Goal: Entertainment & Leisure: Browse casually

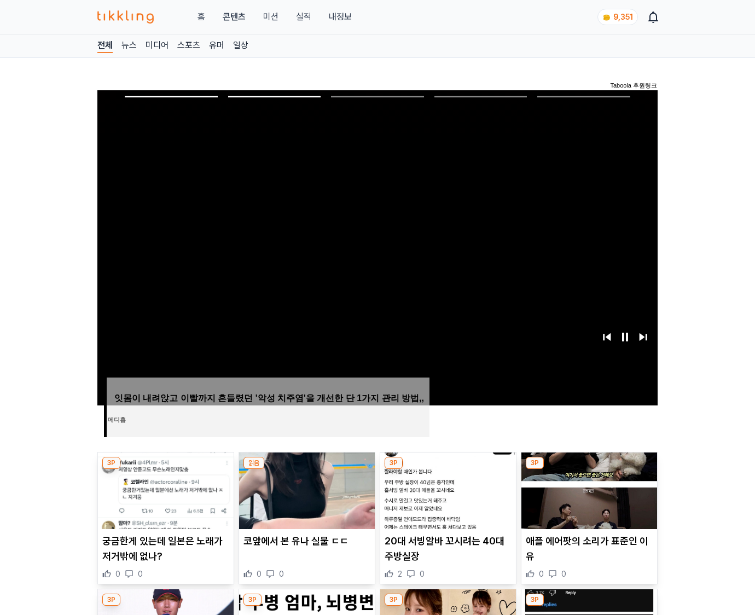
click at [588, 489] on img at bounding box center [590, 491] width 136 height 77
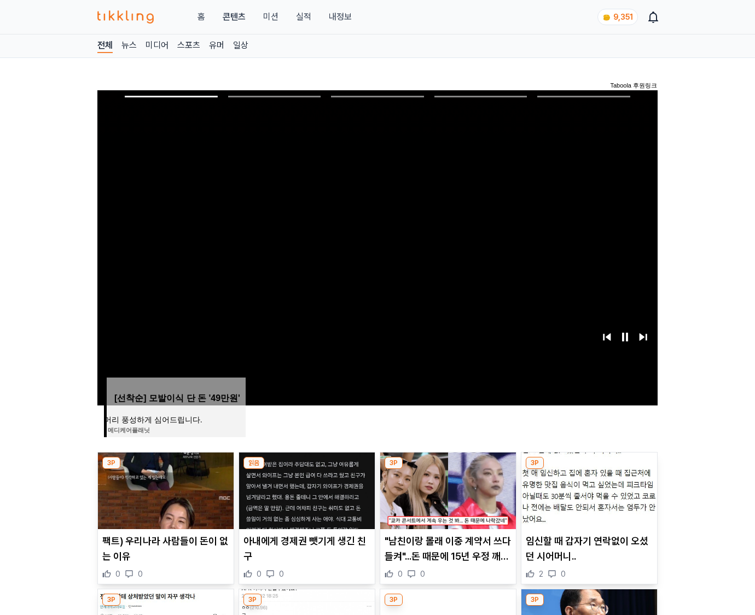
click at [588, 489] on img at bounding box center [590, 491] width 136 height 77
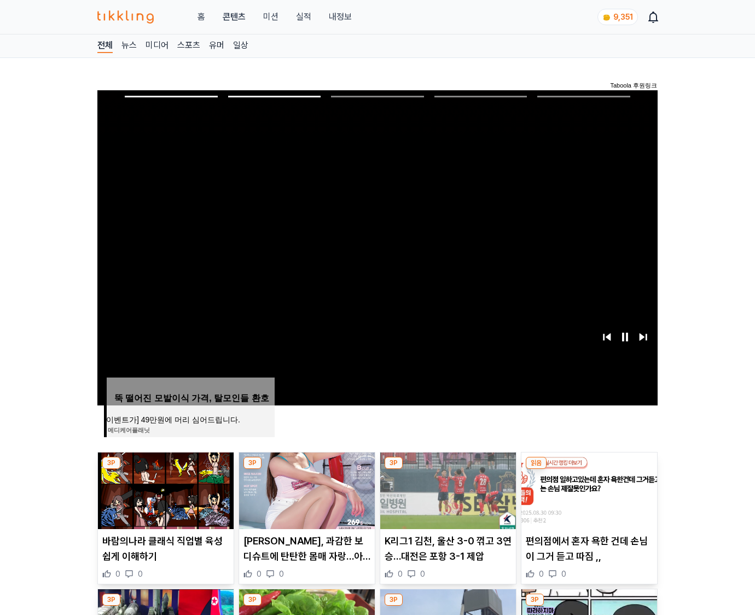
click at [588, 489] on img at bounding box center [590, 491] width 136 height 77
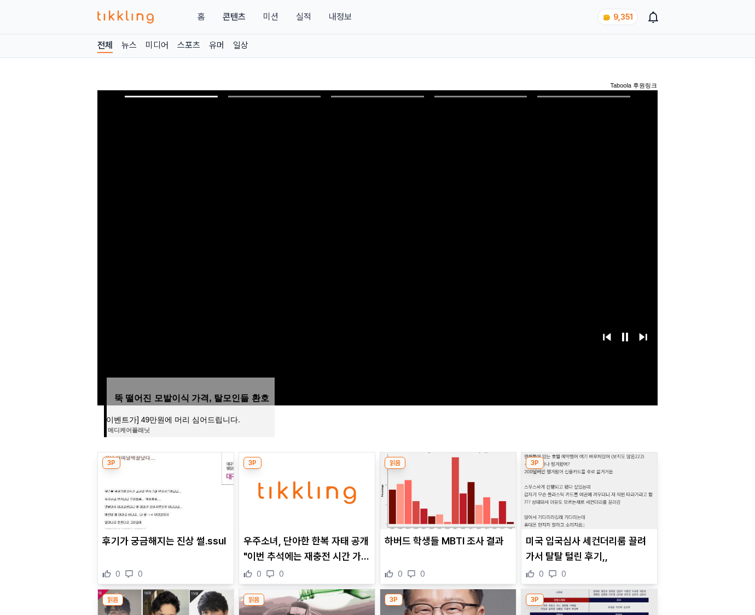
click at [588, 489] on img at bounding box center [590, 491] width 136 height 77
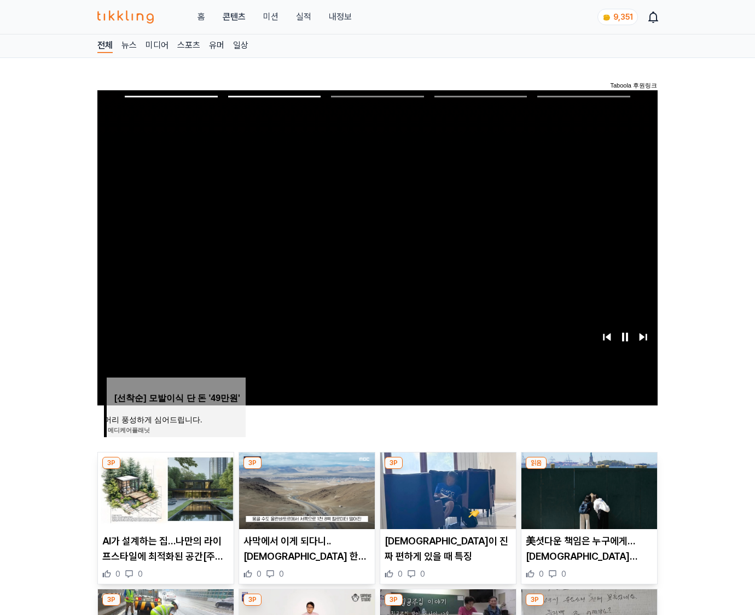
click at [588, 489] on img at bounding box center [590, 491] width 136 height 77
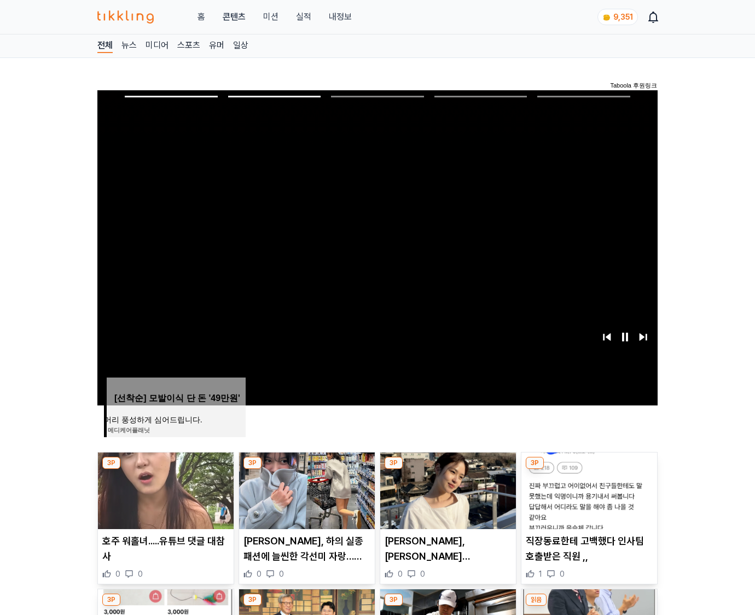
click at [588, 489] on img at bounding box center [590, 491] width 136 height 77
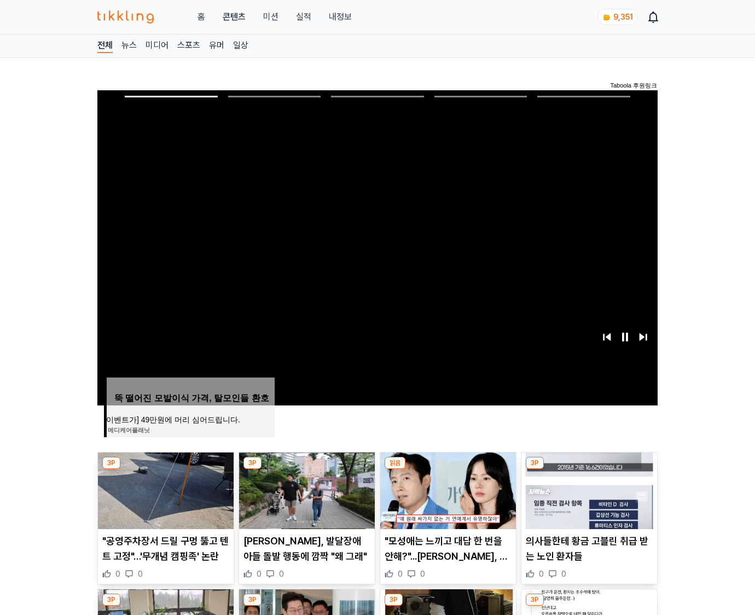
click at [588, 489] on img at bounding box center [590, 491] width 136 height 77
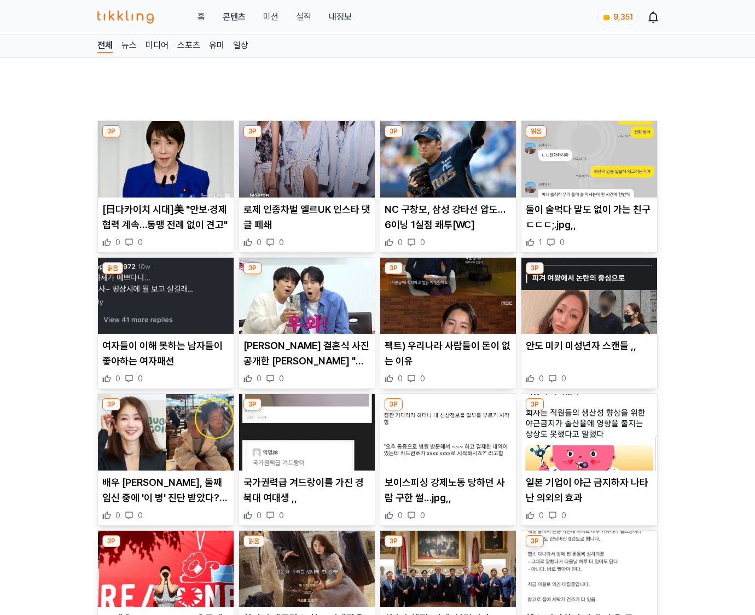
click at [588, 489] on p "일본 기업이 야근 금지하자 나타난 의외의 효과" at bounding box center [589, 490] width 127 height 31
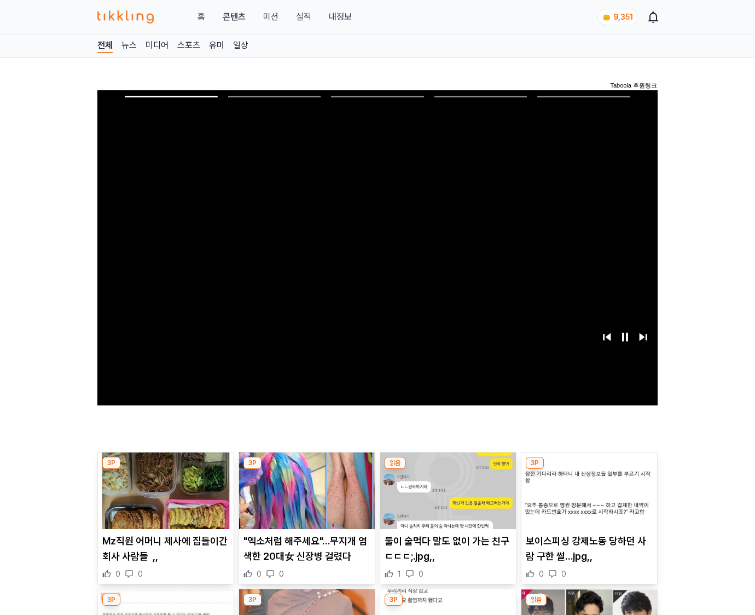
click at [588, 489] on img at bounding box center [590, 491] width 136 height 77
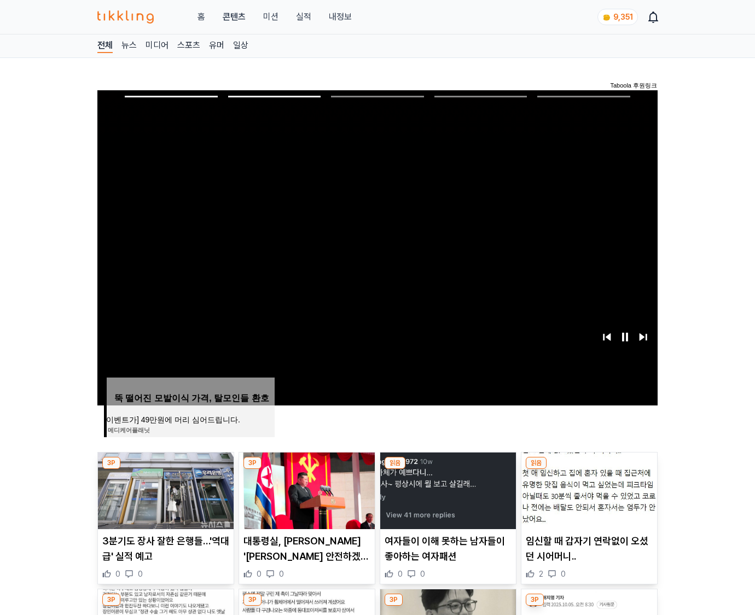
click at [588, 489] on img at bounding box center [590, 491] width 136 height 77
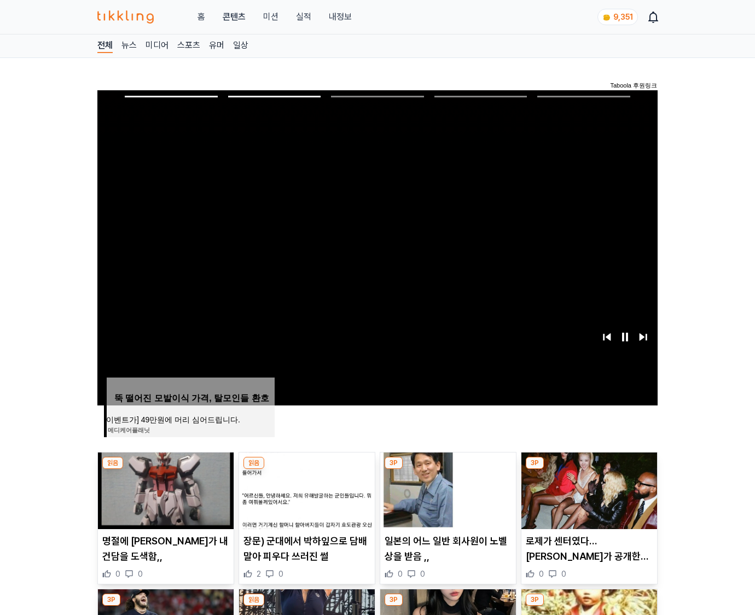
click at [588, 489] on img at bounding box center [590, 491] width 136 height 77
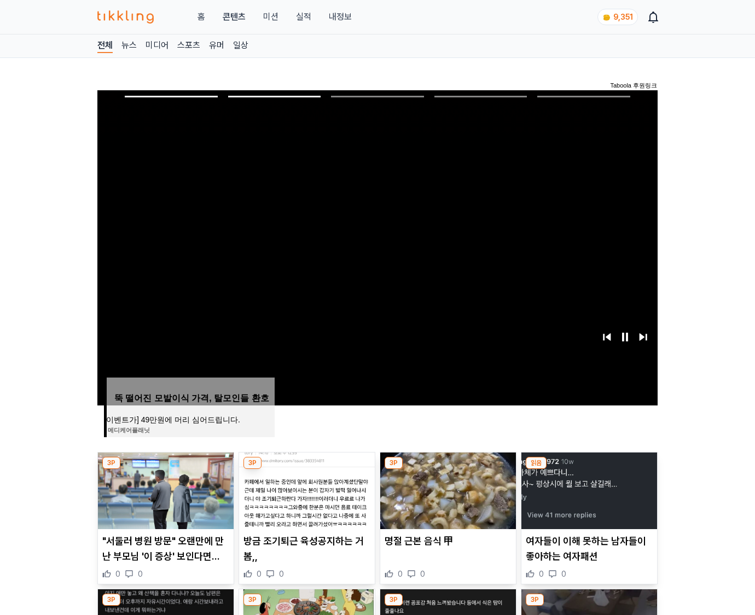
click at [588, 489] on img at bounding box center [590, 491] width 136 height 77
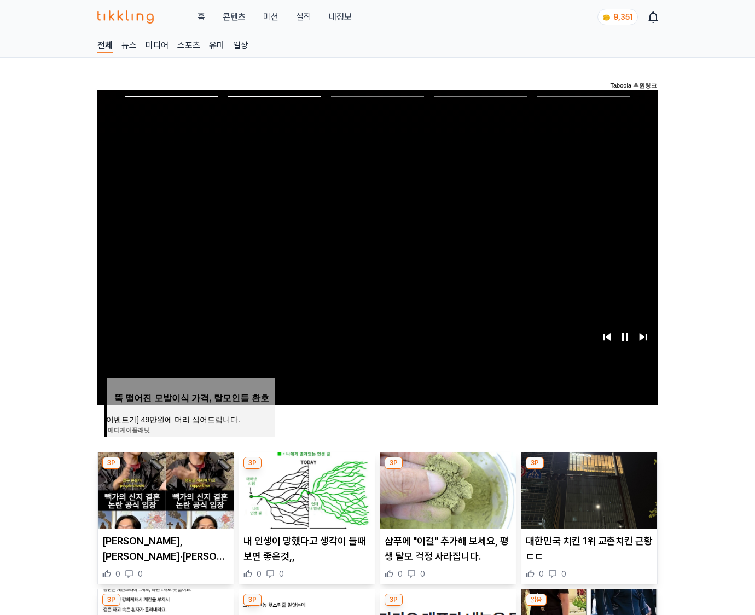
click at [588, 489] on img at bounding box center [590, 491] width 136 height 77
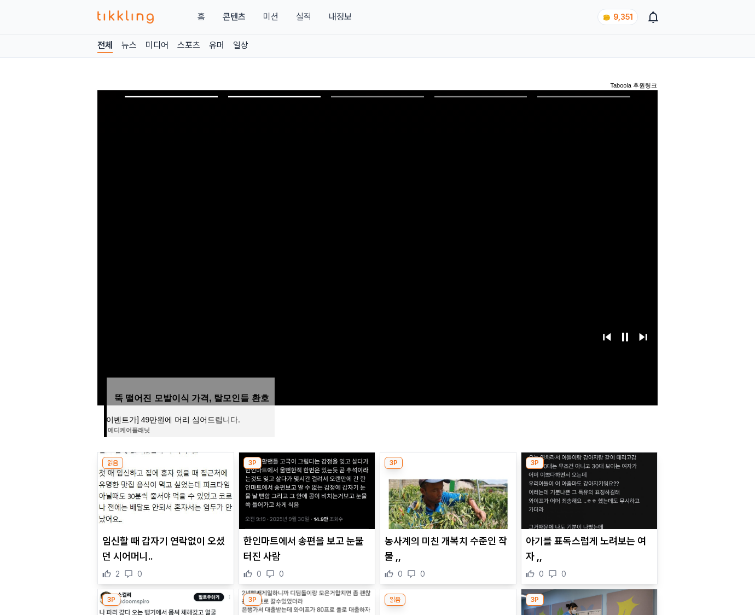
click at [588, 489] on img at bounding box center [590, 491] width 136 height 77
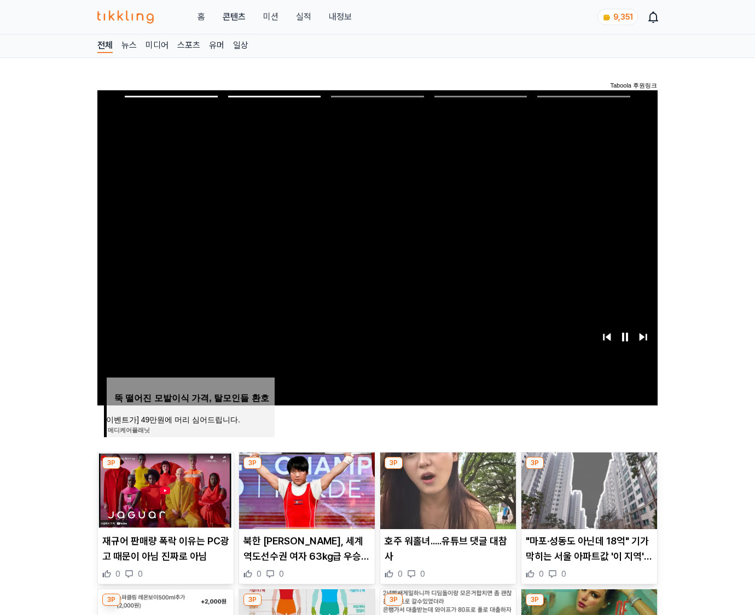
click at [588, 489] on img at bounding box center [590, 491] width 136 height 77
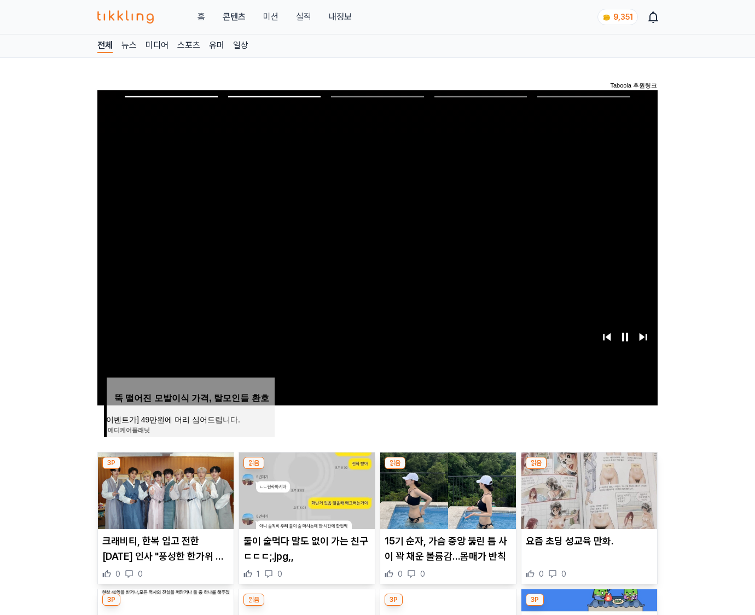
click at [588, 489] on img at bounding box center [590, 491] width 136 height 77
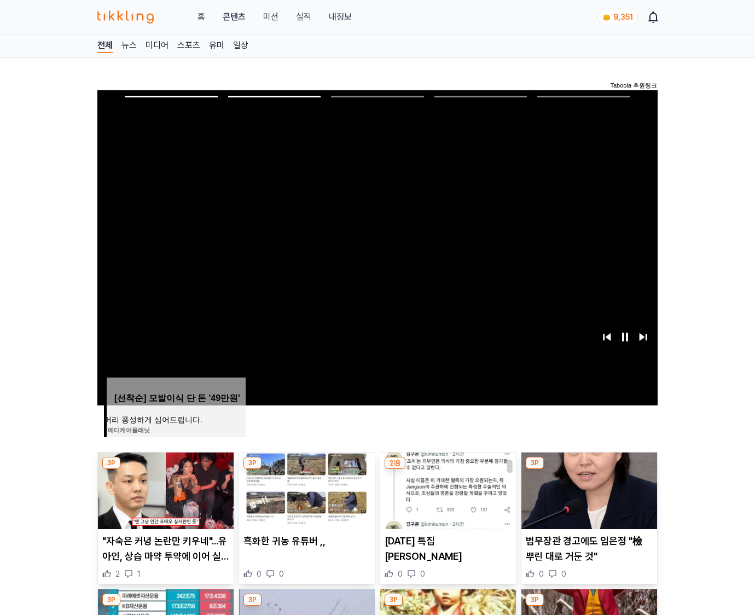
click at [588, 489] on img at bounding box center [590, 491] width 136 height 77
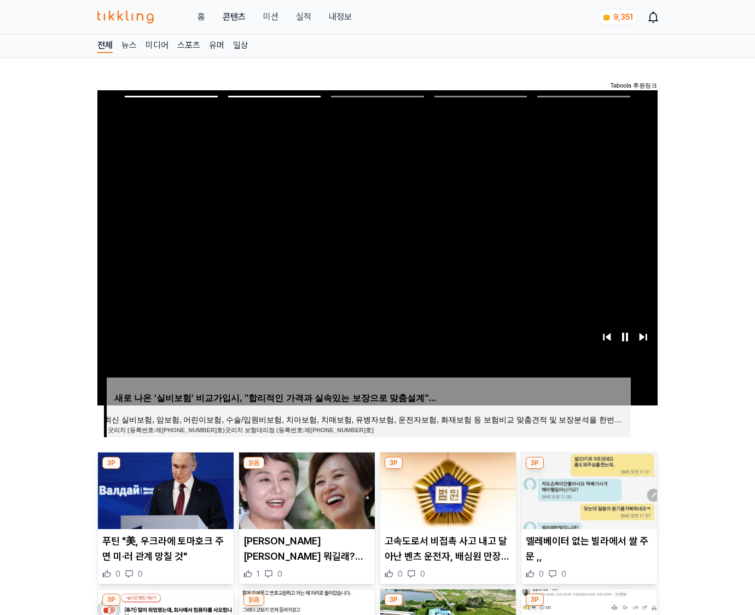
click at [588, 489] on img at bounding box center [590, 491] width 136 height 77
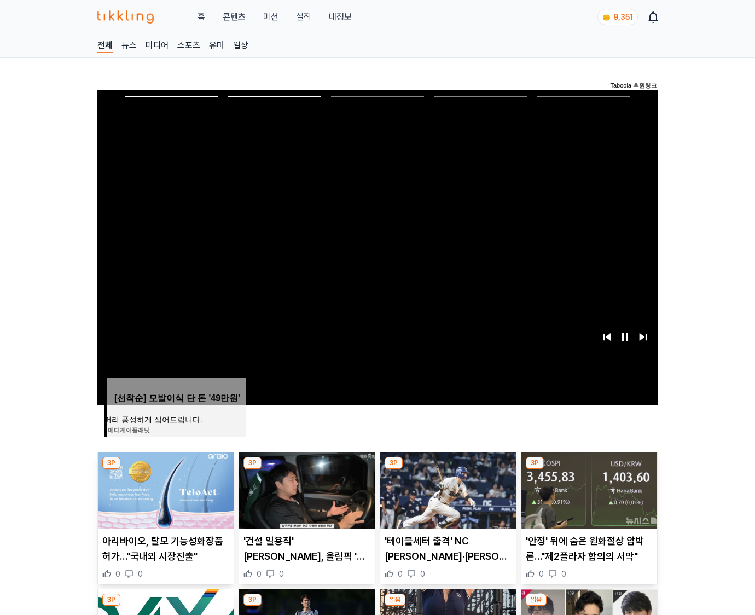
click at [588, 489] on img at bounding box center [590, 491] width 136 height 77
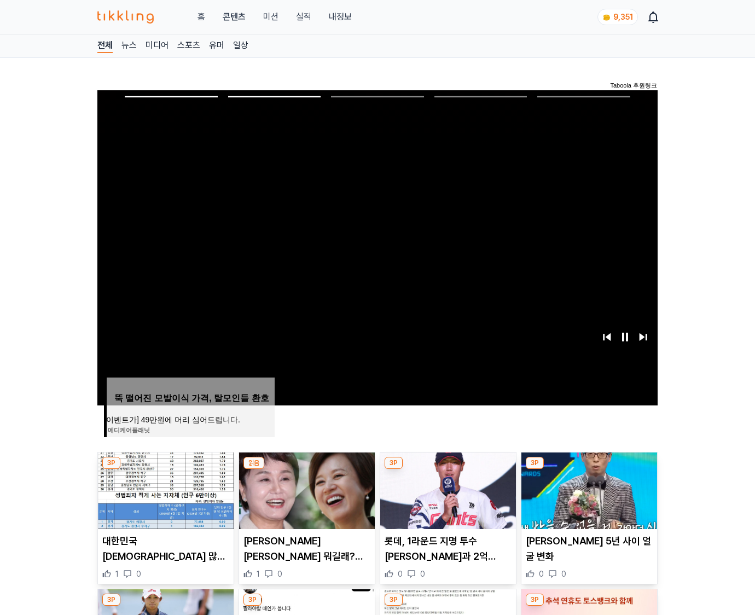
click at [588, 489] on img at bounding box center [590, 491] width 136 height 77
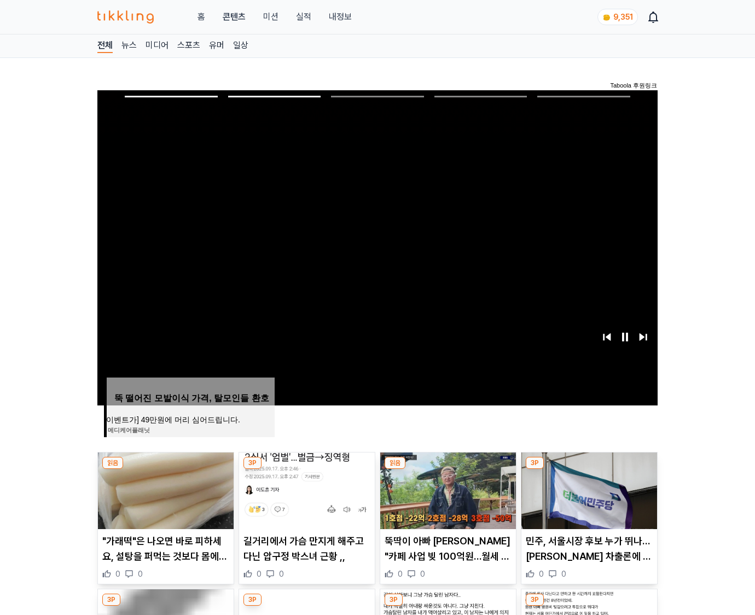
click at [588, 489] on img at bounding box center [590, 491] width 136 height 77
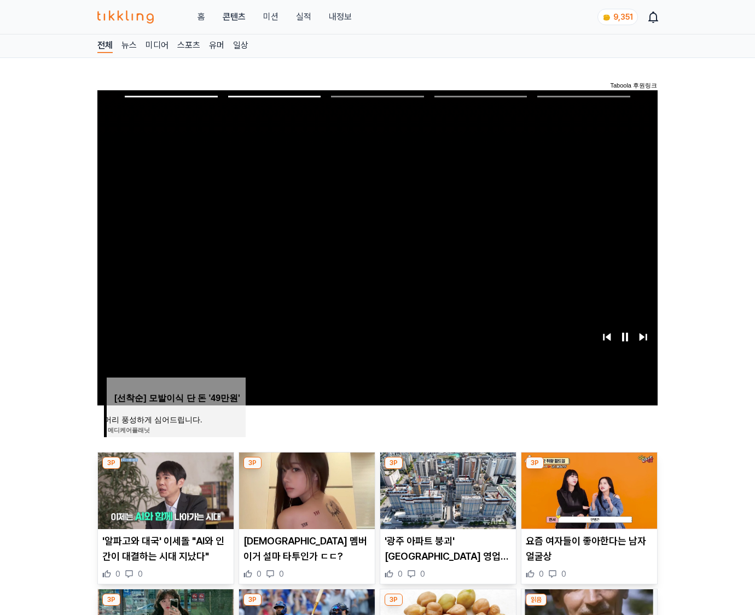
click at [588, 489] on img at bounding box center [590, 491] width 136 height 77
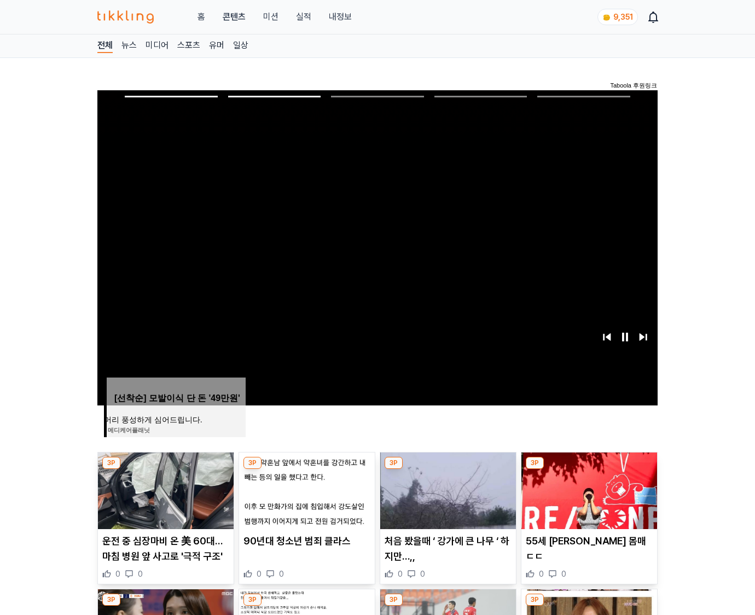
click at [588, 489] on img at bounding box center [590, 491] width 136 height 77
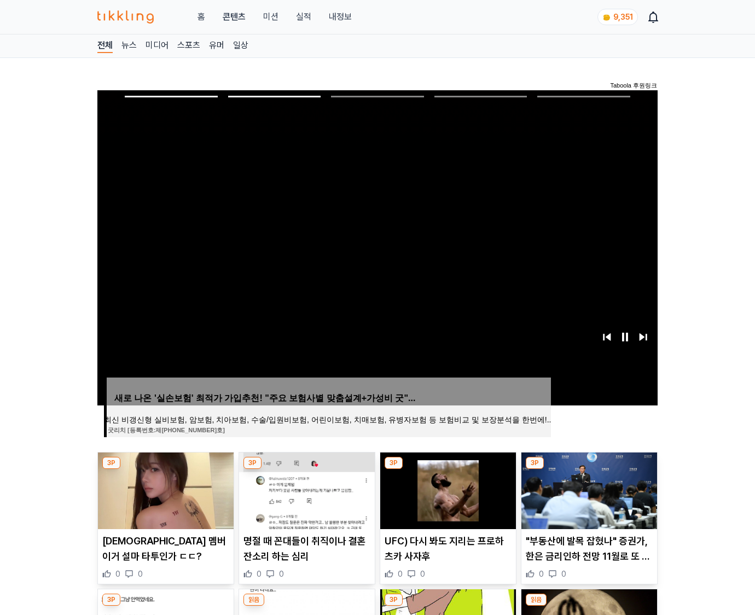
click at [588, 489] on img at bounding box center [590, 491] width 136 height 77
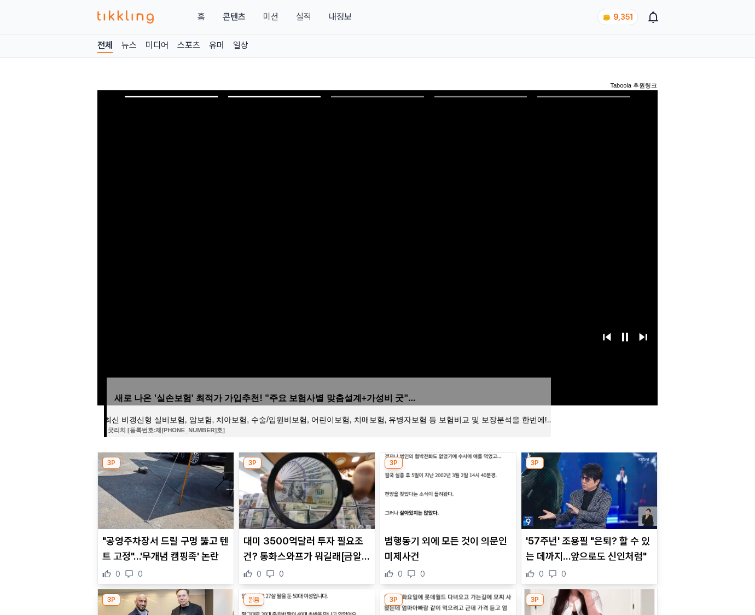
click at [588, 489] on img at bounding box center [590, 491] width 136 height 77
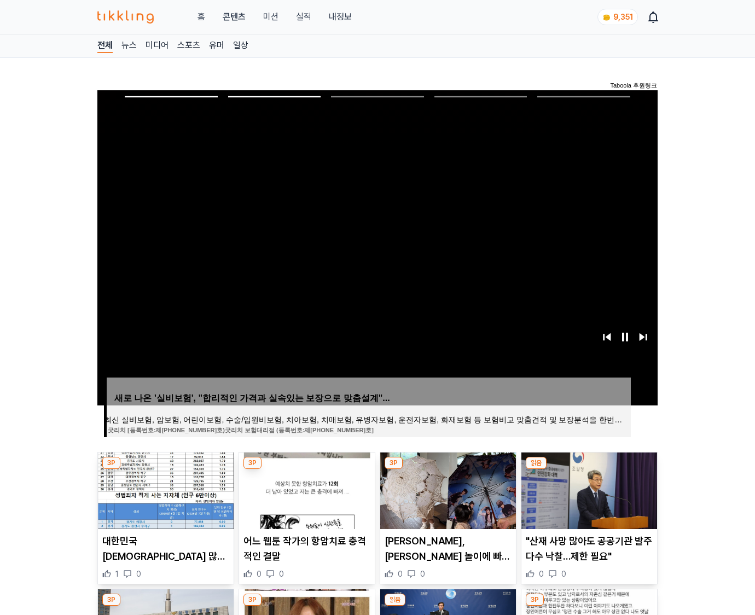
click at [588, 489] on img at bounding box center [590, 491] width 136 height 77
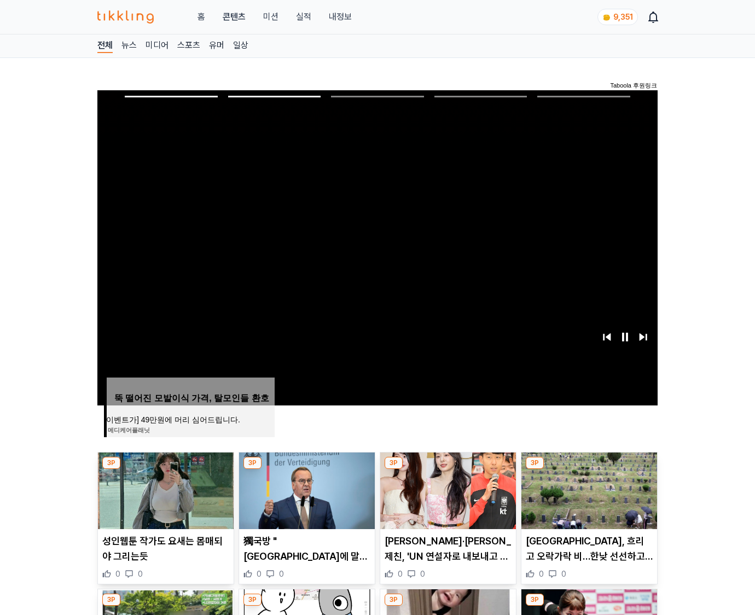
click at [588, 489] on img at bounding box center [590, 491] width 136 height 77
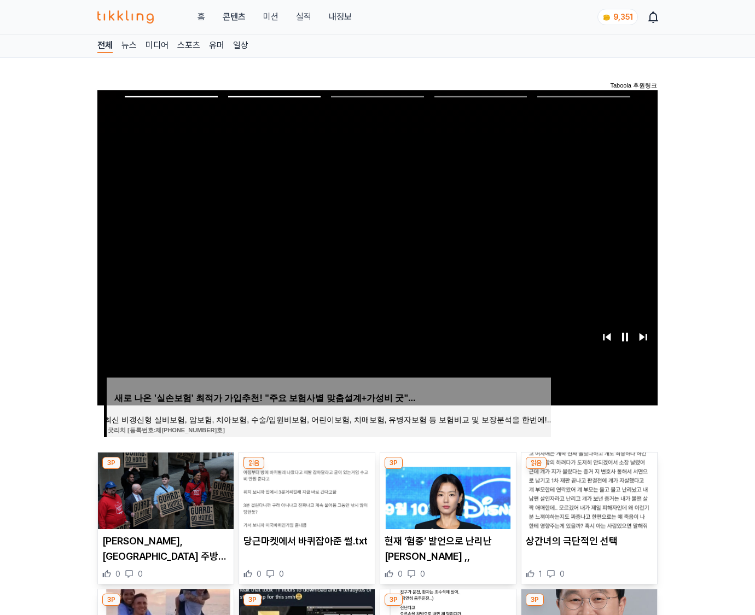
click at [588, 489] on img at bounding box center [590, 491] width 136 height 77
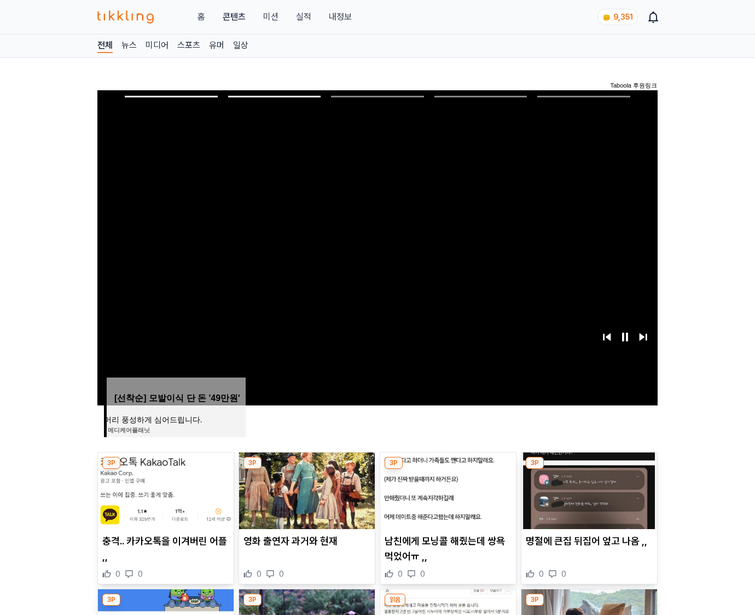
click at [588, 489] on img at bounding box center [590, 491] width 136 height 77
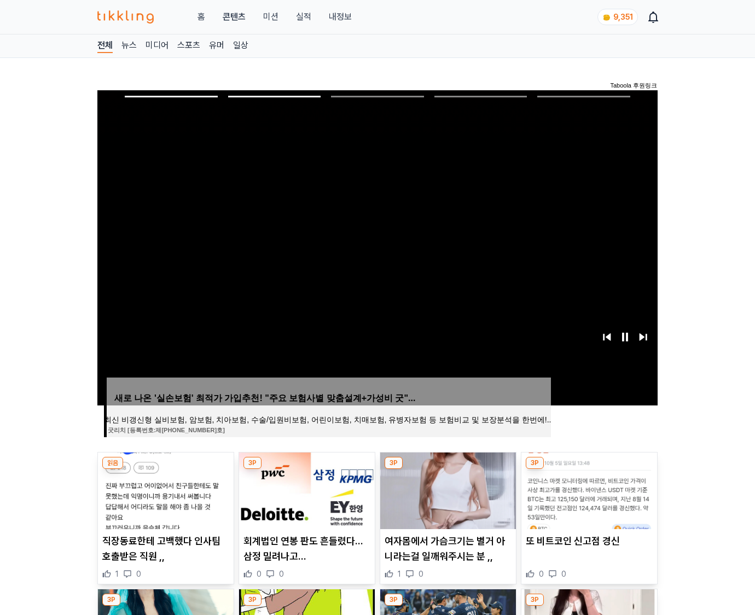
click at [588, 489] on img at bounding box center [590, 491] width 136 height 77
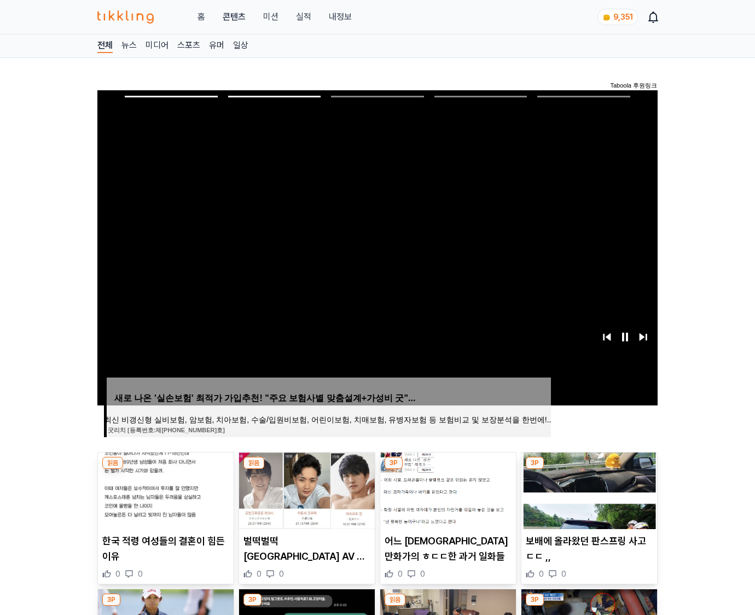
click at [588, 489] on img at bounding box center [590, 491] width 136 height 77
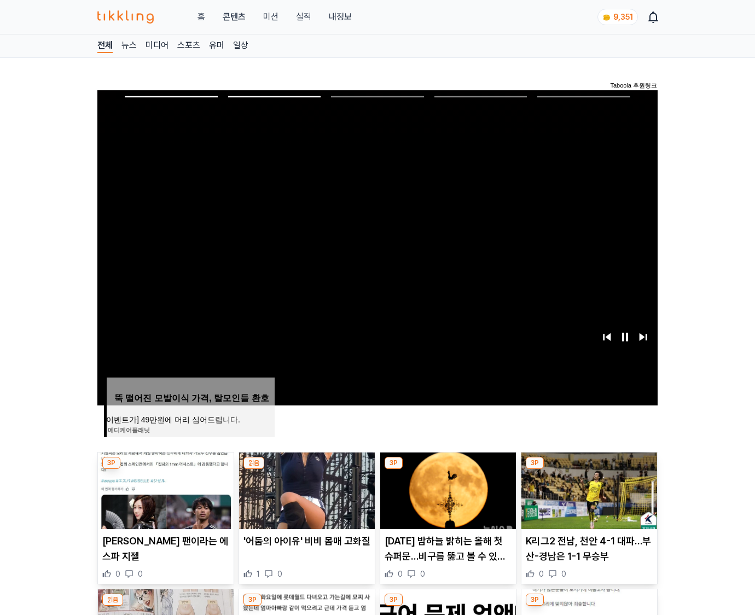
click at [588, 489] on img at bounding box center [590, 491] width 136 height 77
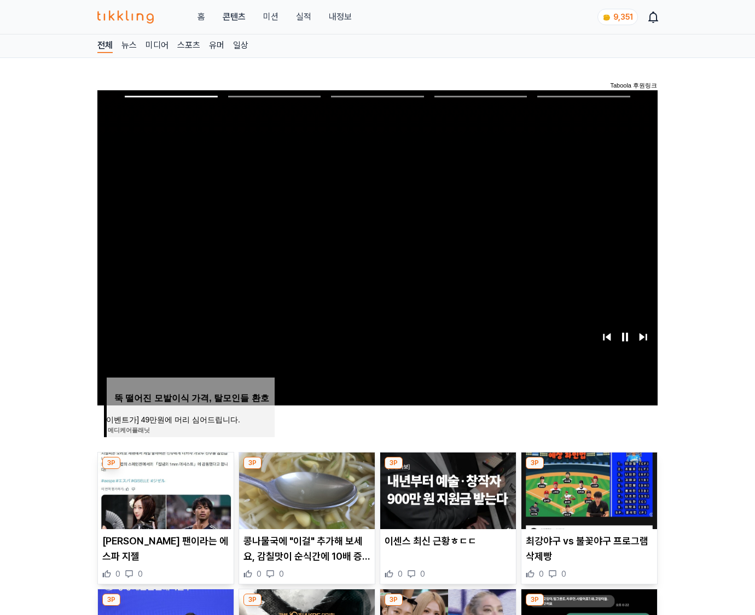
drag, startPoint x: 0, startPoint y: 0, endPoint x: 588, endPoint y: 489, distance: 764.8
click at [588, 489] on img at bounding box center [590, 491] width 136 height 77
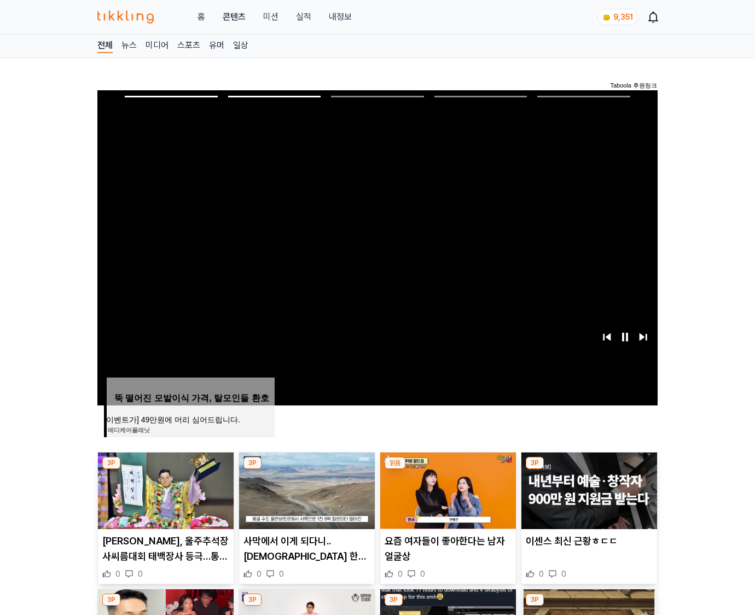
click at [588, 489] on img at bounding box center [590, 491] width 136 height 77
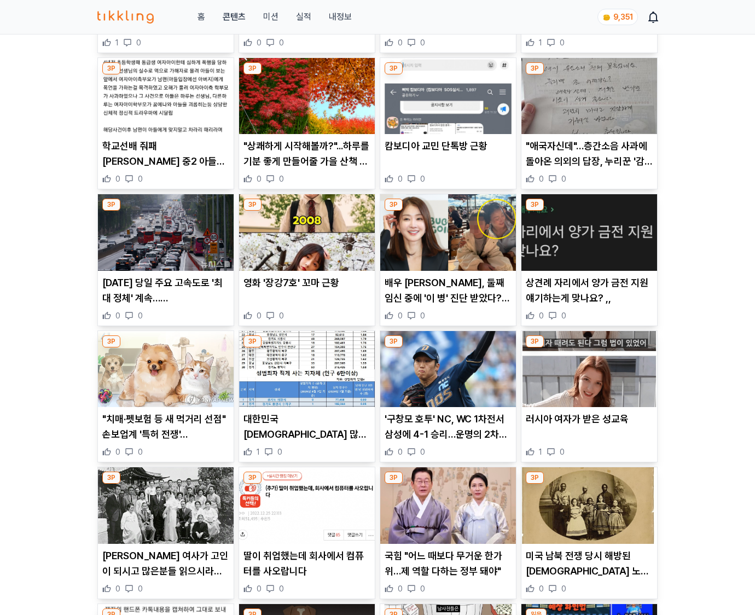
scroll to position [7709, 0]
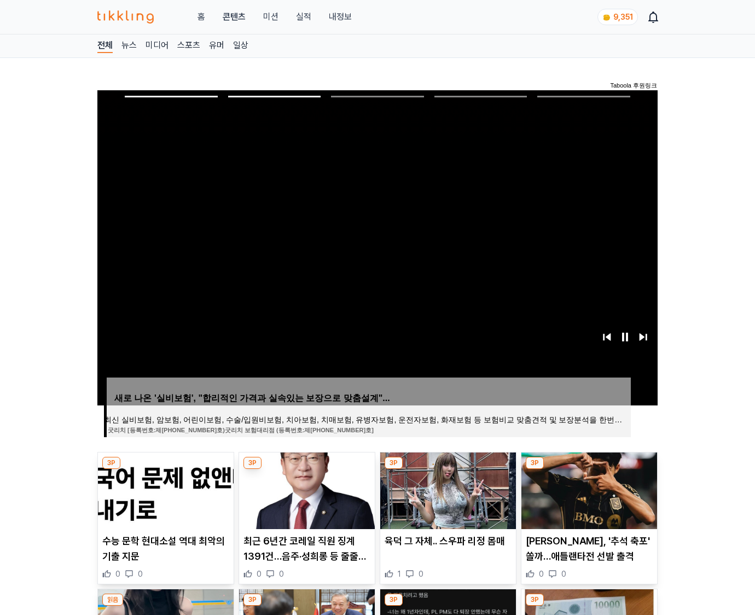
click at [588, 489] on img at bounding box center [590, 491] width 136 height 77
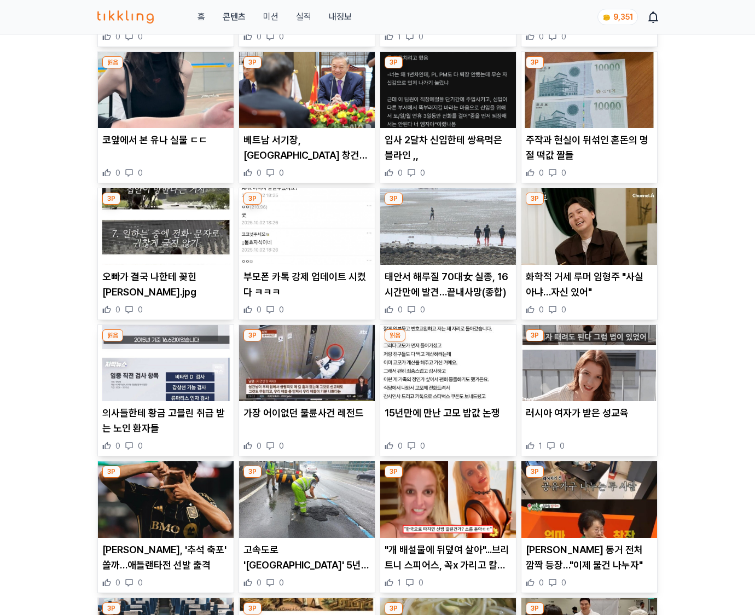
scroll to position [1255, 0]
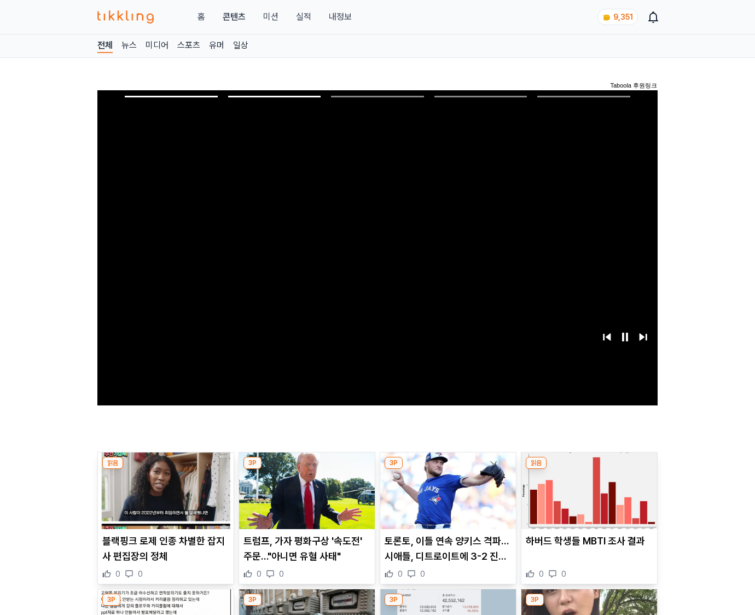
click at [588, 489] on img at bounding box center [590, 491] width 136 height 77
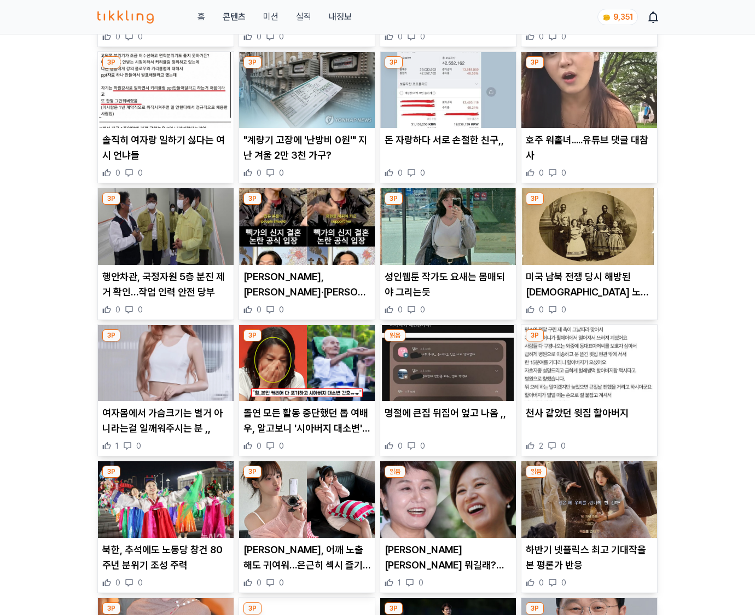
scroll to position [1612, 0]
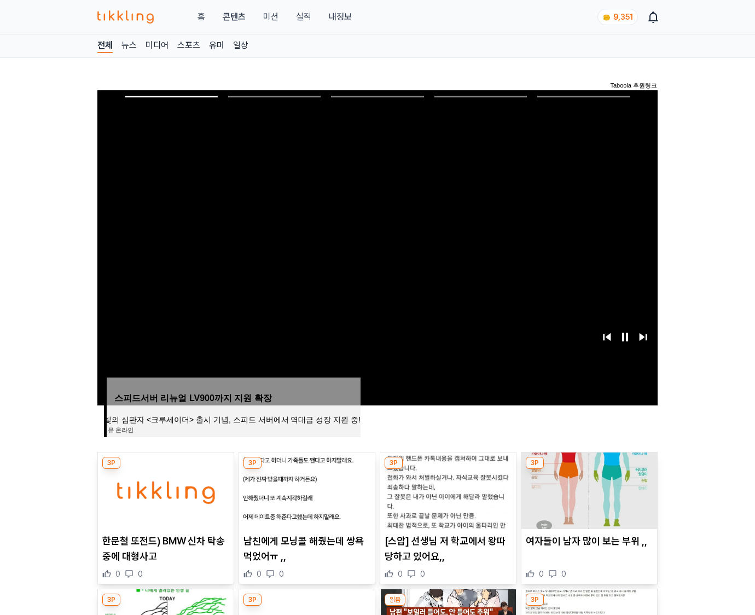
click at [588, 489] on img at bounding box center [590, 491] width 136 height 77
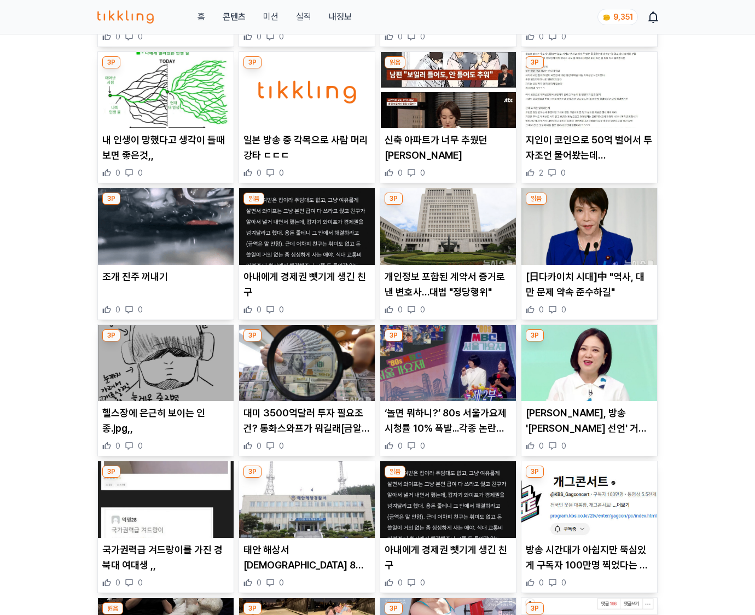
scroll to position [1614, 0]
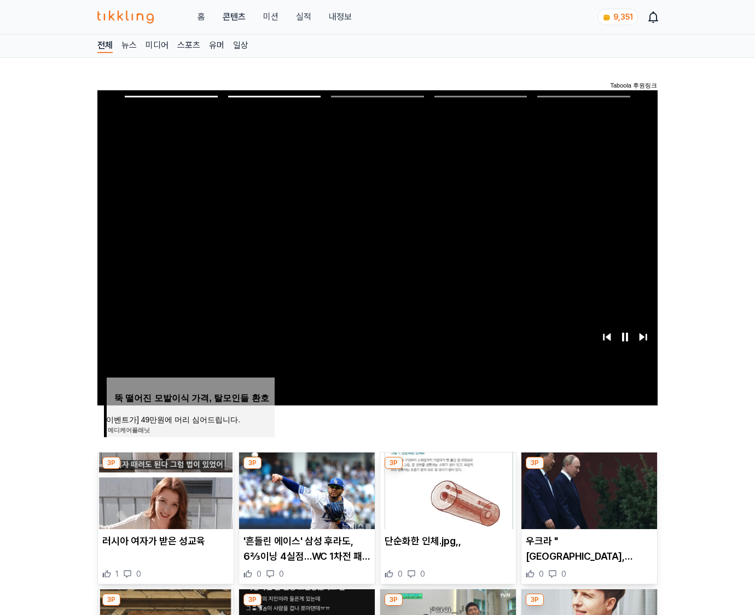
click at [588, 489] on img at bounding box center [590, 491] width 136 height 77
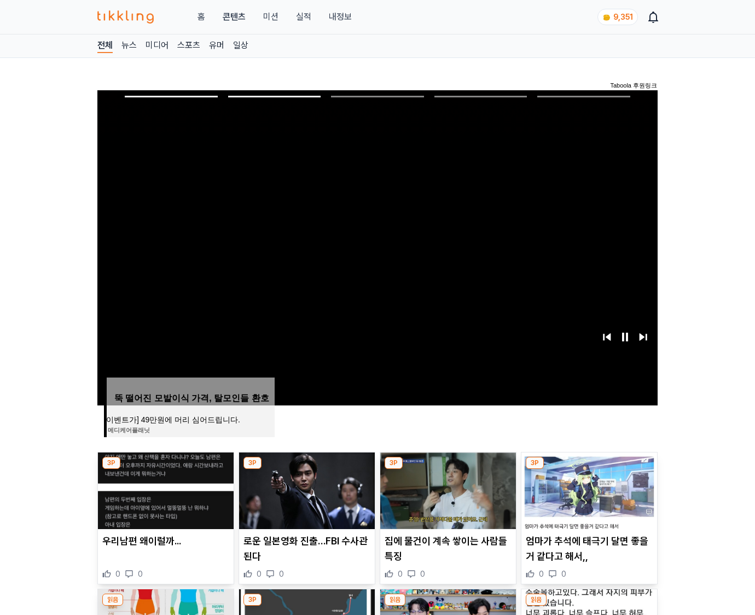
click at [588, 489] on img at bounding box center [590, 491] width 136 height 77
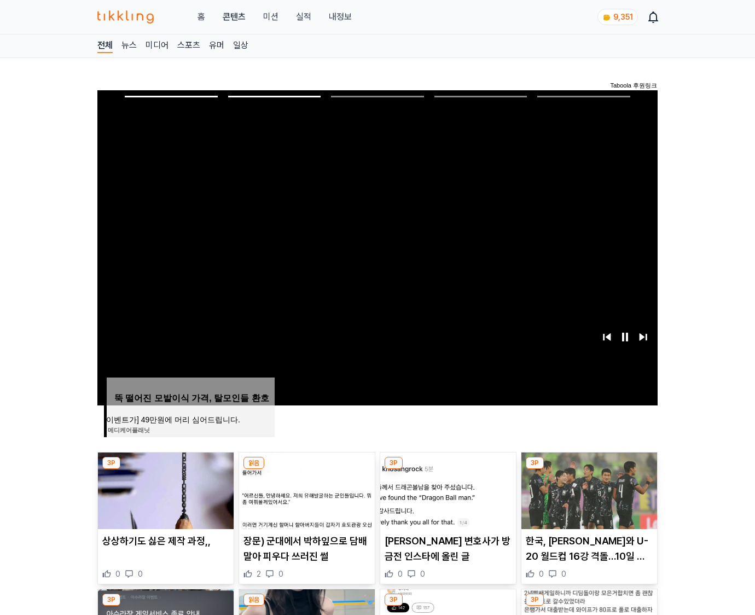
click at [588, 489] on img at bounding box center [590, 491] width 136 height 77
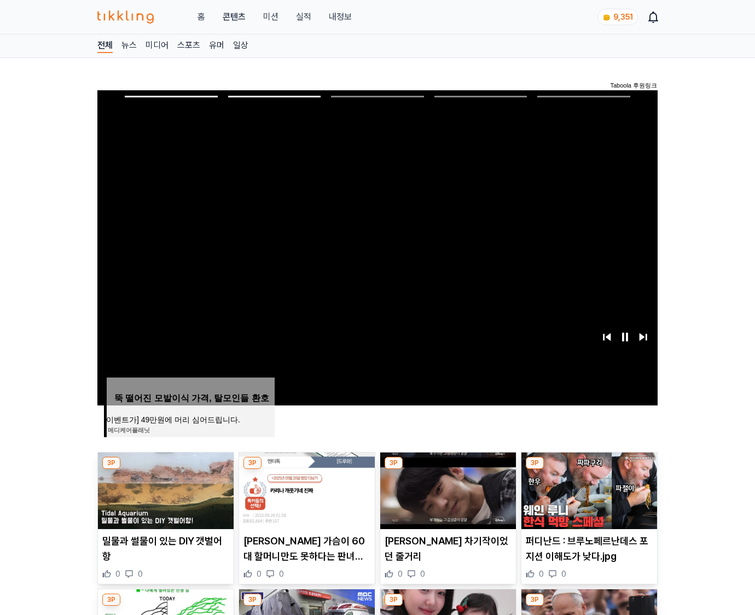
click at [588, 489] on img at bounding box center [590, 491] width 136 height 77
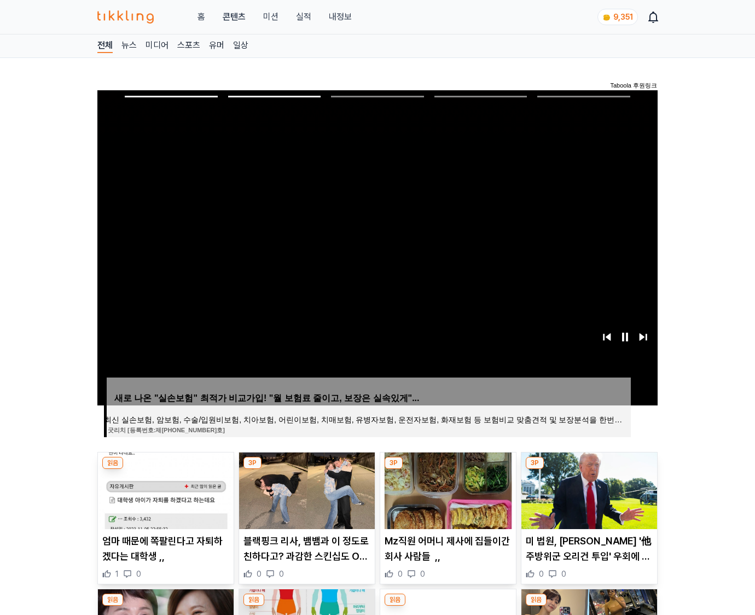
click at [588, 489] on img at bounding box center [590, 491] width 136 height 77
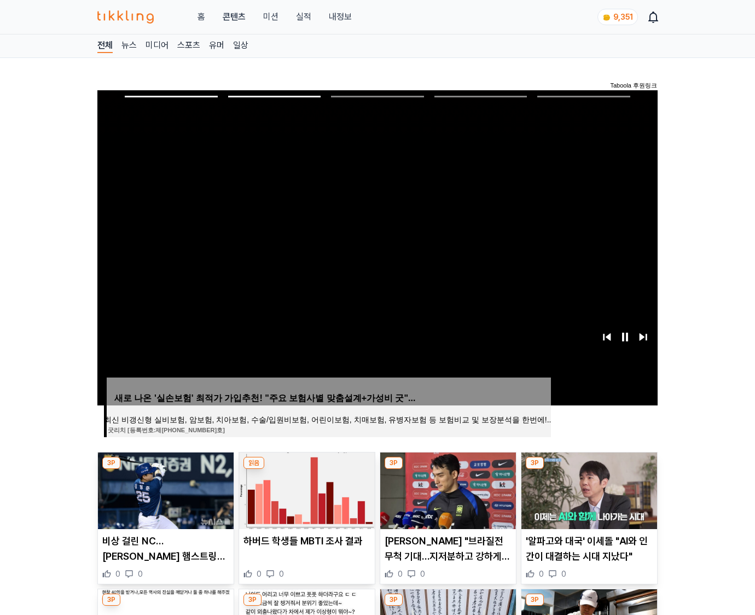
click at [588, 489] on img at bounding box center [590, 491] width 136 height 77
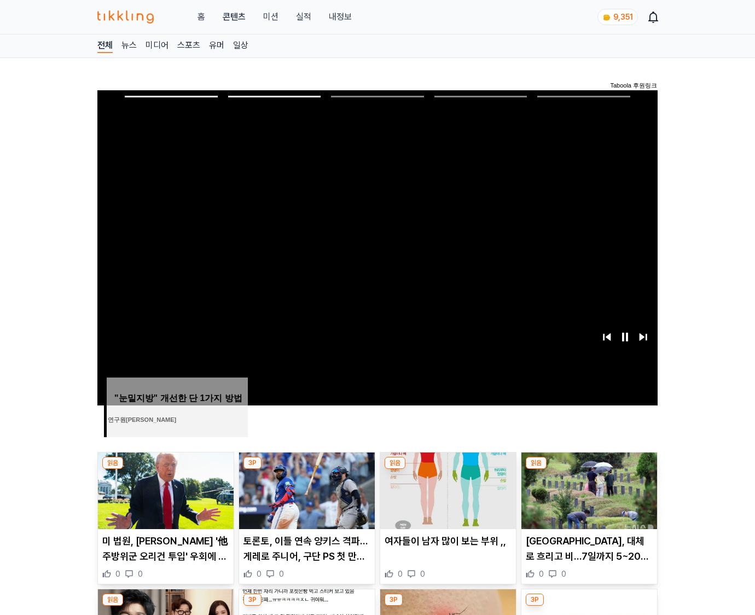
click at [588, 489] on img at bounding box center [590, 491] width 136 height 77
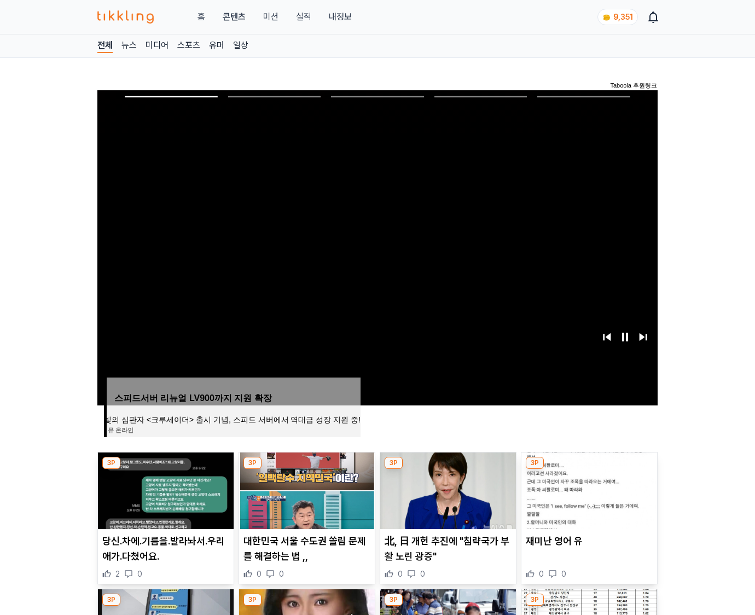
click at [588, 489] on img at bounding box center [590, 491] width 136 height 77
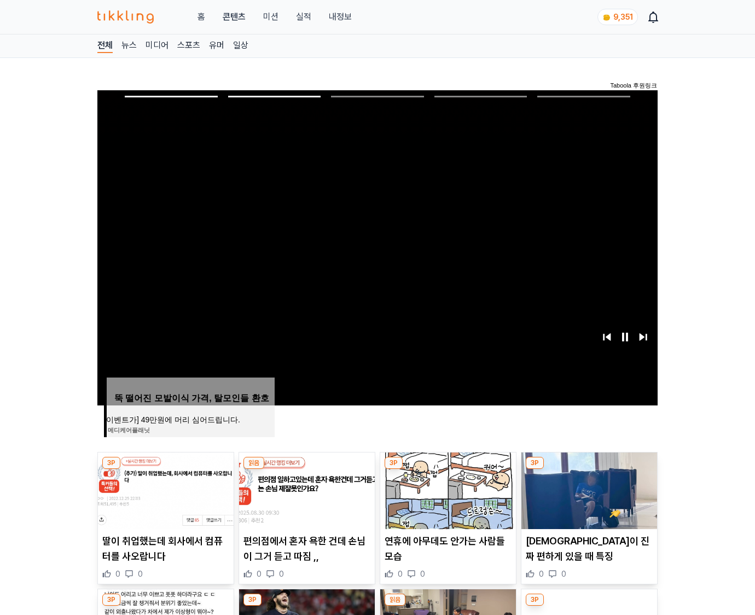
click at [588, 489] on img at bounding box center [590, 491] width 136 height 77
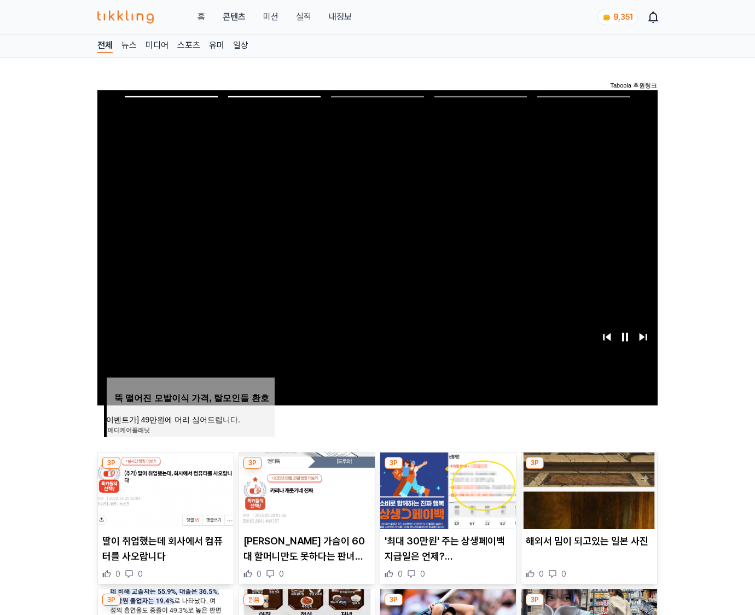
click at [588, 489] on img at bounding box center [590, 491] width 136 height 77
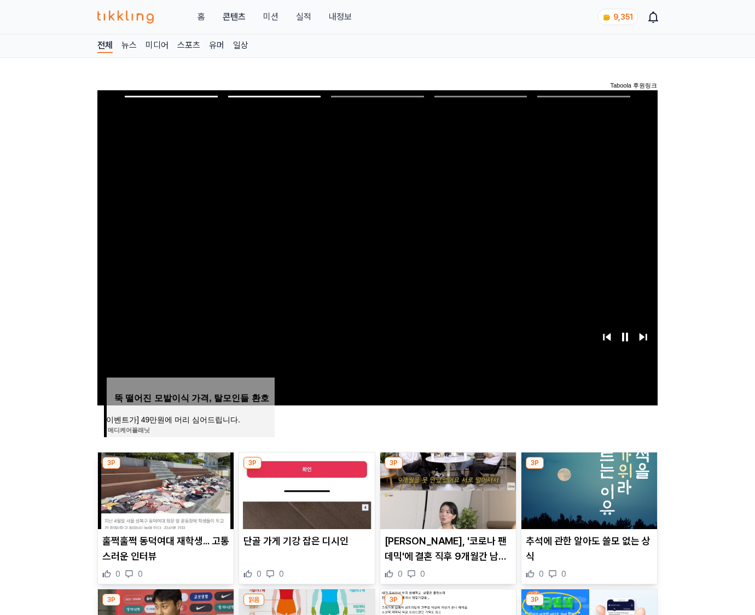
click at [588, 489] on img at bounding box center [590, 491] width 136 height 77
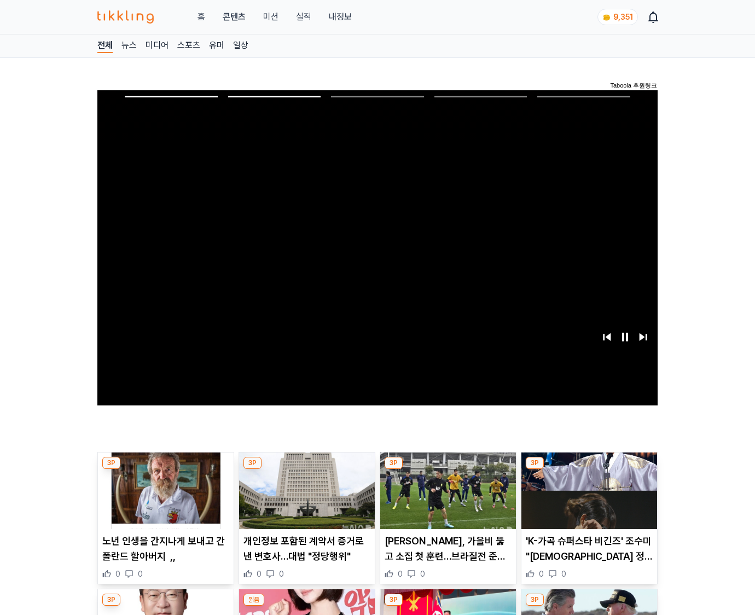
click at [588, 489] on img at bounding box center [590, 491] width 136 height 77
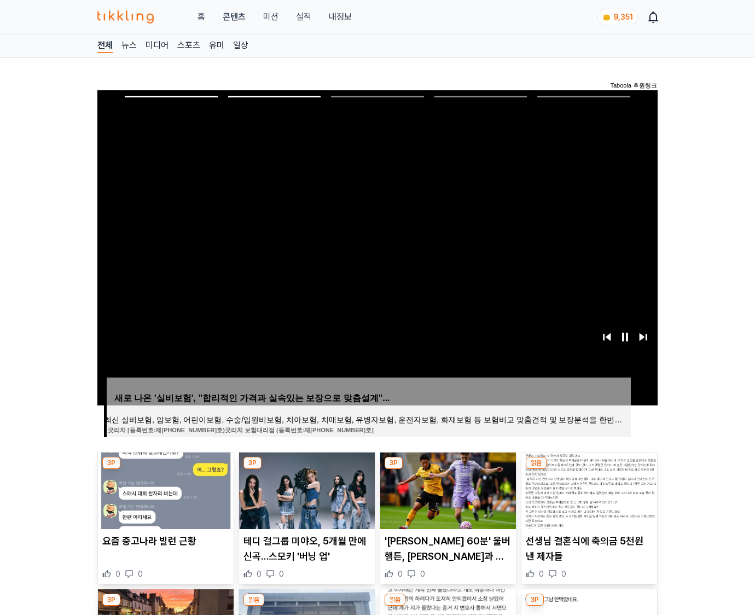
click at [588, 489] on img at bounding box center [590, 491] width 136 height 77
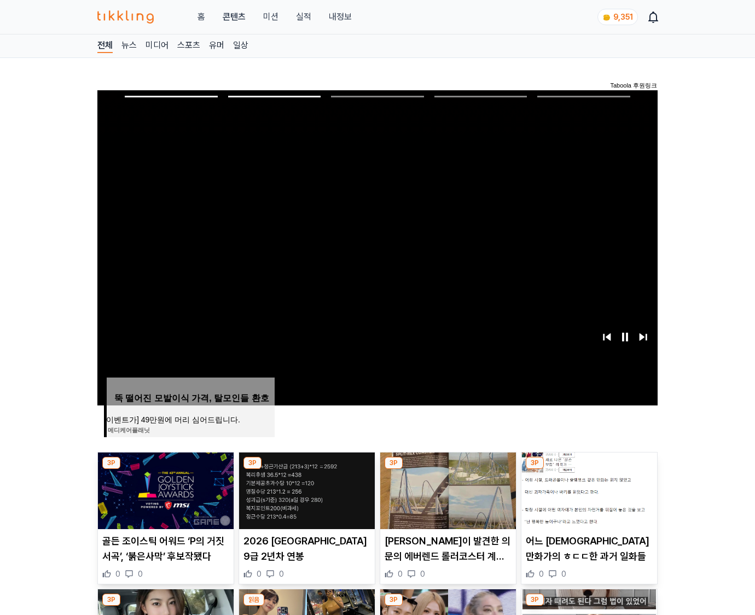
click at [588, 489] on img at bounding box center [590, 491] width 136 height 77
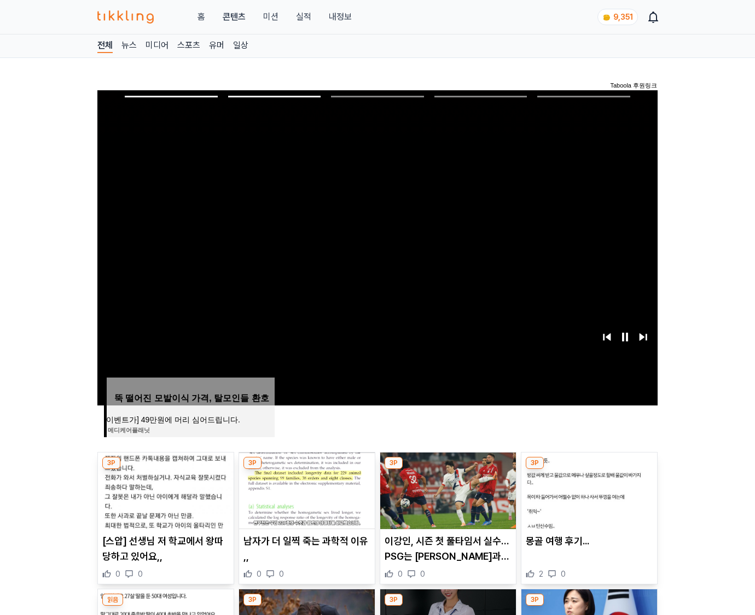
click at [588, 489] on img at bounding box center [590, 491] width 136 height 77
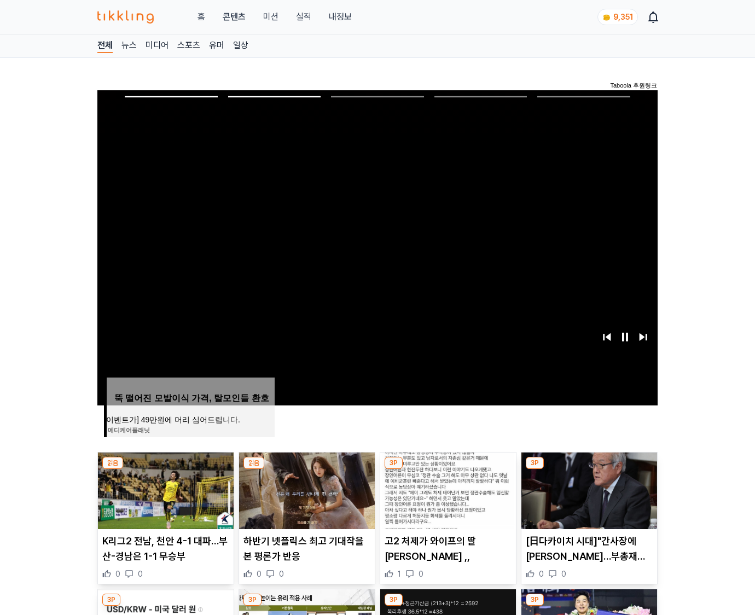
click at [588, 489] on img at bounding box center [590, 491] width 136 height 77
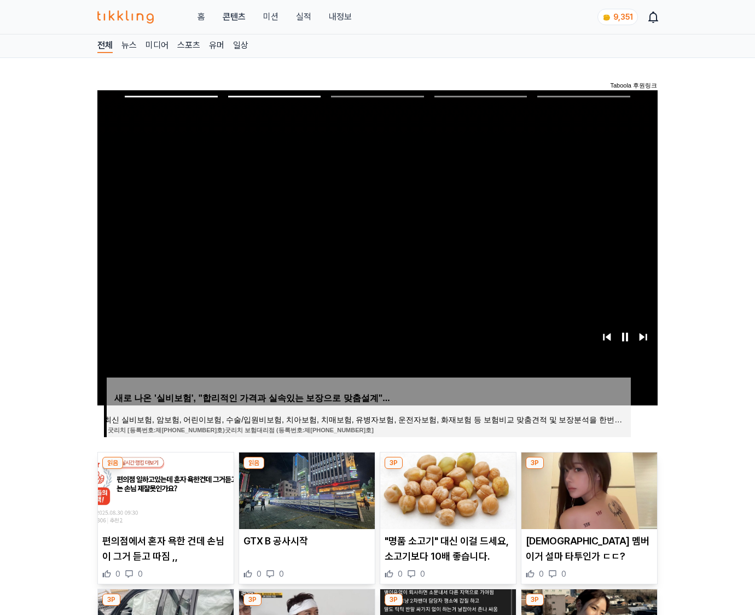
click at [588, 489] on img at bounding box center [590, 491] width 136 height 77
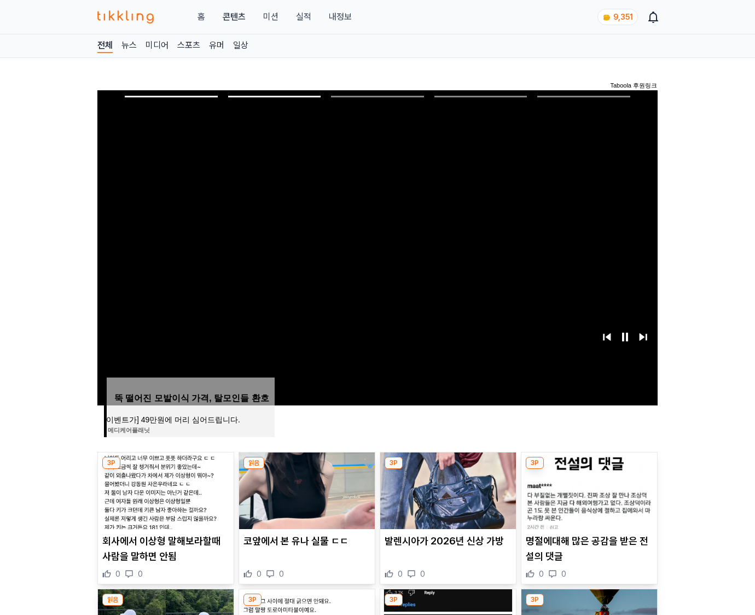
click at [588, 489] on img at bounding box center [590, 491] width 136 height 77
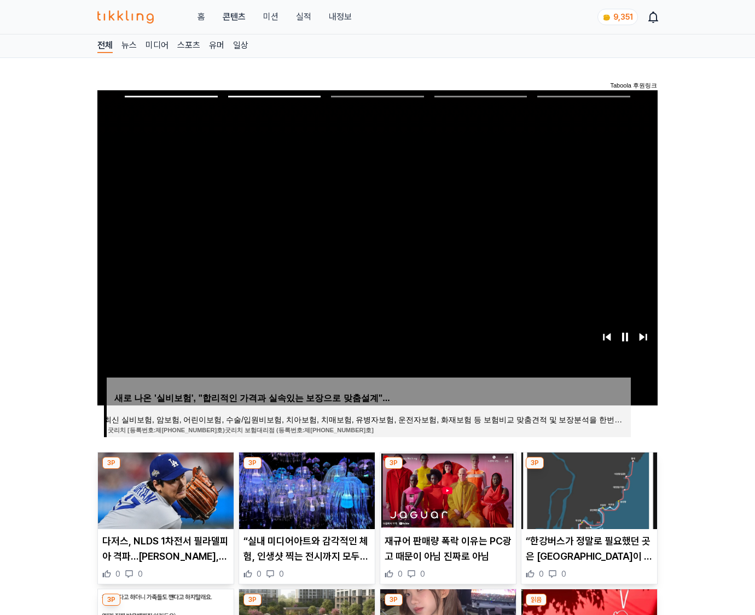
click at [588, 489] on img at bounding box center [590, 491] width 136 height 77
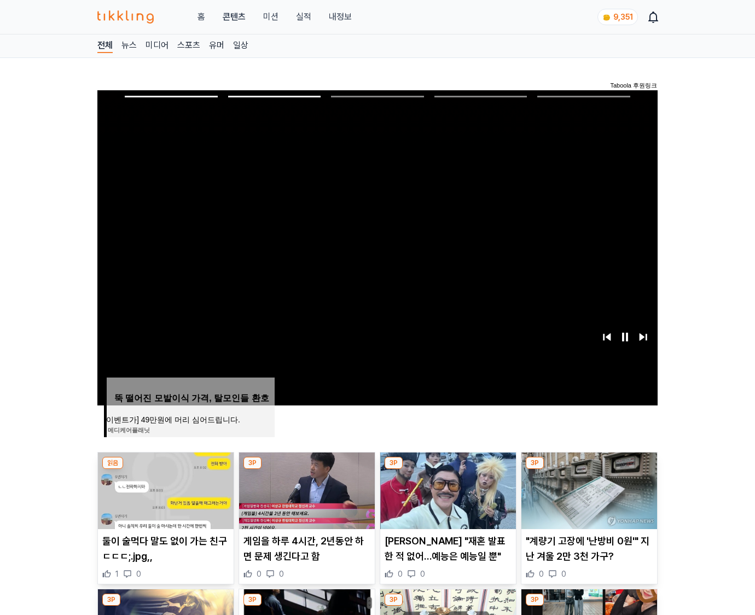
click at [588, 489] on img at bounding box center [590, 491] width 136 height 77
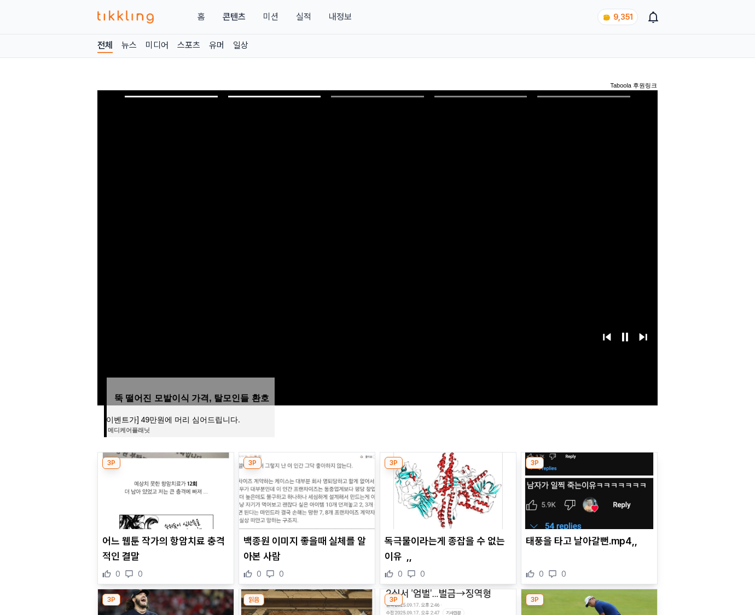
click at [588, 489] on img at bounding box center [590, 491] width 136 height 77
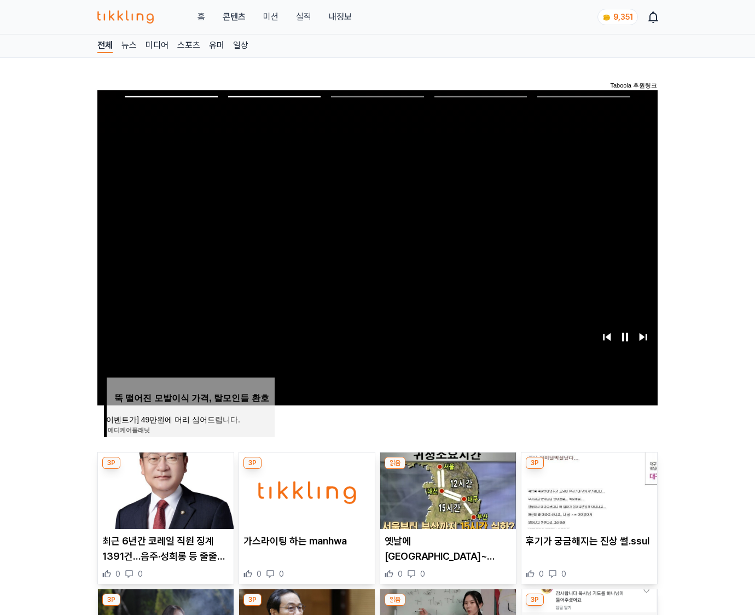
click at [588, 489] on img at bounding box center [590, 491] width 136 height 77
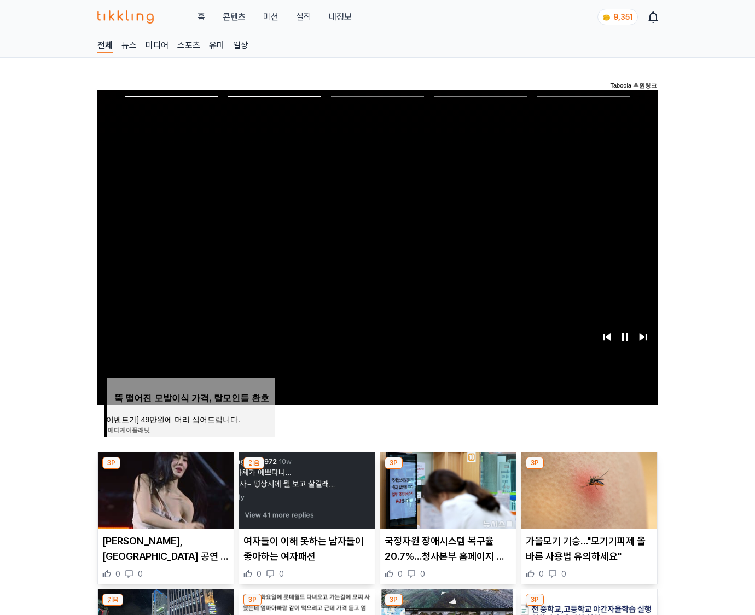
click at [588, 489] on img at bounding box center [590, 491] width 136 height 77
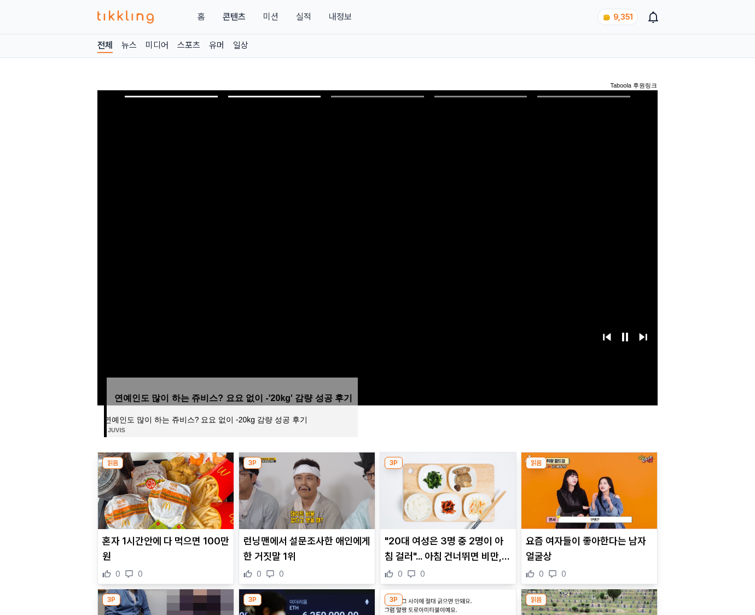
click at [588, 489] on img at bounding box center [590, 491] width 136 height 77
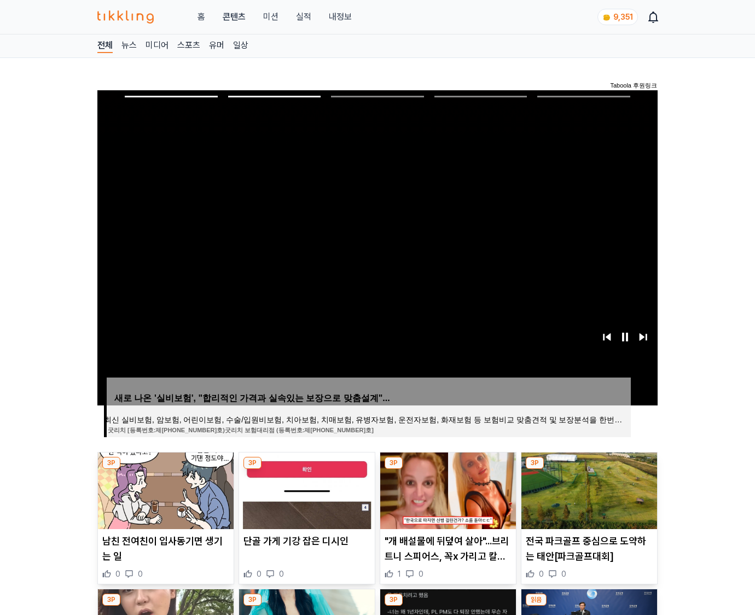
click at [588, 489] on img at bounding box center [590, 491] width 136 height 77
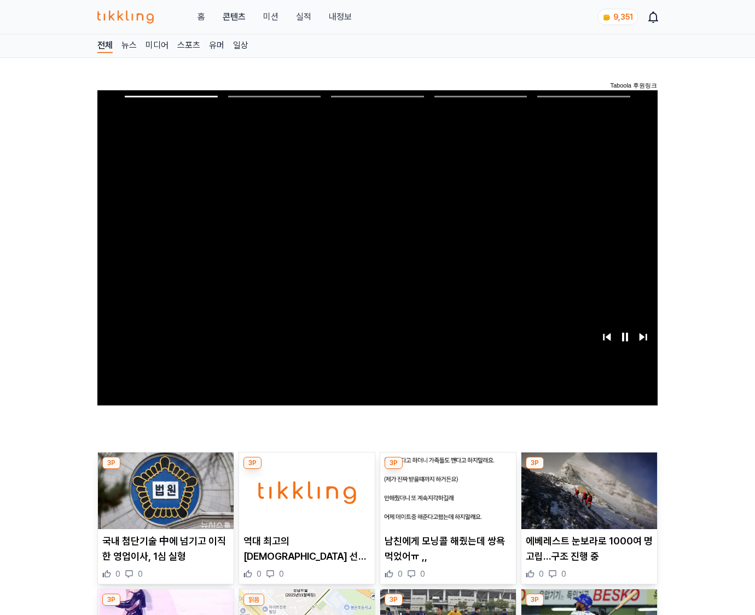
click at [588, 489] on img at bounding box center [590, 491] width 136 height 77
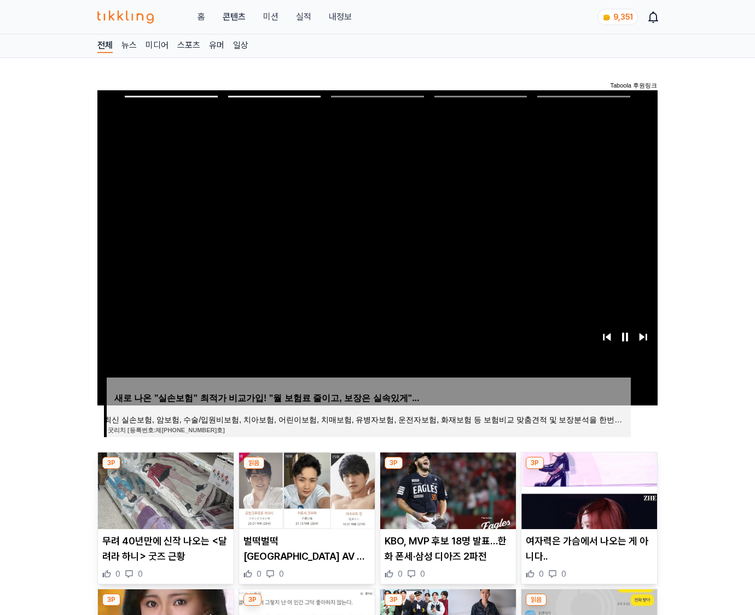
click at [588, 489] on img at bounding box center [590, 491] width 136 height 77
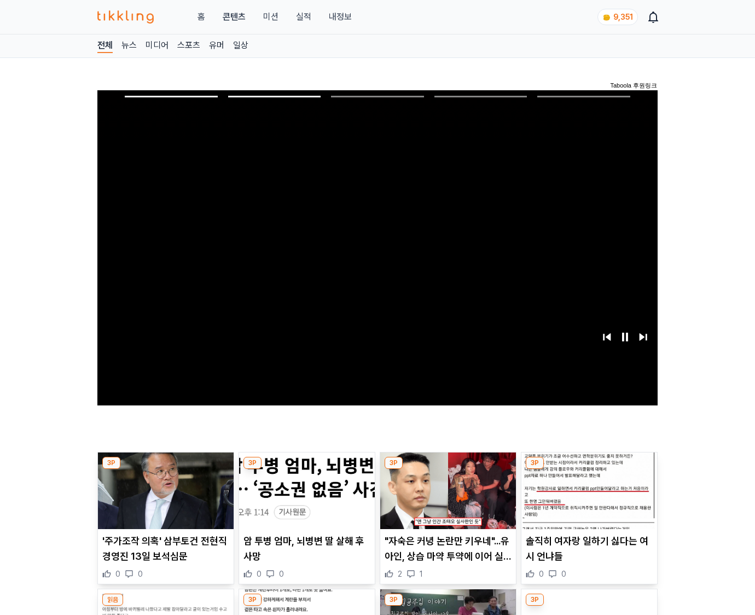
click at [588, 489] on img at bounding box center [590, 491] width 136 height 77
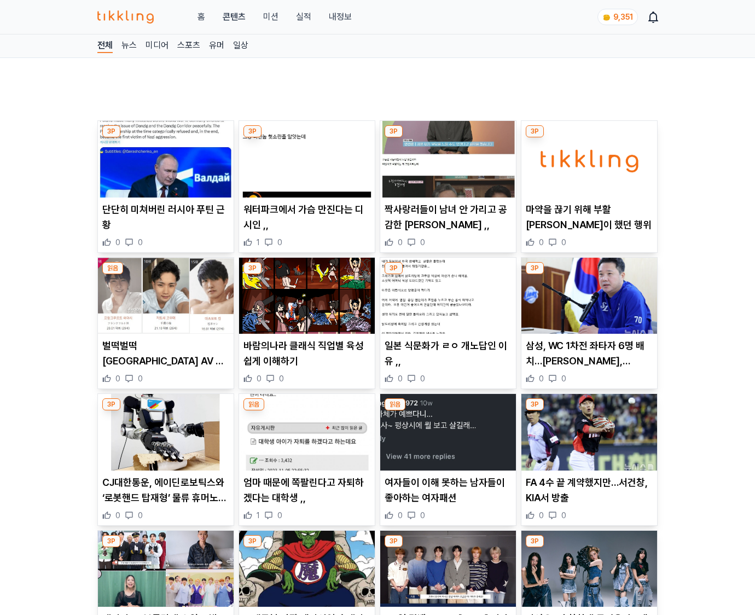
click at [588, 489] on p "FA 4수 끝 계약했지만…서건창, KIA서 방출" at bounding box center [589, 490] width 127 height 31
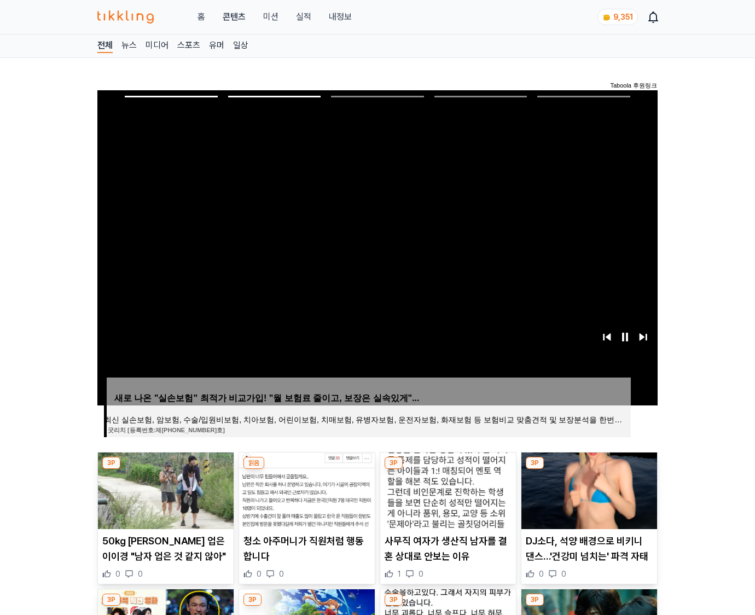
click at [588, 489] on img at bounding box center [590, 491] width 136 height 77
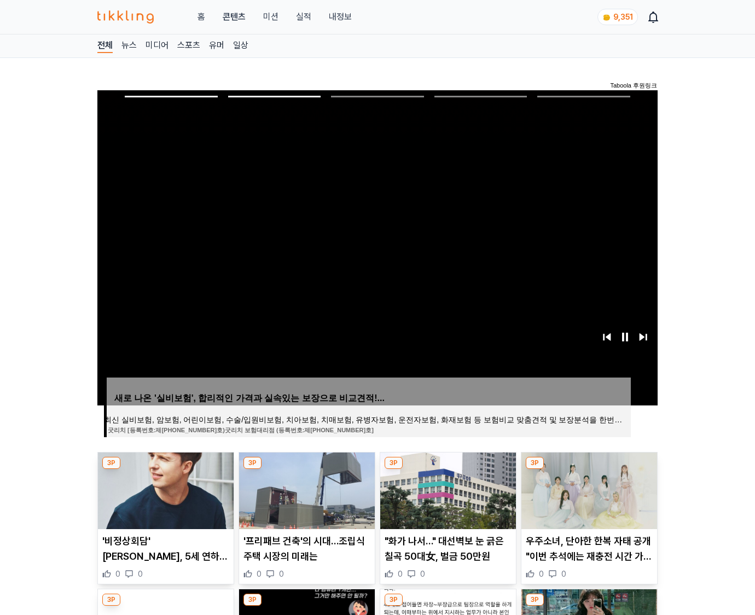
click at [588, 489] on img at bounding box center [590, 491] width 136 height 77
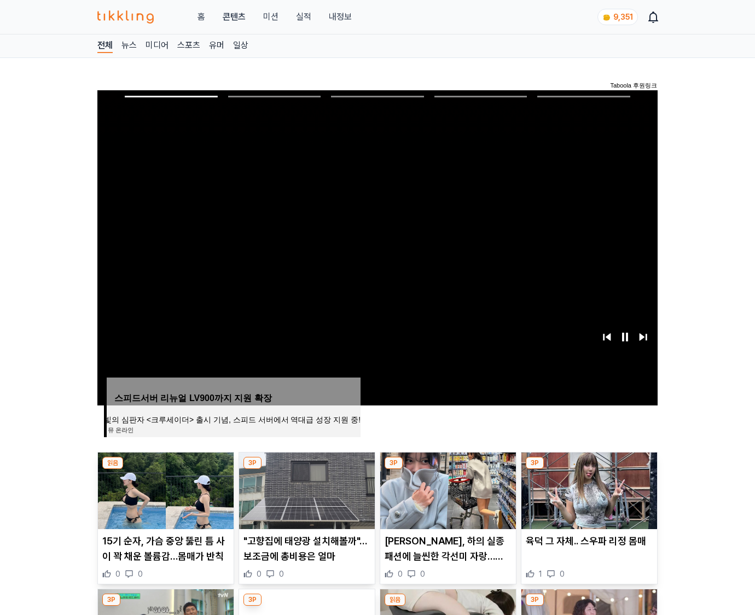
click at [588, 489] on img at bounding box center [590, 491] width 136 height 77
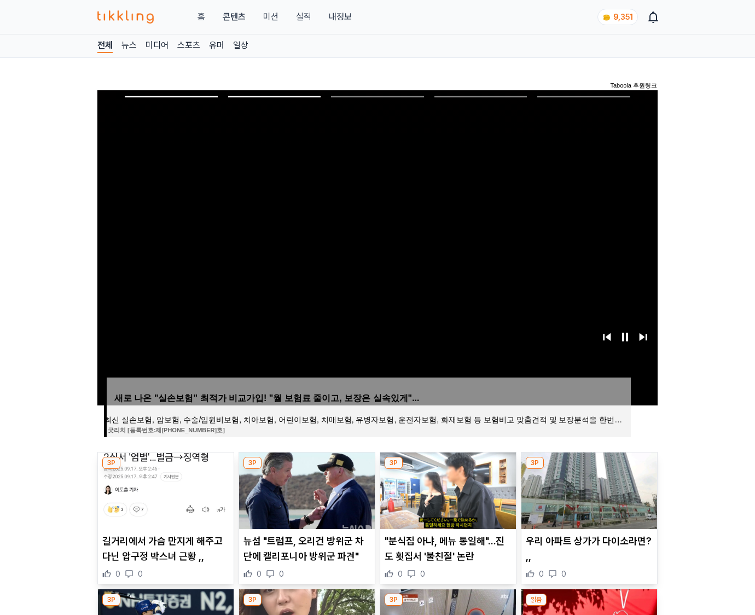
click at [588, 489] on img at bounding box center [590, 491] width 136 height 77
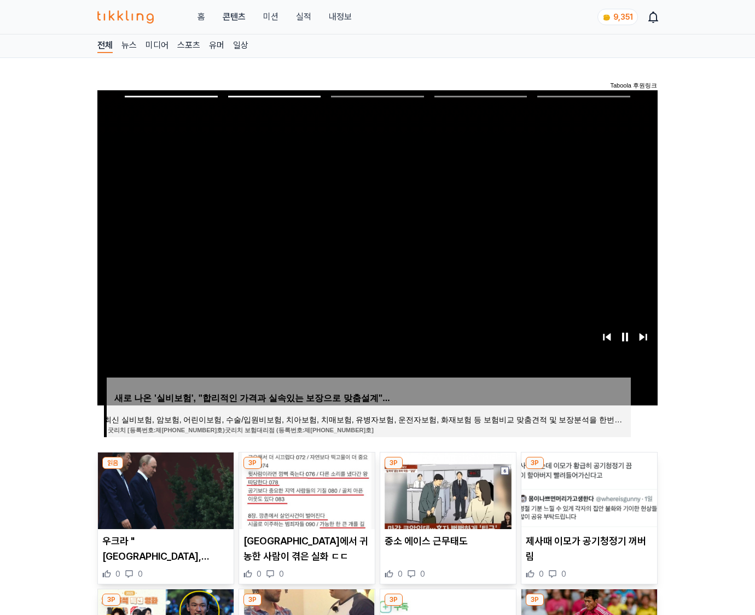
click at [588, 489] on img at bounding box center [590, 491] width 136 height 77
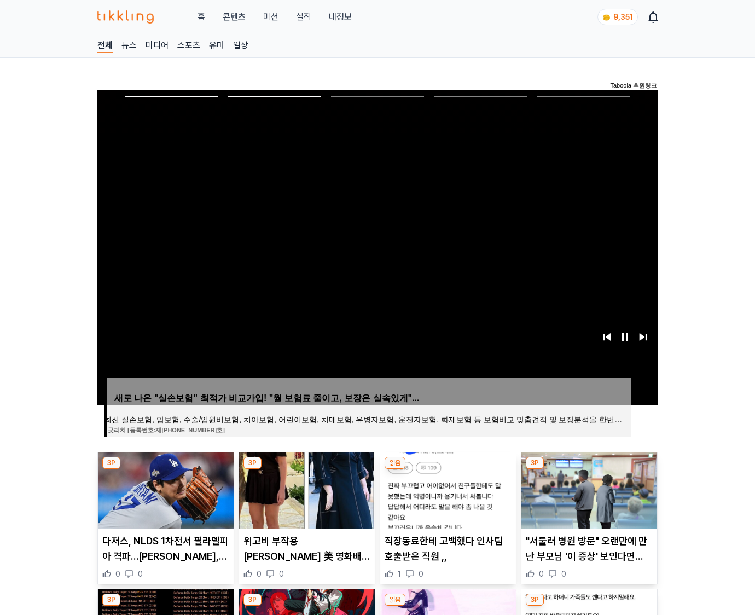
click at [588, 489] on img at bounding box center [590, 491] width 136 height 77
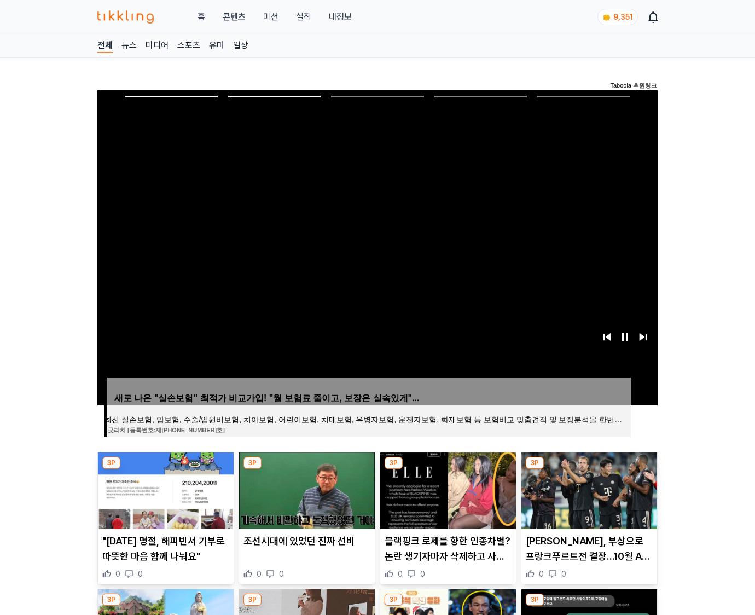
click at [588, 489] on img at bounding box center [590, 491] width 136 height 77
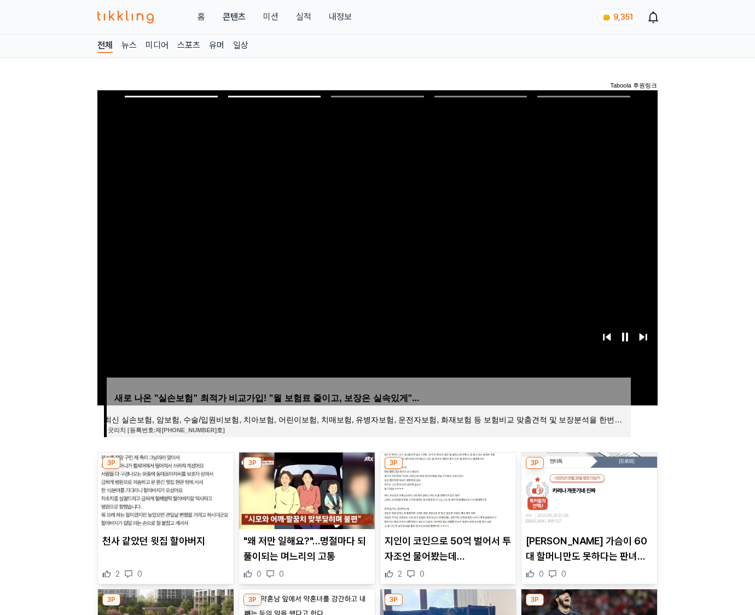
click at [588, 489] on img at bounding box center [590, 491] width 136 height 77
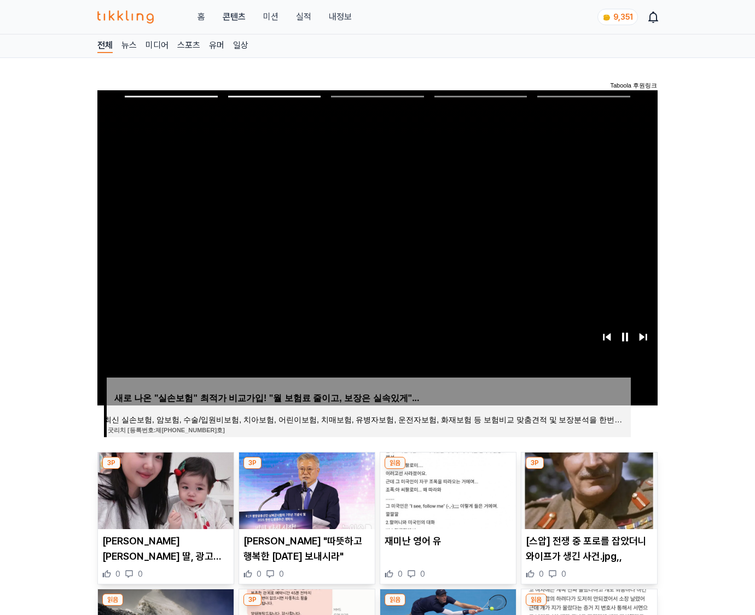
click at [588, 489] on img at bounding box center [590, 491] width 136 height 77
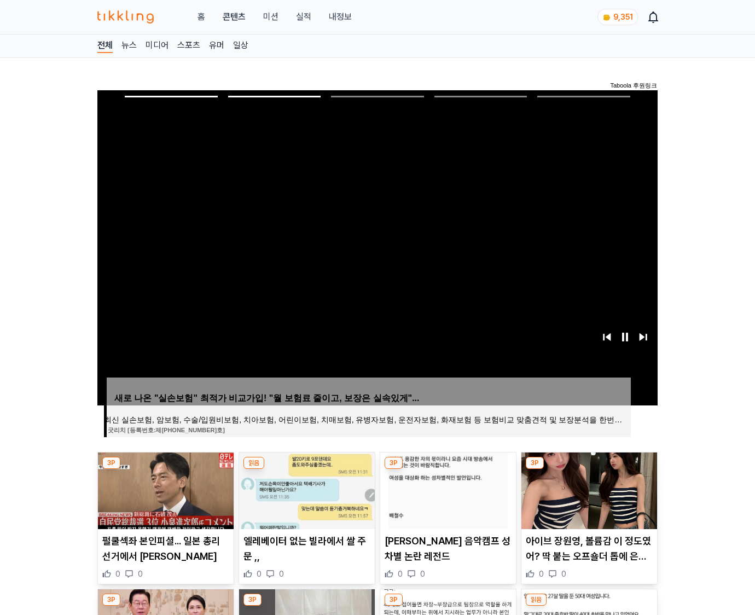
click at [588, 489] on img at bounding box center [590, 491] width 136 height 77
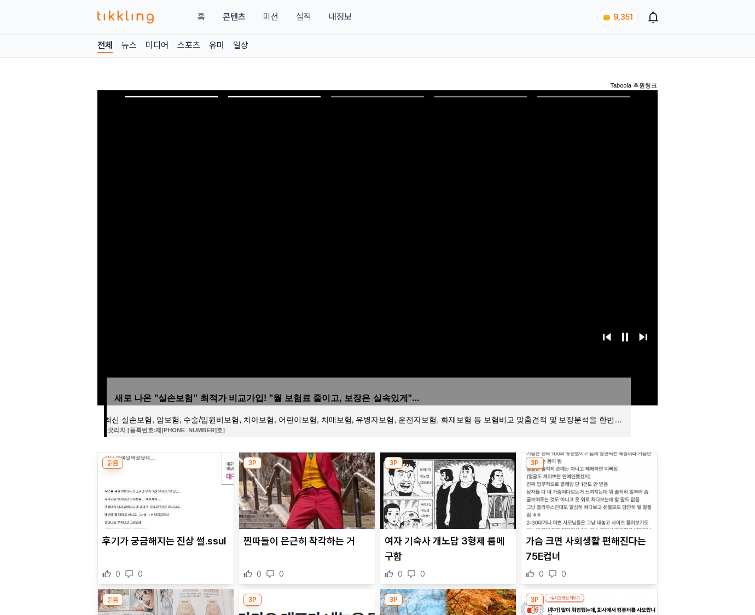
click at [588, 489] on img at bounding box center [590, 491] width 136 height 77
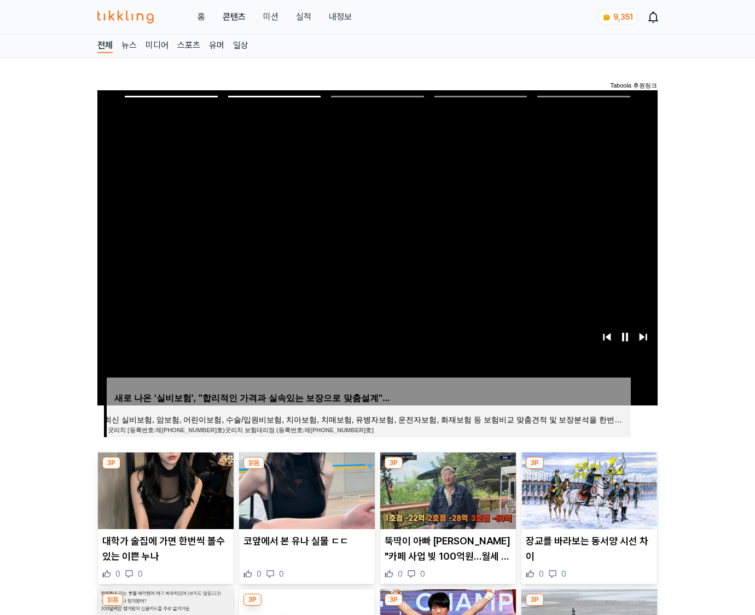
click at [588, 489] on img at bounding box center [590, 491] width 136 height 77
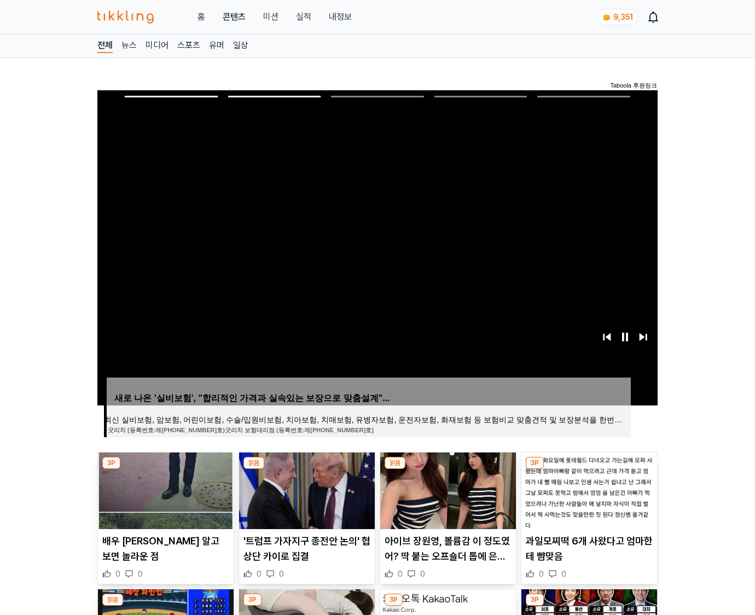
click at [588, 489] on img at bounding box center [590, 491] width 136 height 77
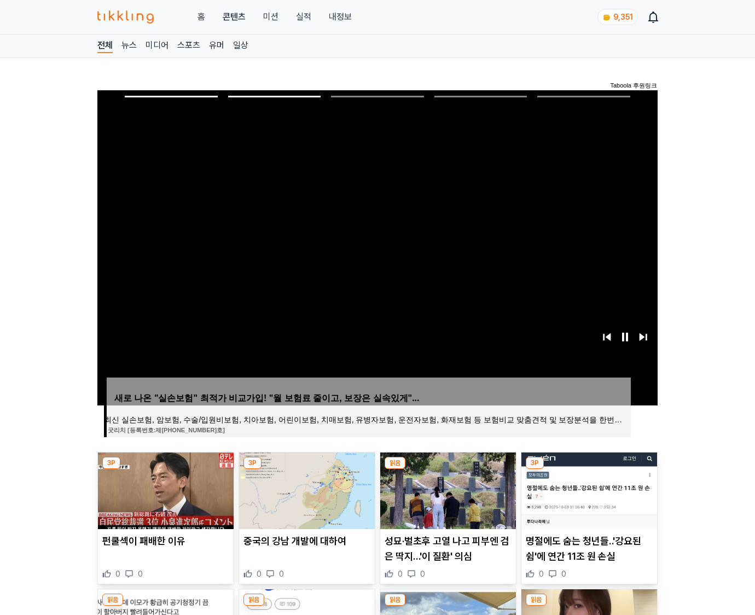
click at [588, 489] on img at bounding box center [590, 491] width 136 height 77
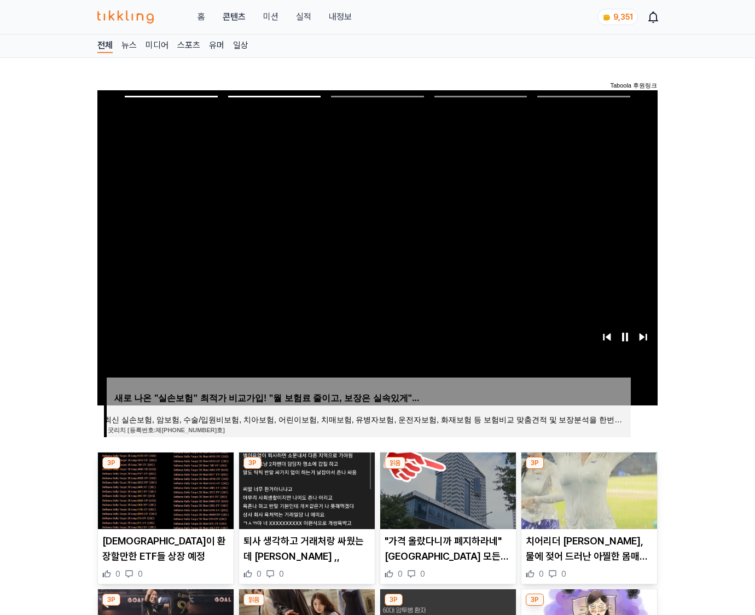
click at [588, 489] on img at bounding box center [590, 491] width 136 height 77
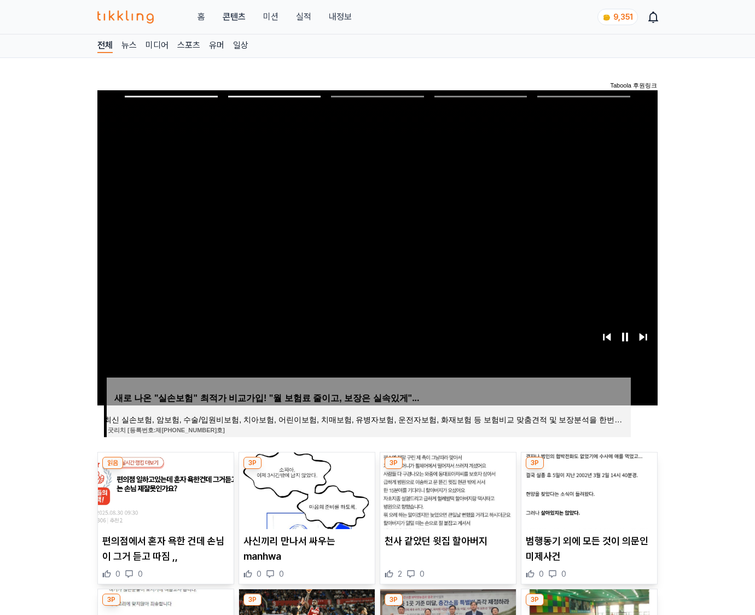
click at [588, 489] on img at bounding box center [590, 491] width 136 height 77
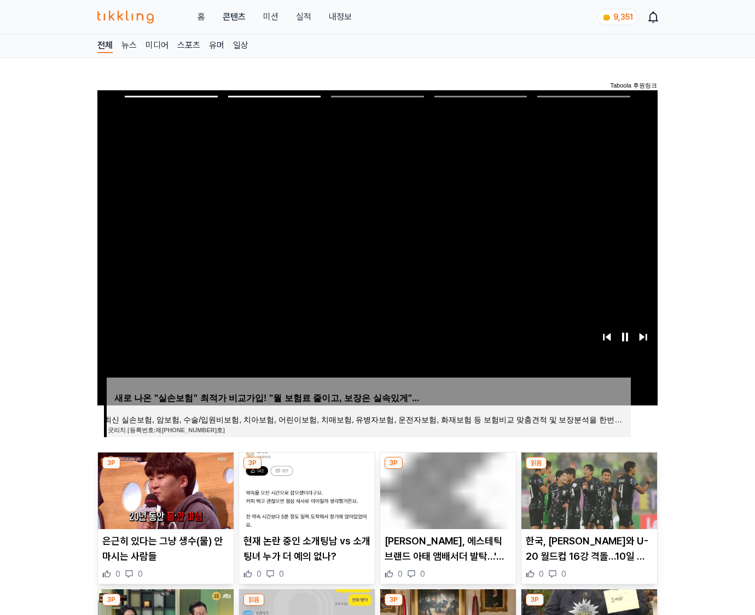
click at [588, 489] on img at bounding box center [590, 491] width 136 height 77
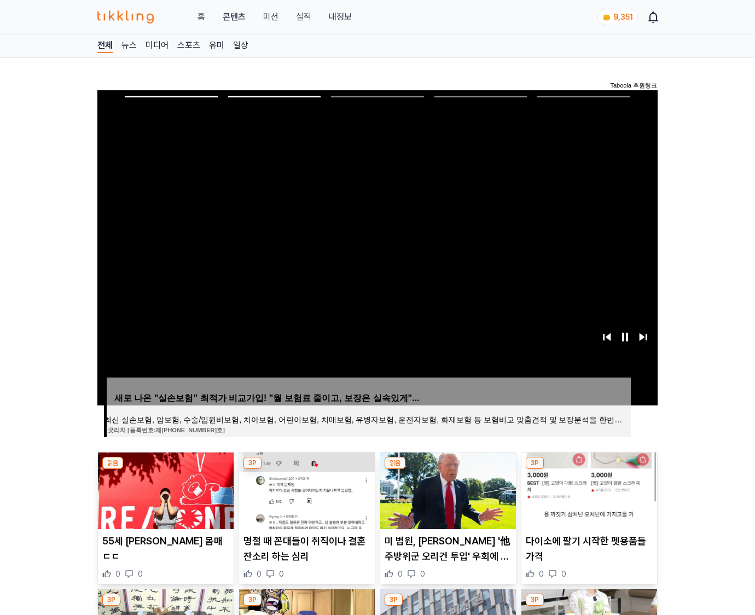
click at [588, 489] on img at bounding box center [590, 491] width 136 height 77
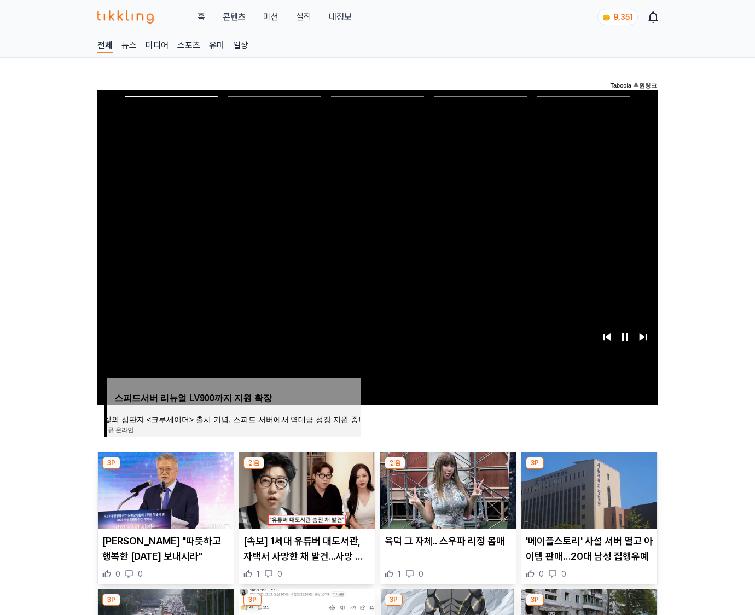
click at [588, 489] on img at bounding box center [590, 491] width 136 height 77
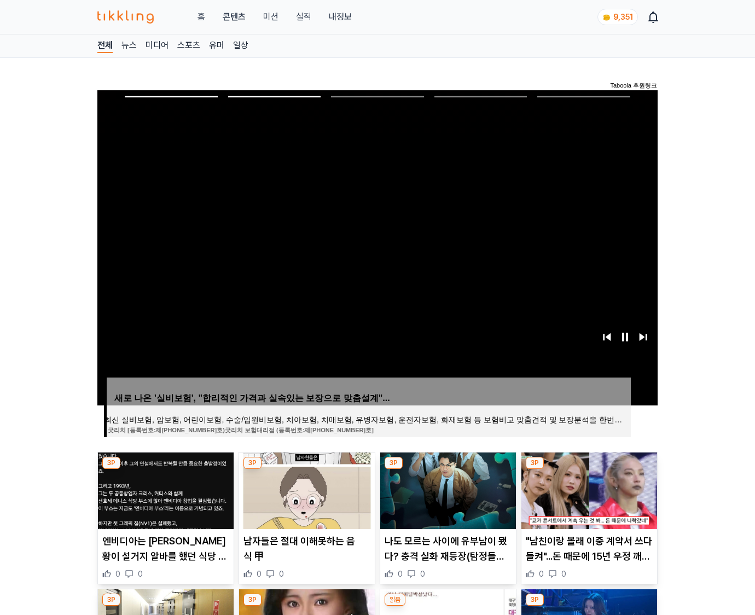
click at [588, 489] on img at bounding box center [590, 491] width 136 height 77
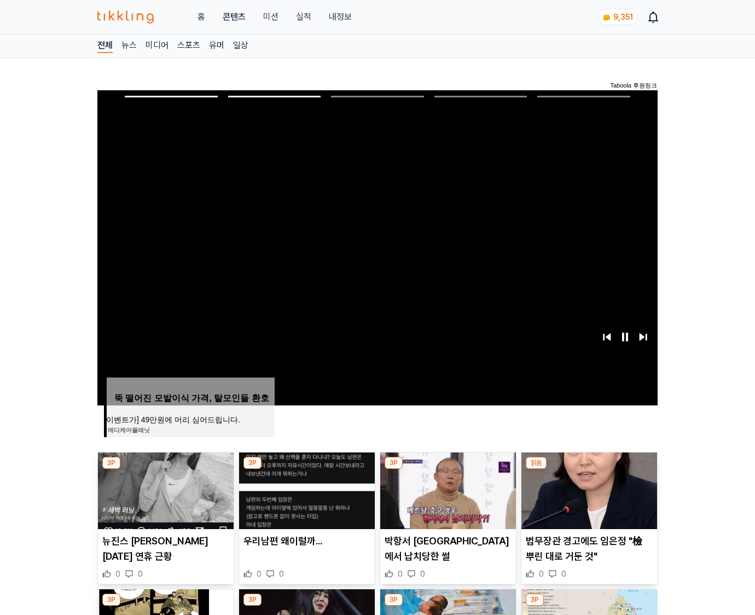
click at [588, 489] on img at bounding box center [590, 491] width 136 height 77
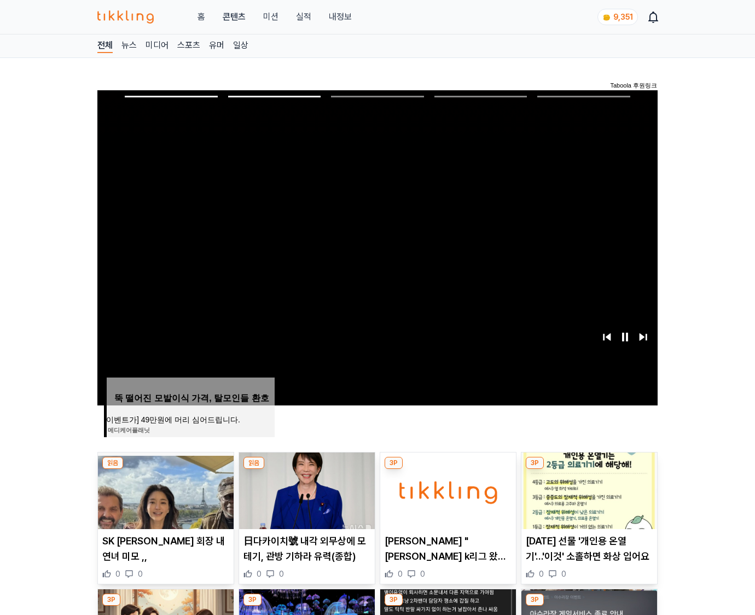
click at [588, 489] on img at bounding box center [590, 491] width 136 height 77
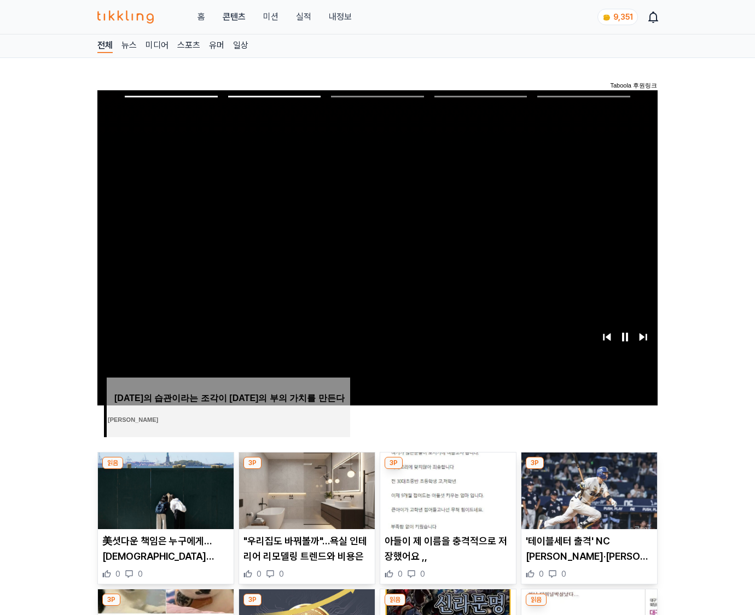
click at [588, 489] on img at bounding box center [590, 491] width 136 height 77
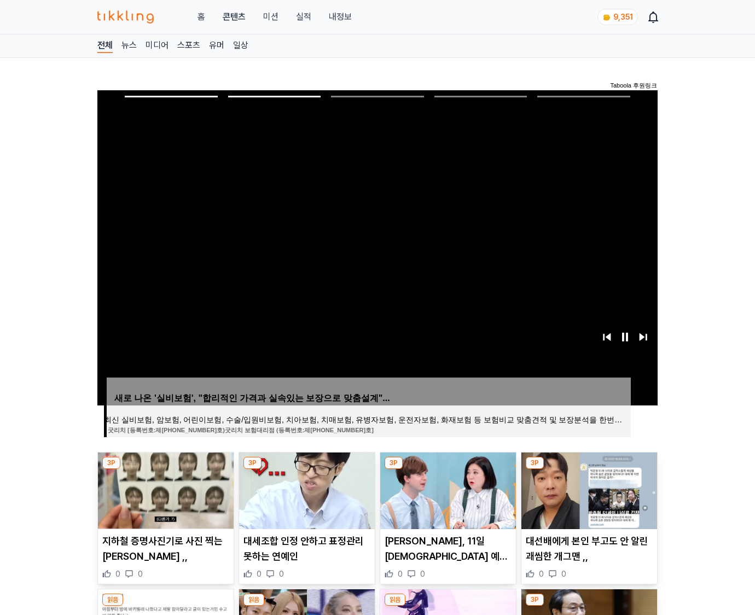
click at [588, 489] on img at bounding box center [590, 491] width 136 height 77
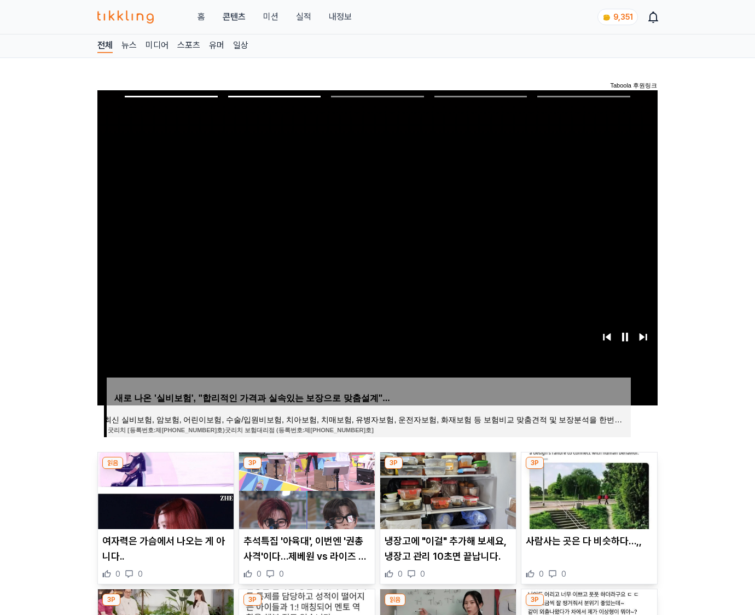
click at [588, 489] on img at bounding box center [590, 491] width 136 height 77
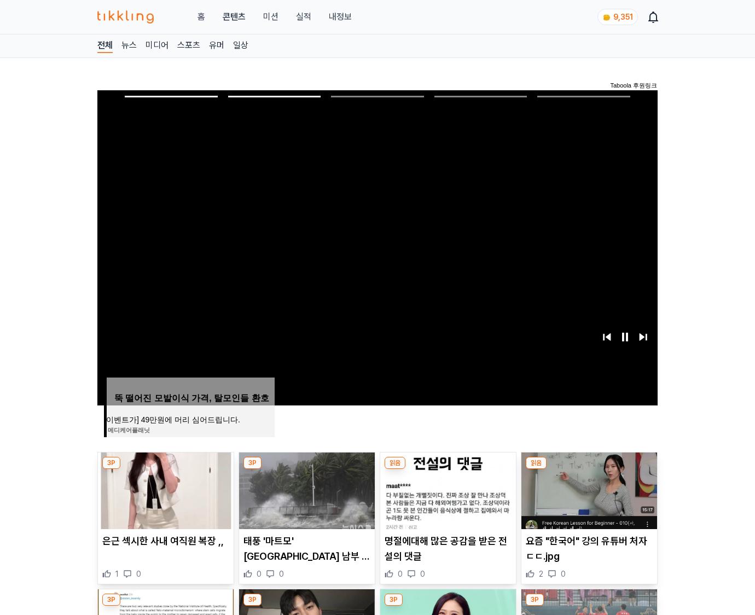
click at [588, 489] on img at bounding box center [590, 491] width 136 height 77
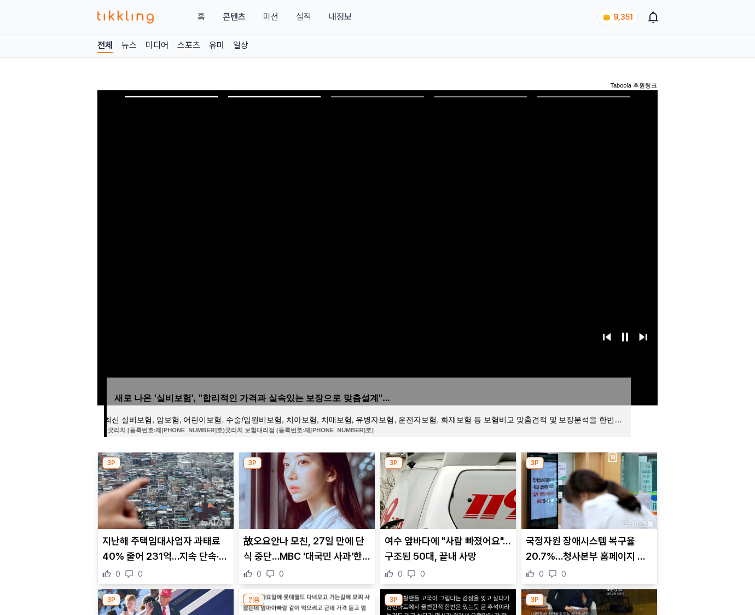
click at [588, 489] on img at bounding box center [590, 491] width 136 height 77
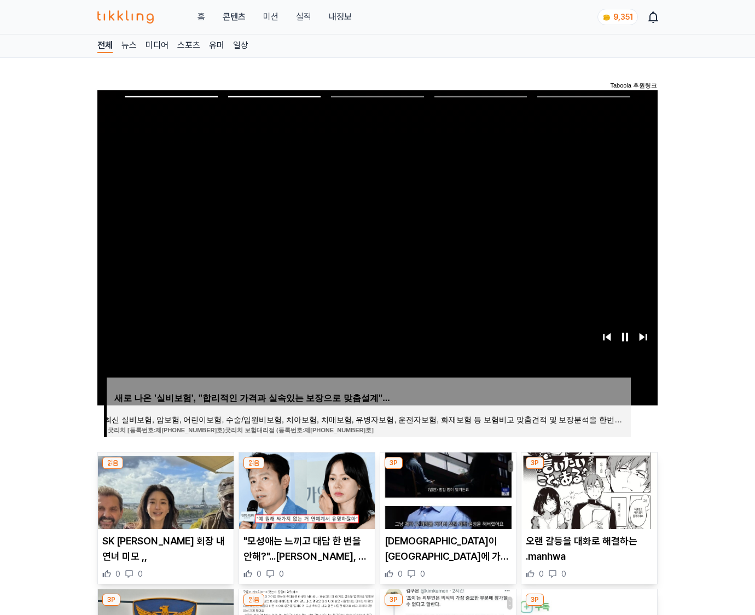
click at [588, 489] on img at bounding box center [590, 491] width 136 height 77
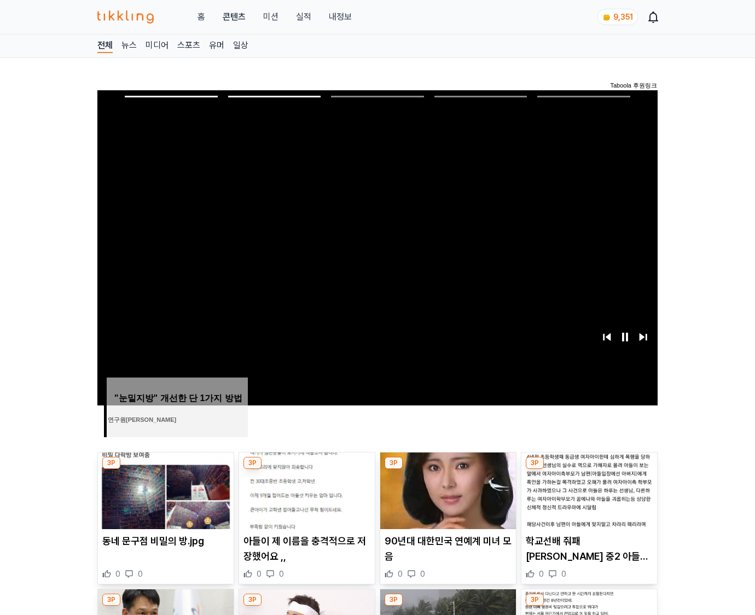
click at [588, 489] on img at bounding box center [590, 491] width 136 height 77
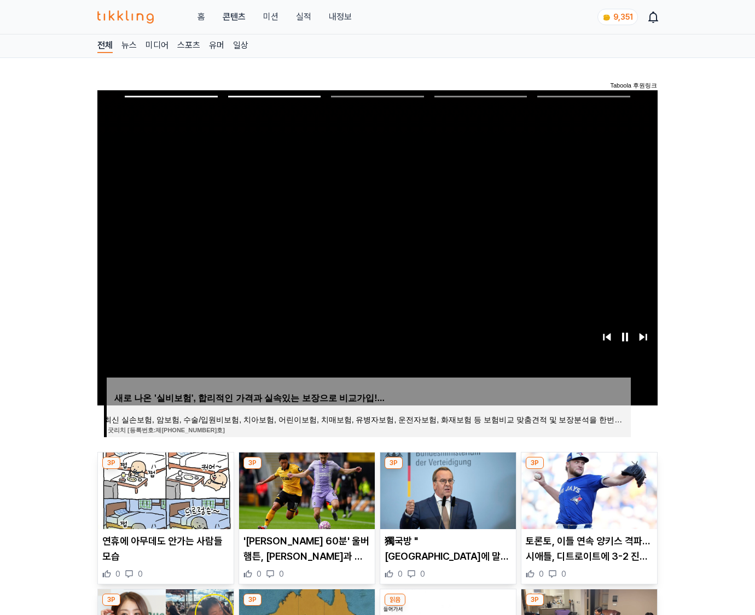
click at [588, 489] on img at bounding box center [590, 491] width 136 height 77
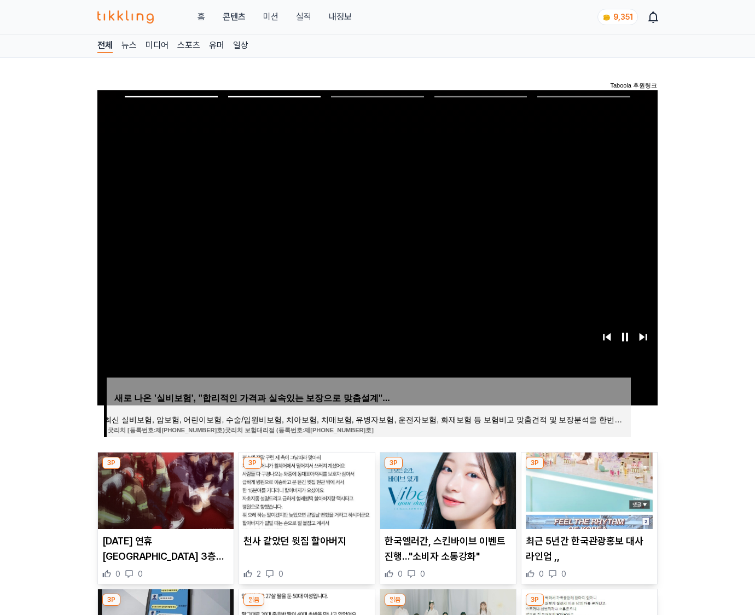
click at [588, 489] on img at bounding box center [590, 491] width 136 height 77
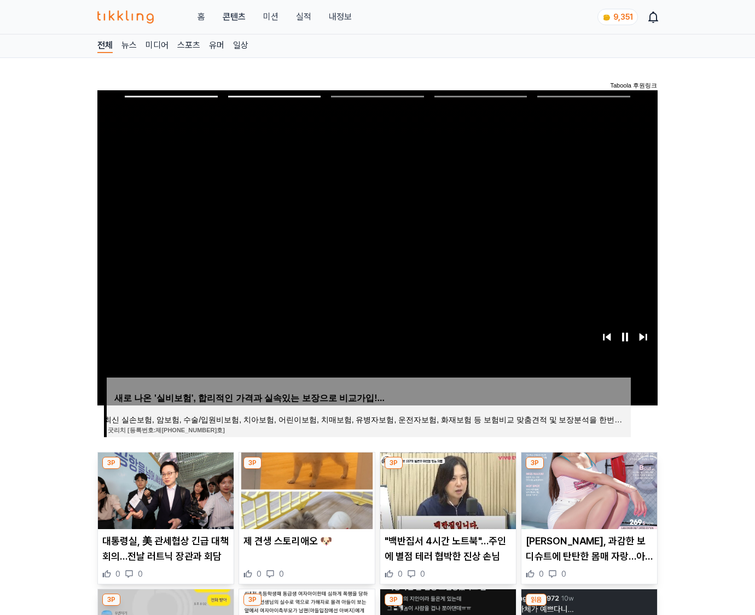
click at [588, 489] on img at bounding box center [590, 491] width 136 height 77
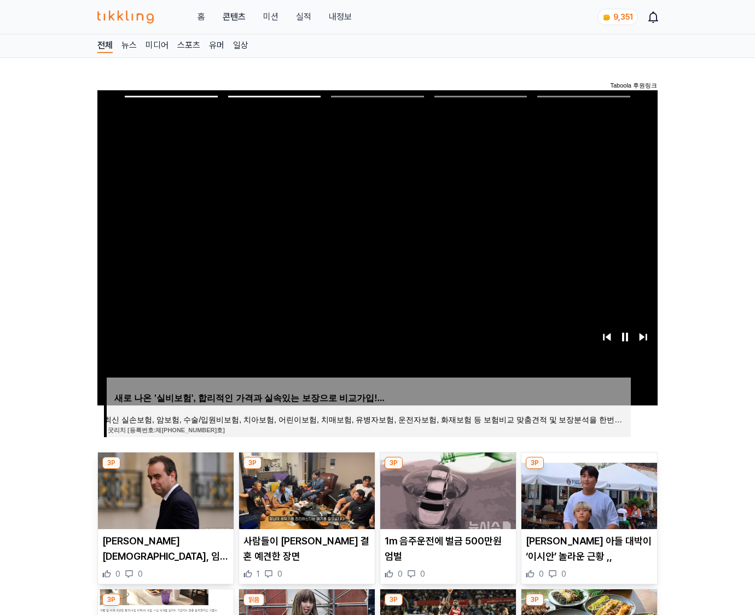
click at [588, 489] on img at bounding box center [590, 491] width 136 height 77
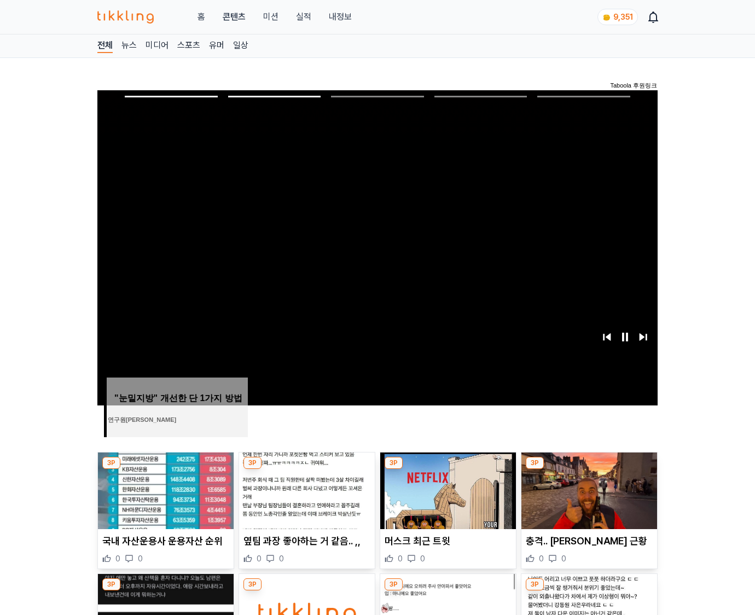
click at [588, 489] on img at bounding box center [590, 491] width 136 height 77
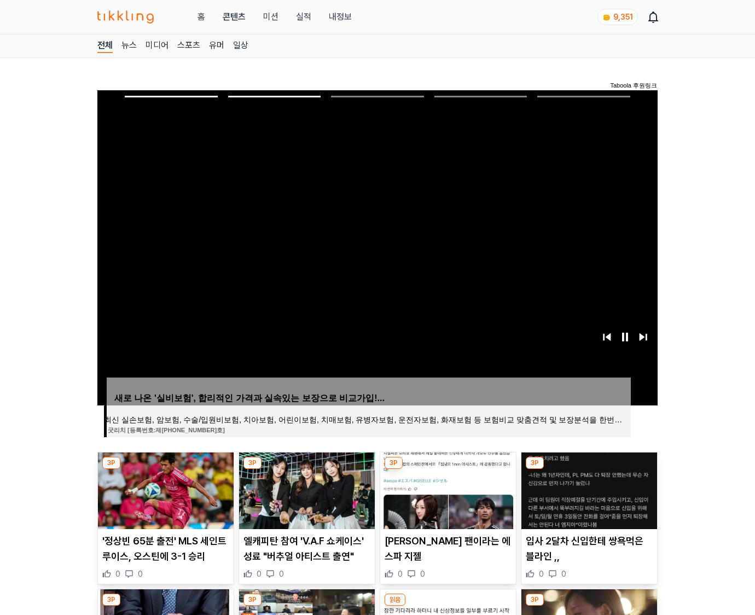
click at [588, 489] on img at bounding box center [590, 491] width 136 height 77
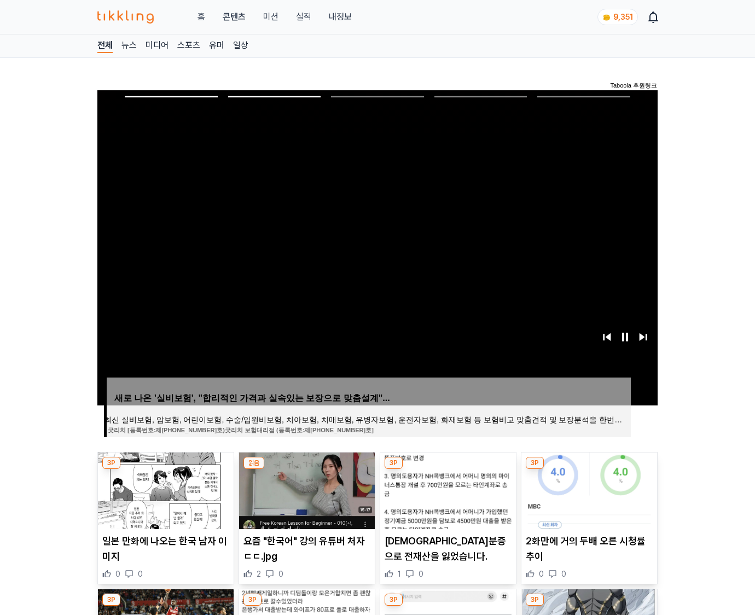
click at [588, 489] on img at bounding box center [590, 491] width 136 height 77
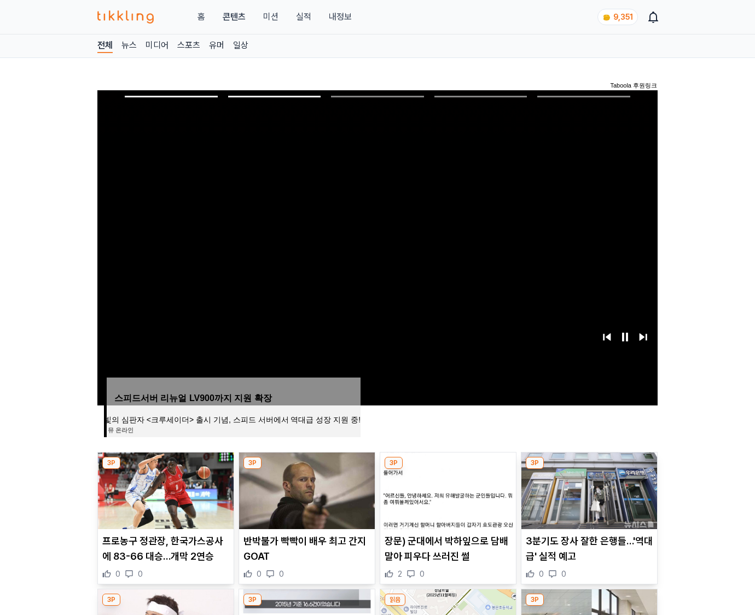
click at [588, 489] on img at bounding box center [590, 491] width 136 height 77
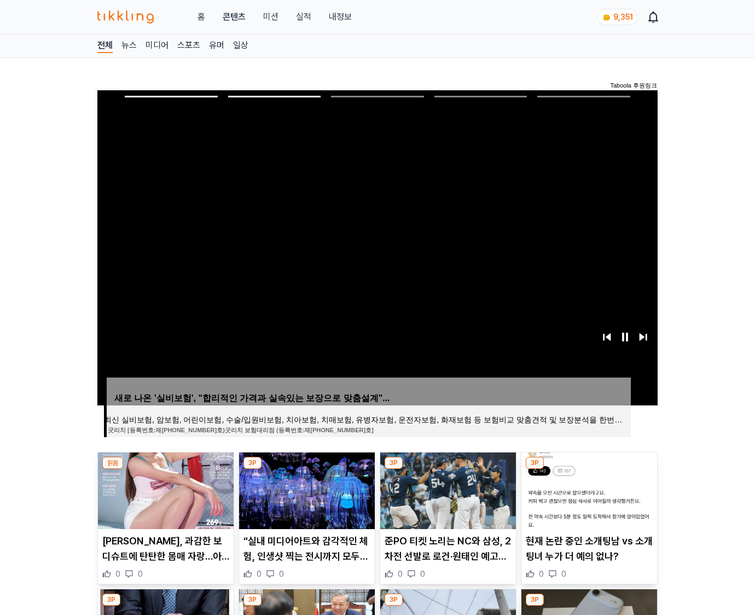
click at [588, 489] on img at bounding box center [590, 491] width 136 height 77
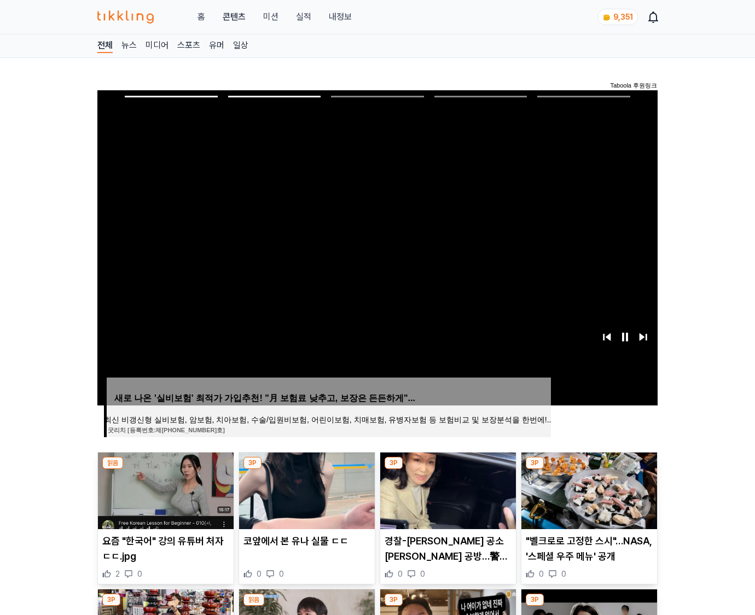
click at [588, 489] on img at bounding box center [590, 491] width 136 height 77
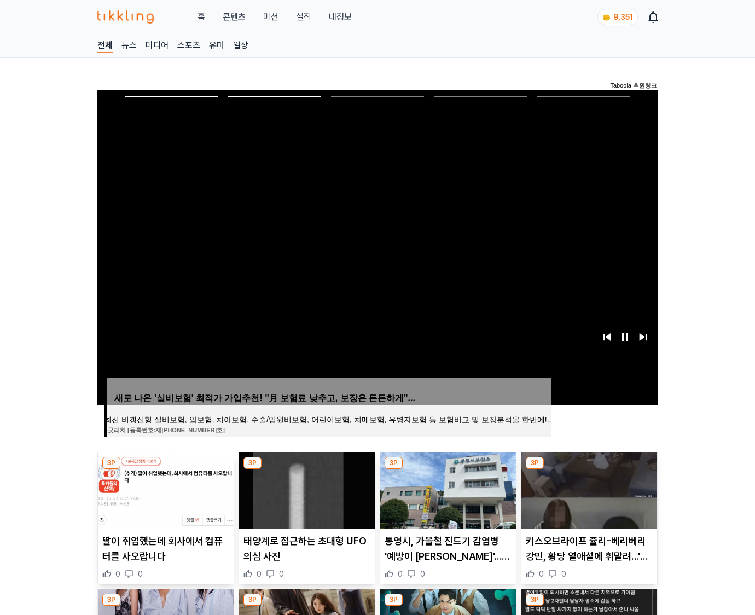
click at [588, 489] on img at bounding box center [590, 491] width 136 height 77
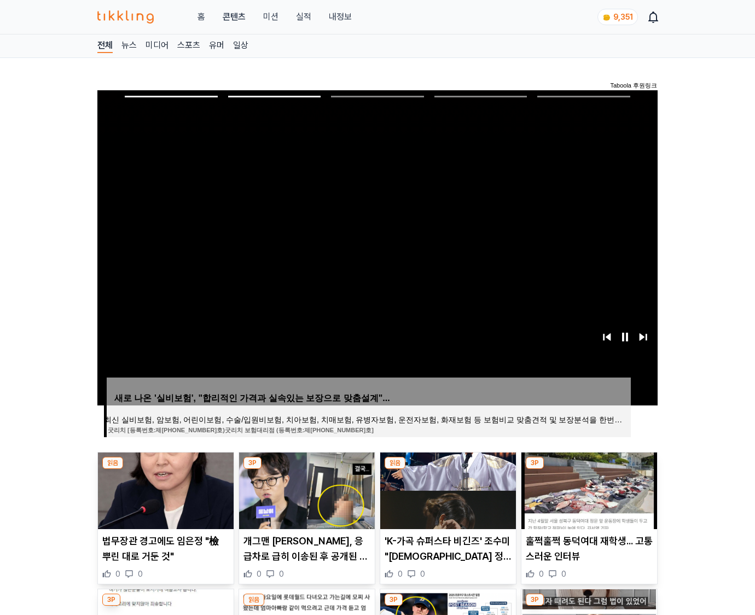
click at [588, 489] on img at bounding box center [590, 491] width 136 height 77
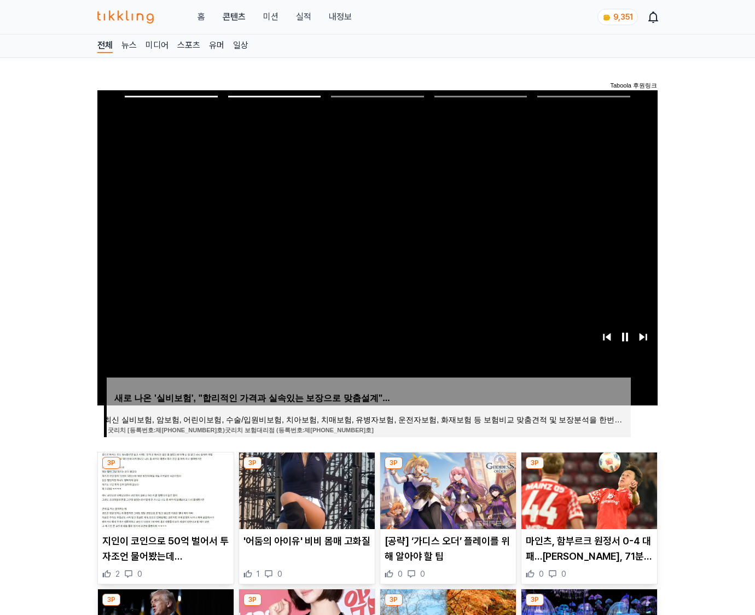
click at [588, 489] on img at bounding box center [590, 491] width 136 height 77
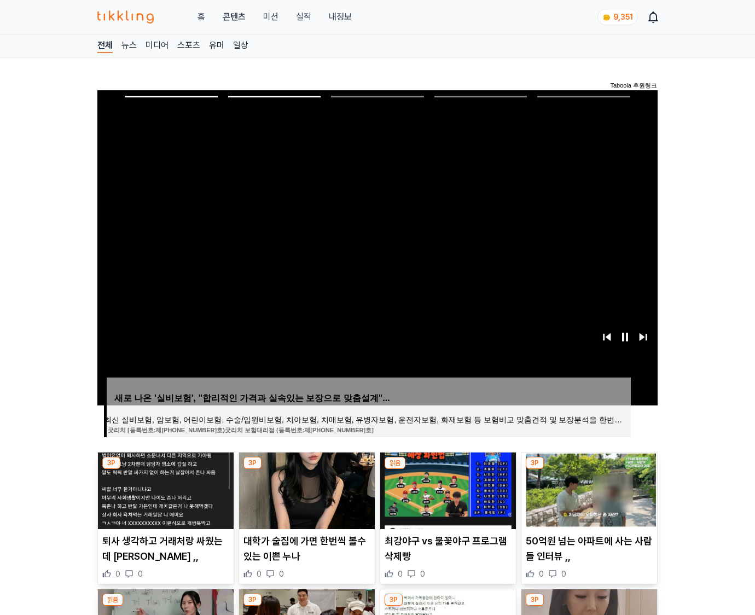
click at [588, 489] on img at bounding box center [590, 491] width 136 height 77
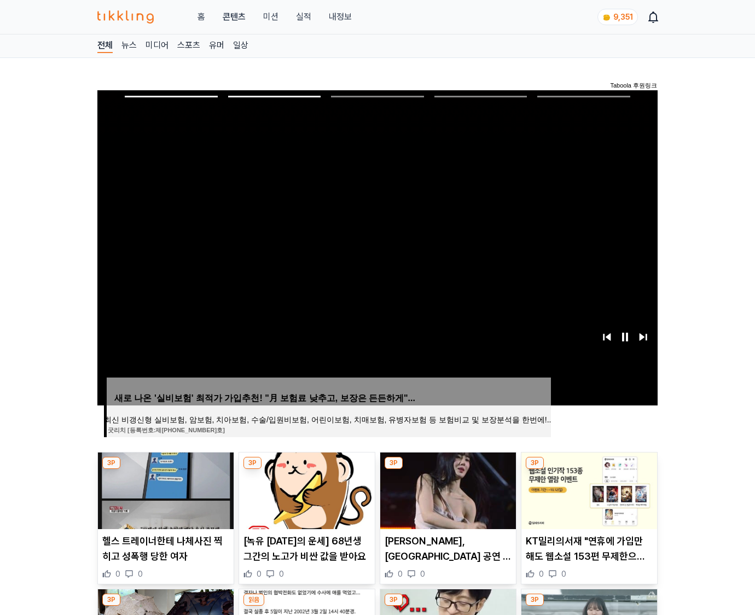
click at [588, 489] on img at bounding box center [590, 491] width 136 height 77
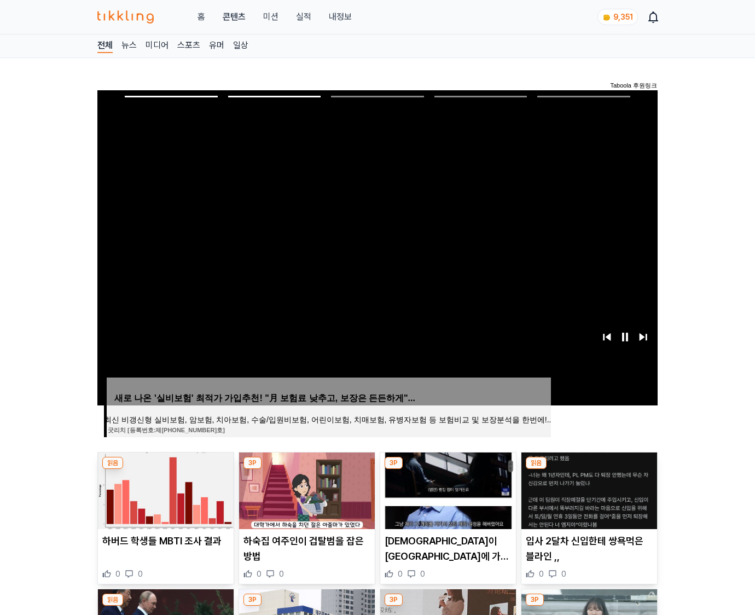
click at [588, 489] on img at bounding box center [590, 491] width 136 height 77
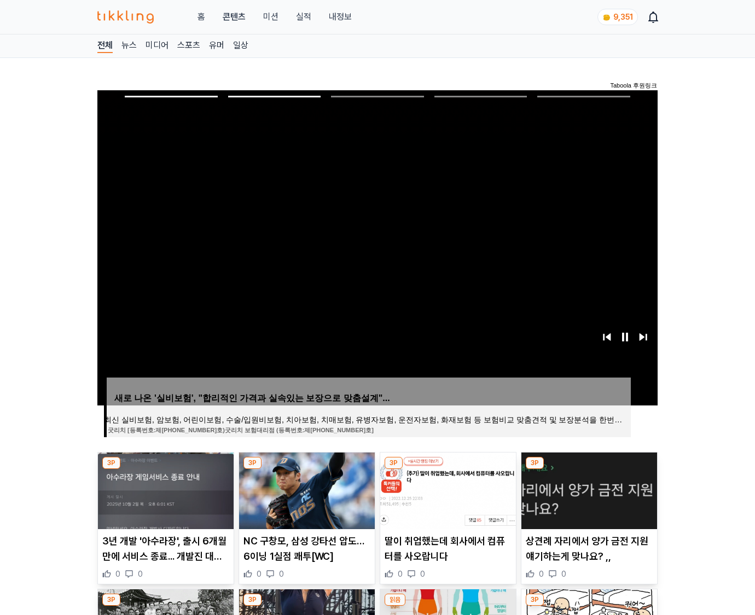
click at [588, 489] on img at bounding box center [590, 491] width 136 height 77
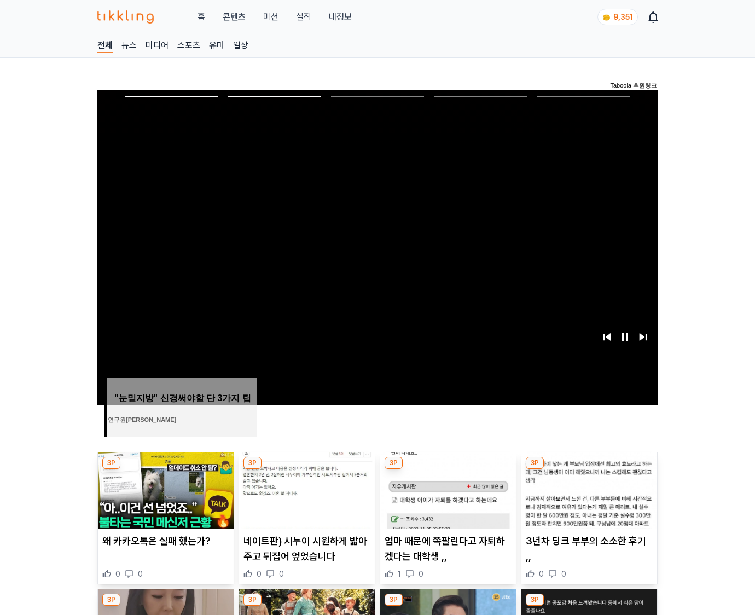
click at [588, 489] on img at bounding box center [590, 491] width 136 height 77
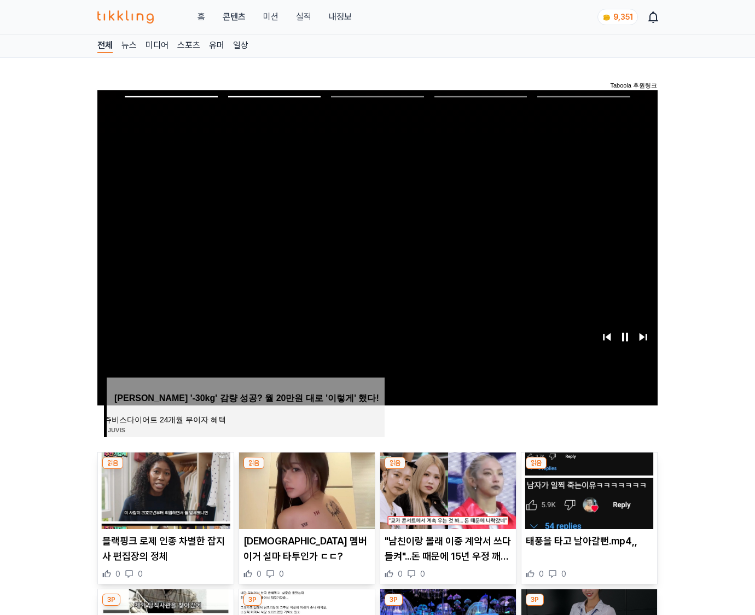
click at [588, 489] on img at bounding box center [590, 491] width 136 height 77
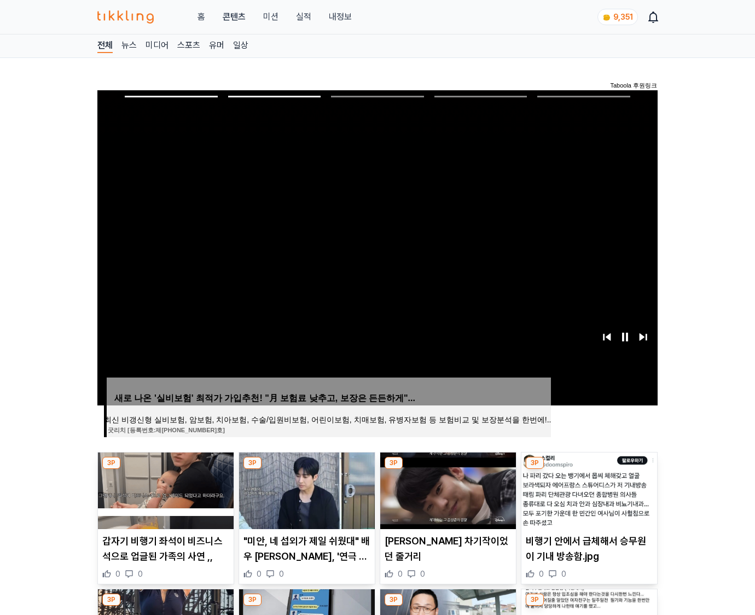
click at [588, 489] on img at bounding box center [590, 491] width 136 height 77
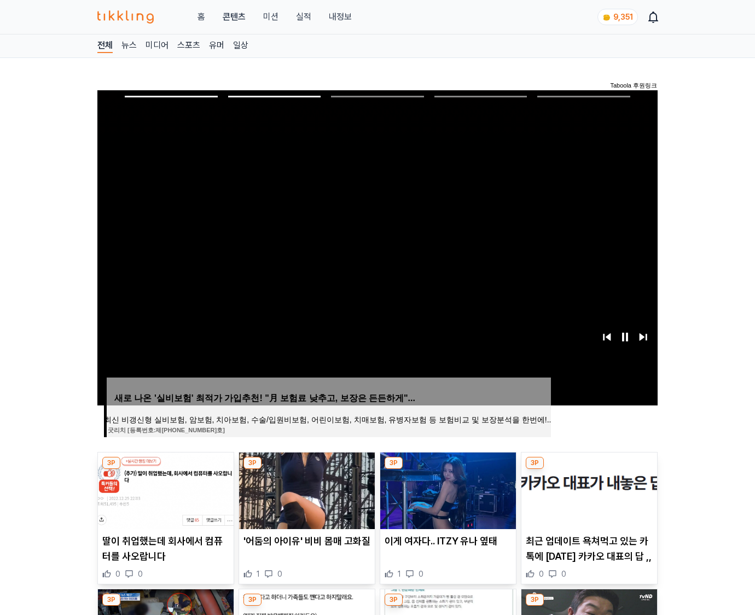
click at [588, 489] on img at bounding box center [590, 491] width 136 height 77
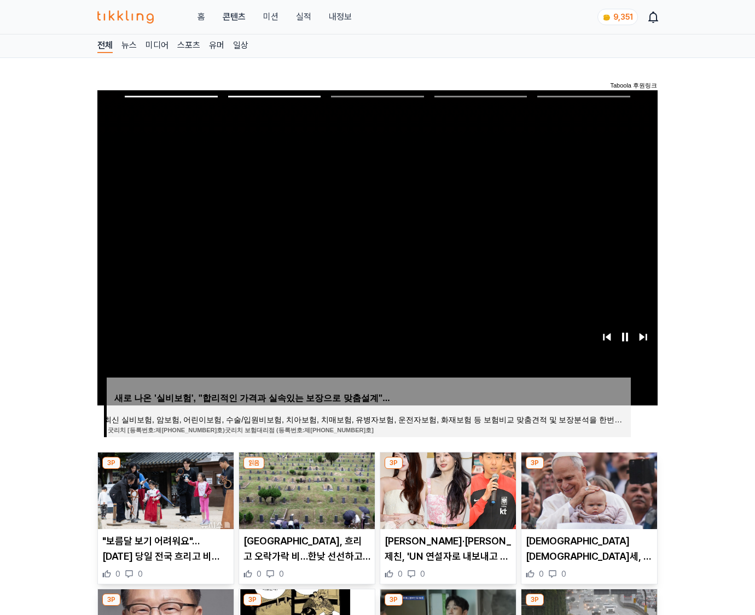
click at [588, 489] on img at bounding box center [590, 491] width 136 height 77
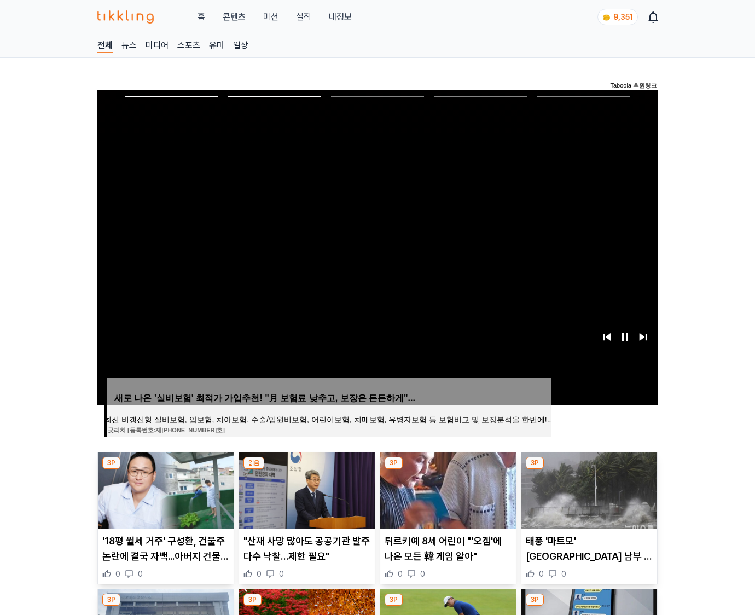
click at [588, 489] on img at bounding box center [590, 491] width 136 height 77
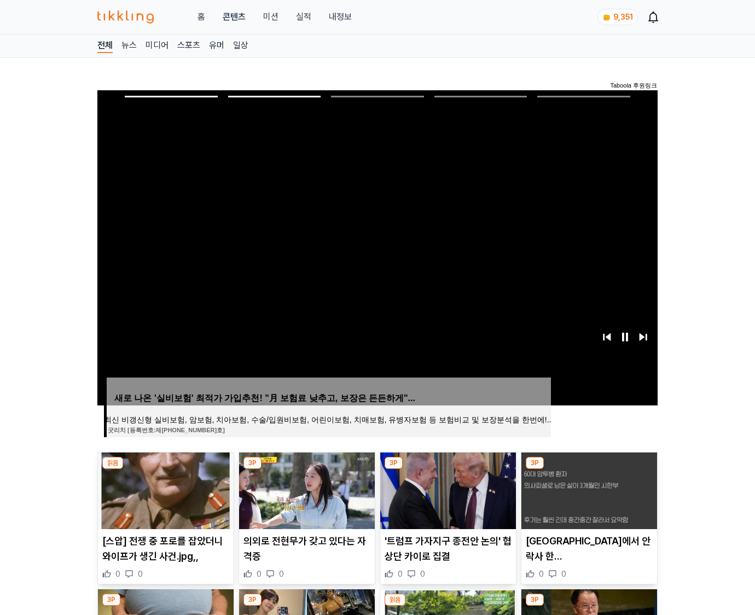
click at [588, 489] on img at bounding box center [590, 491] width 136 height 77
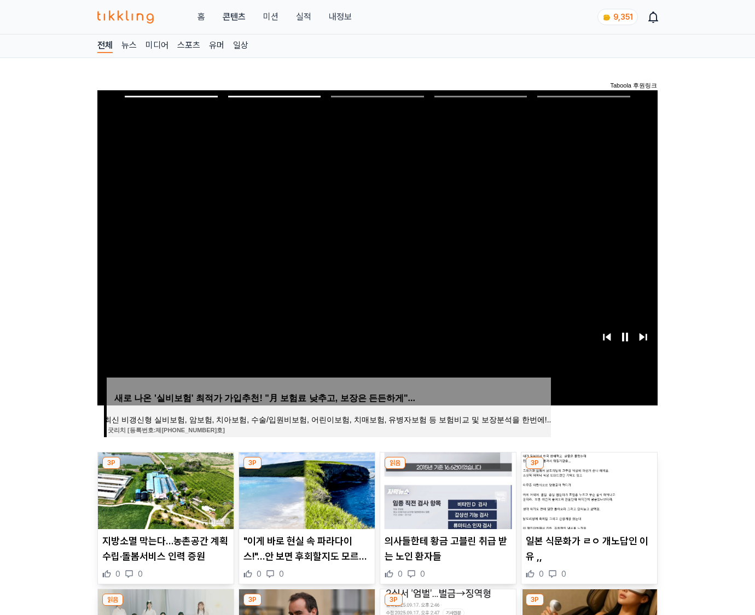
click at [588, 489] on img at bounding box center [590, 491] width 136 height 77
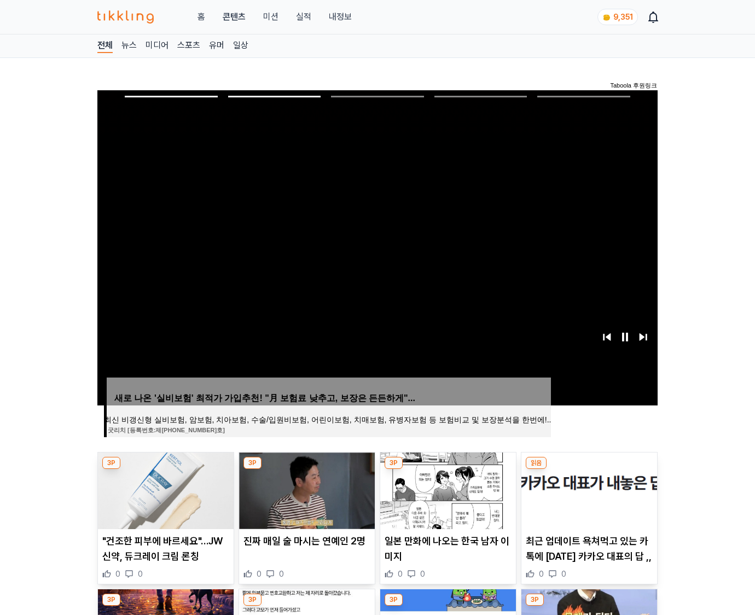
click at [588, 489] on img at bounding box center [590, 491] width 136 height 77
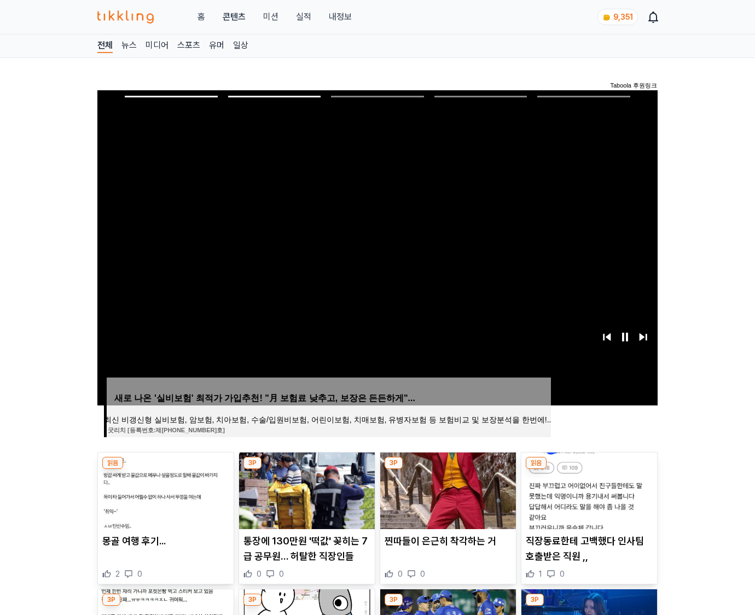
click at [588, 489] on img at bounding box center [590, 491] width 136 height 77
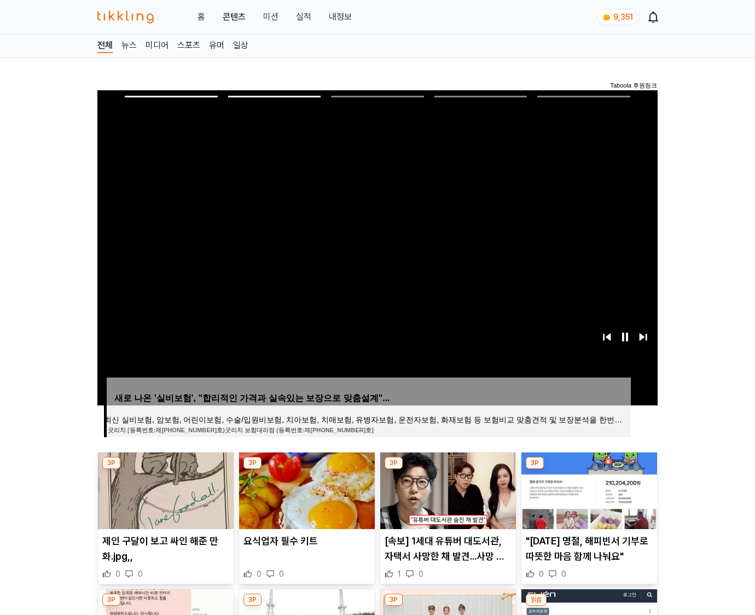
click at [588, 489] on img at bounding box center [590, 491] width 136 height 77
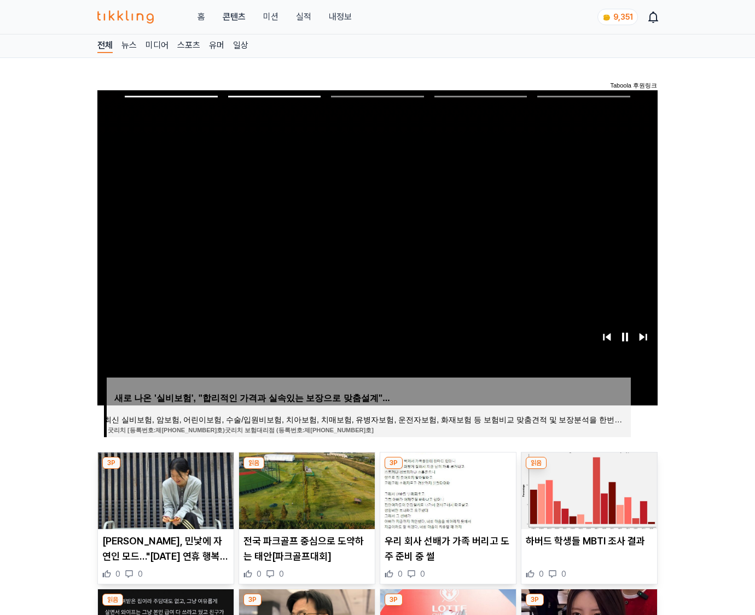
click at [588, 489] on img at bounding box center [590, 491] width 136 height 77
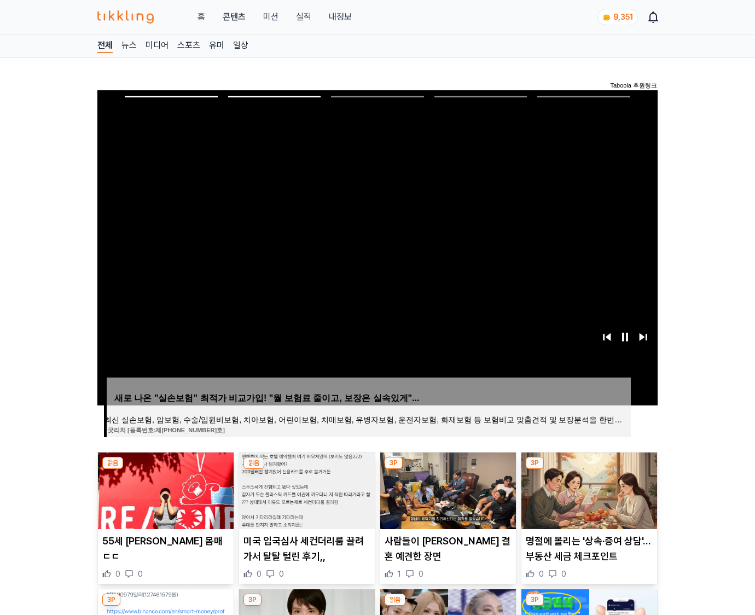
click at [588, 489] on img at bounding box center [590, 491] width 136 height 77
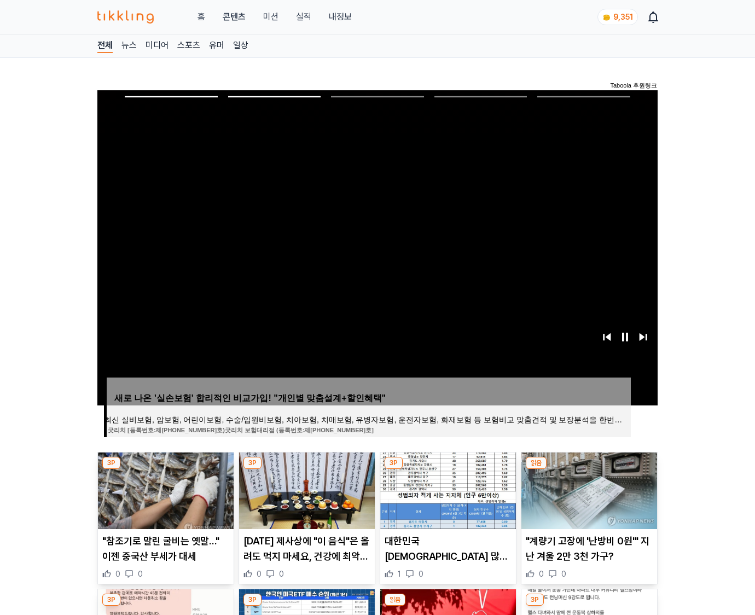
click at [588, 489] on img at bounding box center [590, 491] width 136 height 77
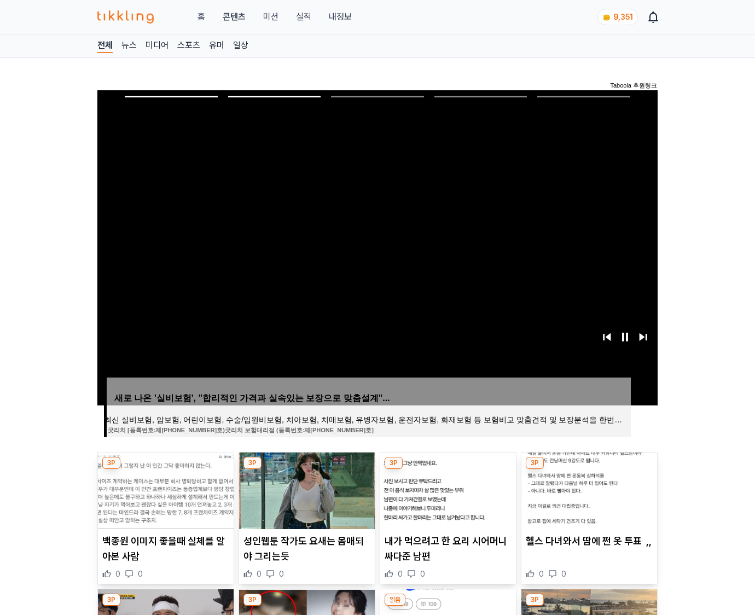
click at [588, 489] on img at bounding box center [590, 491] width 136 height 77
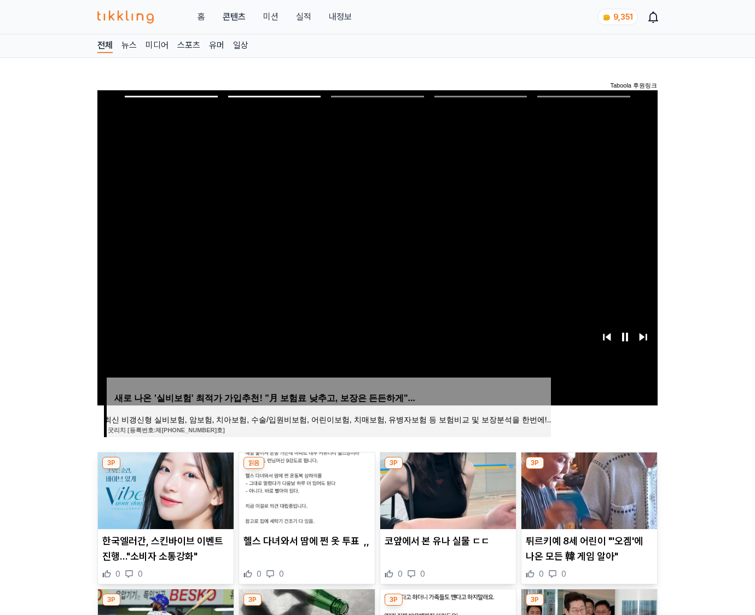
click at [588, 489] on img at bounding box center [590, 491] width 136 height 77
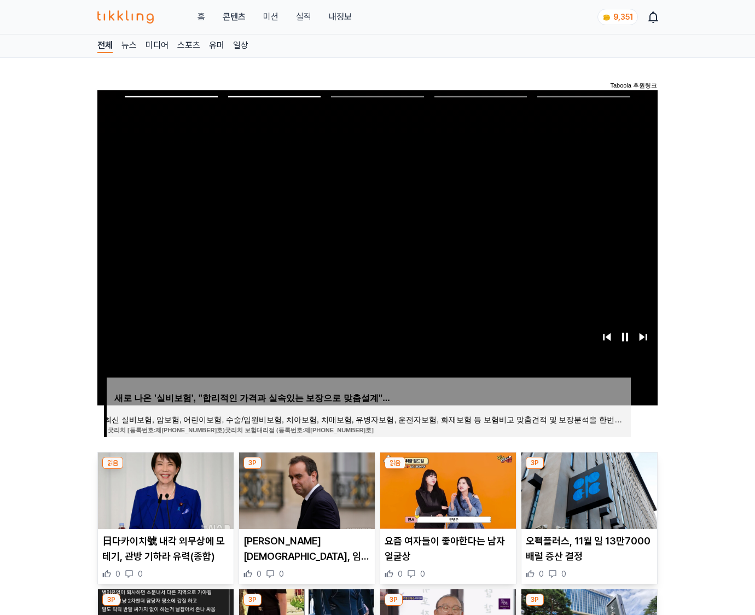
click at [588, 489] on img at bounding box center [590, 491] width 136 height 77
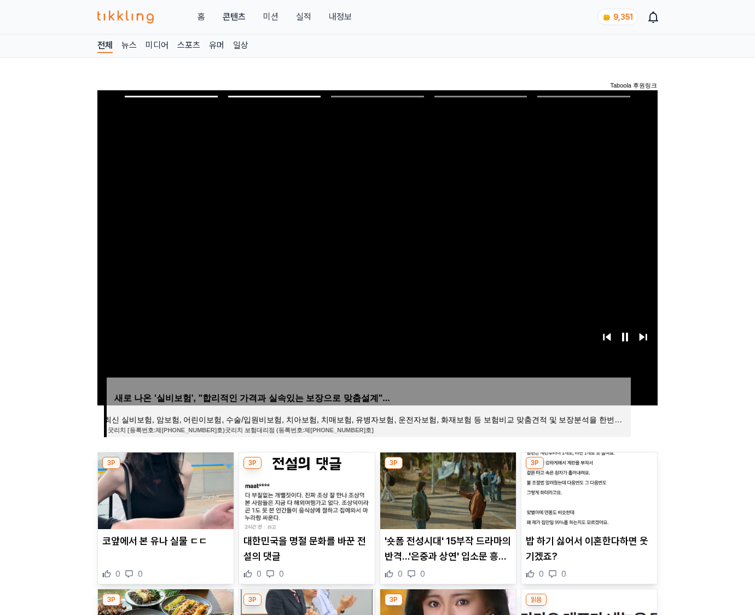
click at [588, 489] on img at bounding box center [590, 491] width 136 height 77
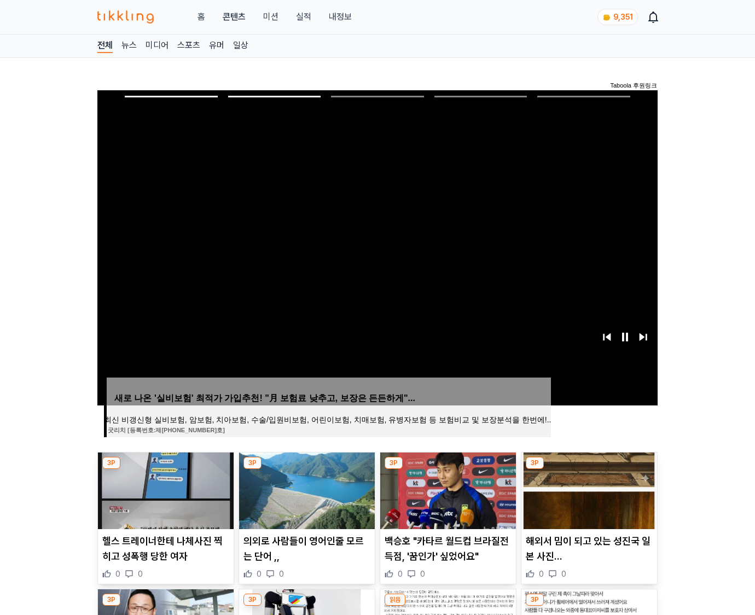
click at [588, 489] on img at bounding box center [590, 491] width 136 height 77
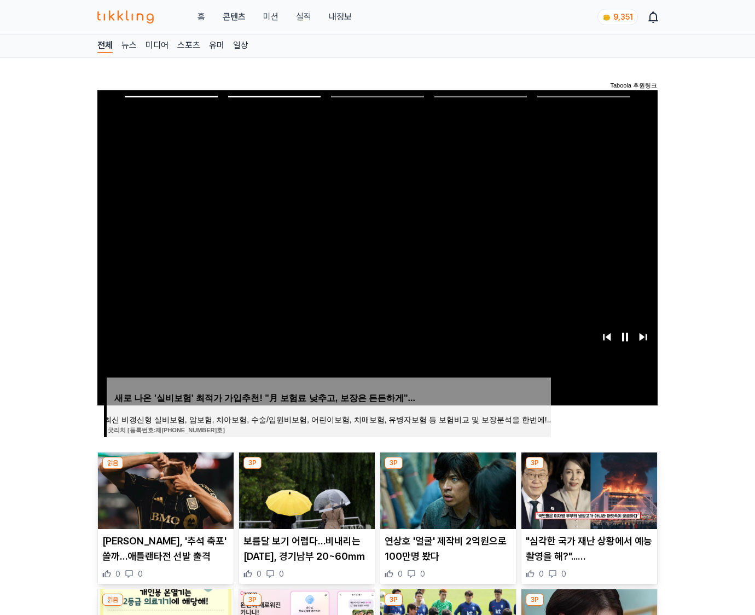
click at [588, 489] on img at bounding box center [590, 491] width 136 height 77
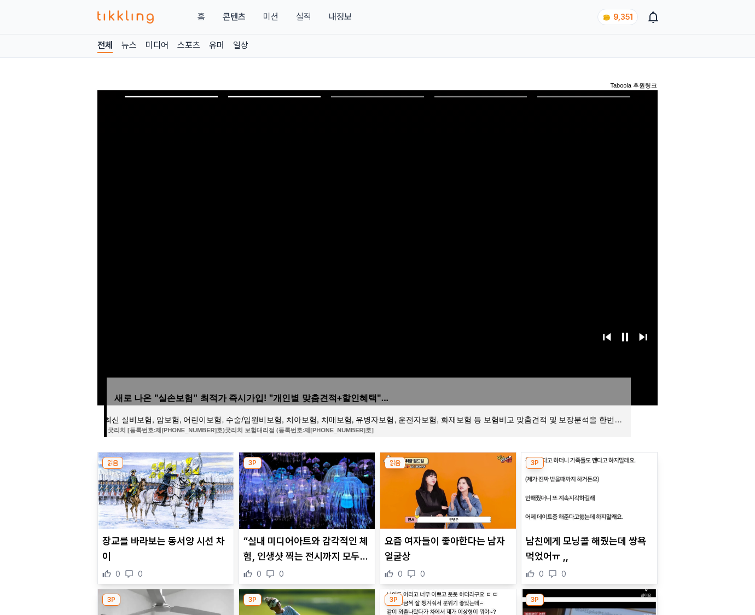
click at [588, 489] on img at bounding box center [590, 491] width 136 height 77
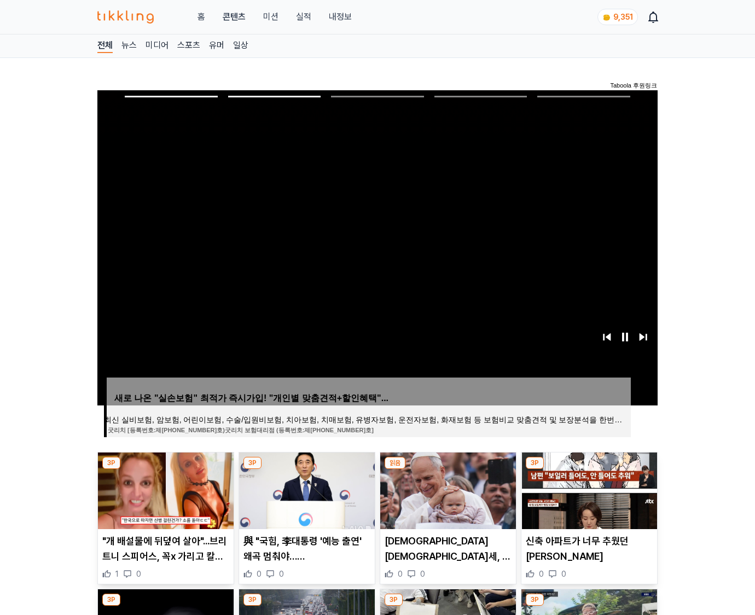
click at [588, 489] on img at bounding box center [590, 491] width 136 height 77
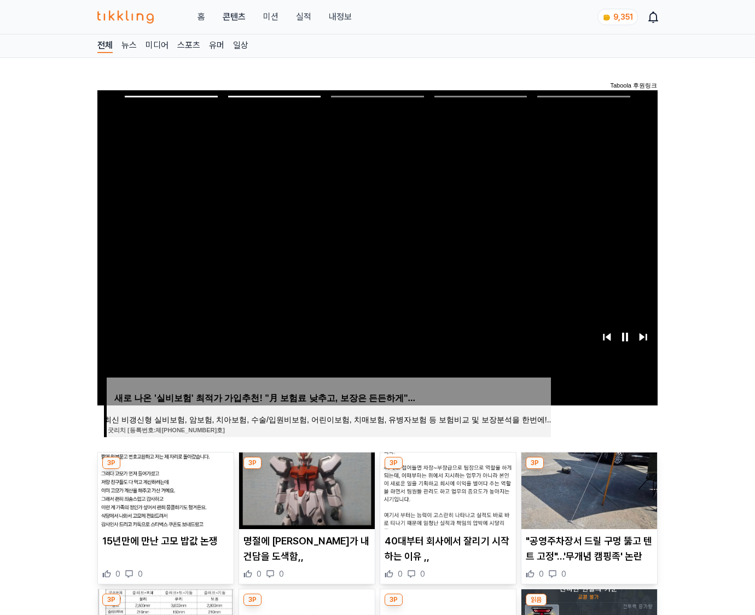
click at [588, 489] on img at bounding box center [590, 491] width 136 height 77
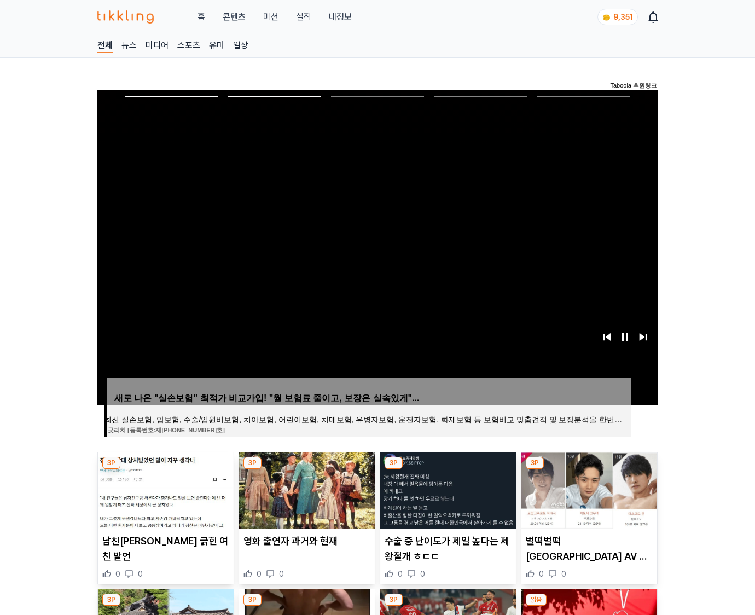
click at [588, 489] on img at bounding box center [590, 491] width 136 height 77
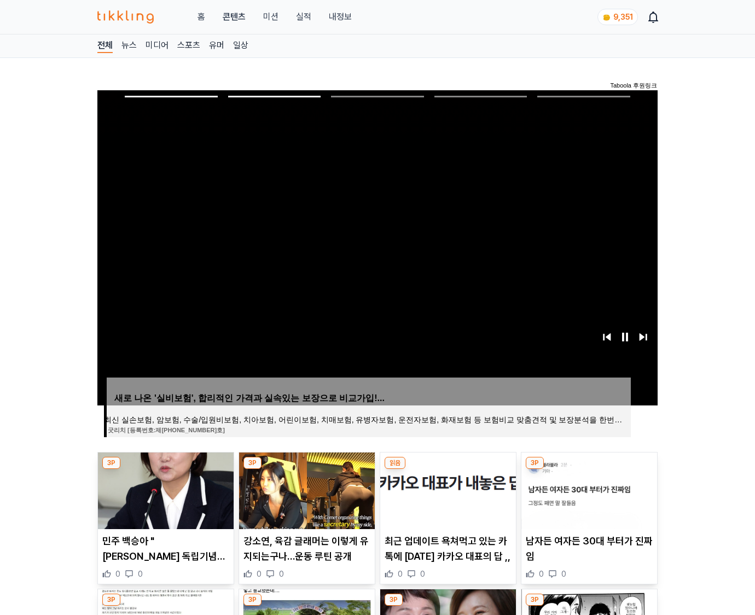
click at [588, 489] on img at bounding box center [590, 491] width 136 height 77
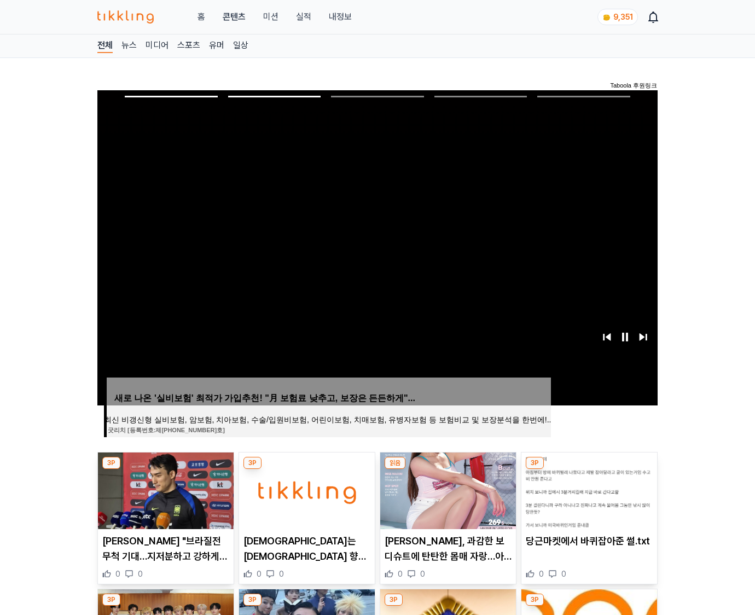
click at [588, 489] on img at bounding box center [590, 491] width 136 height 77
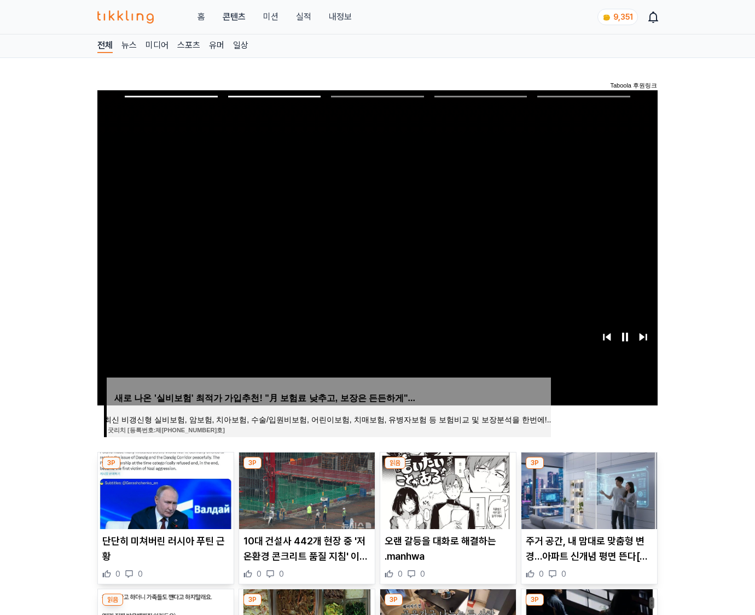
click at [588, 489] on img at bounding box center [590, 491] width 136 height 77
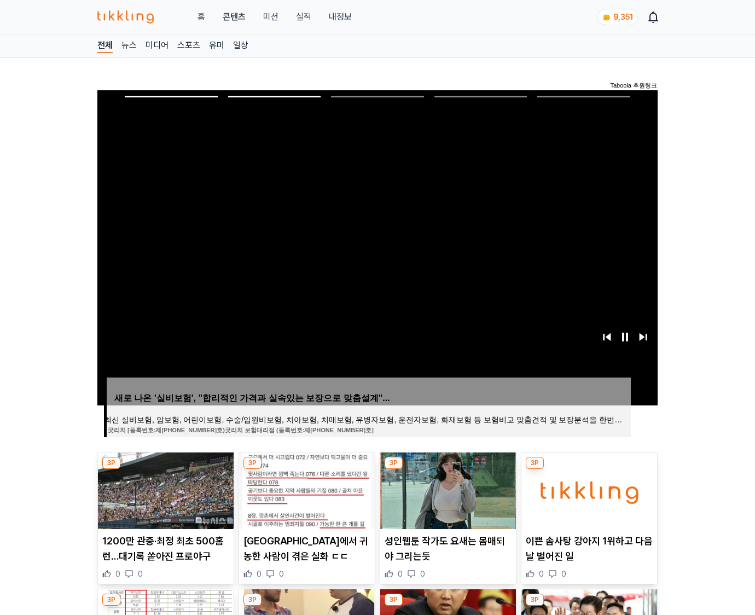
click at [588, 489] on img at bounding box center [590, 491] width 136 height 77
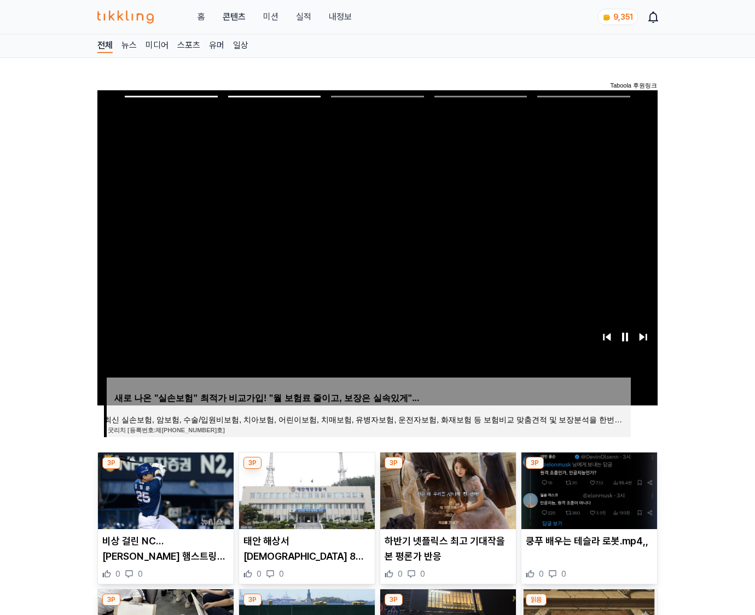
click at [588, 489] on img at bounding box center [590, 491] width 136 height 77
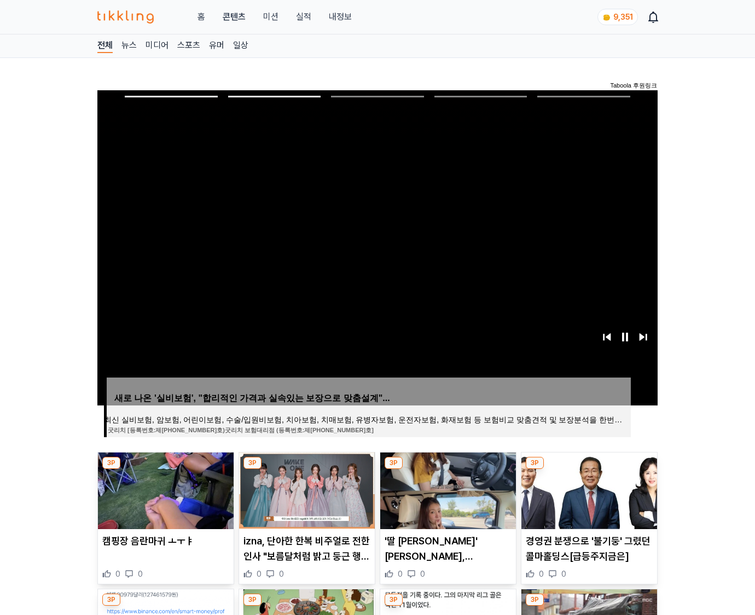
click at [588, 489] on img at bounding box center [590, 491] width 136 height 77
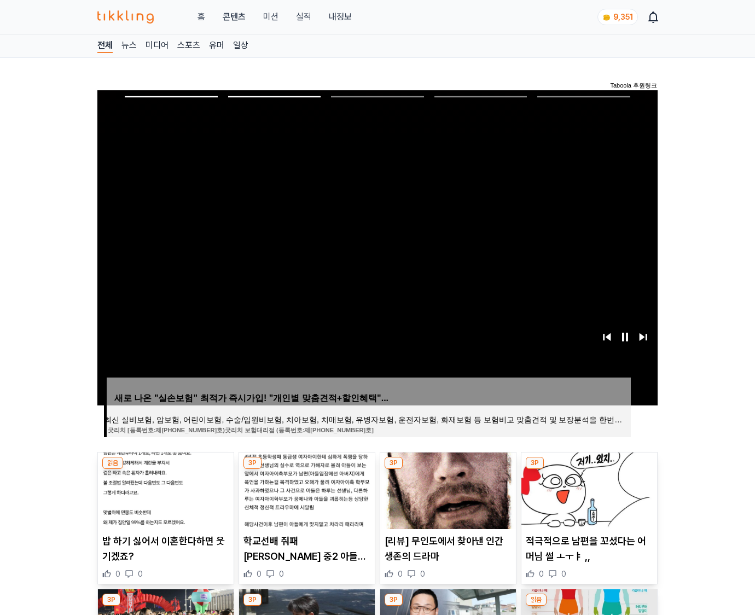
click at [588, 489] on img at bounding box center [590, 491] width 136 height 77
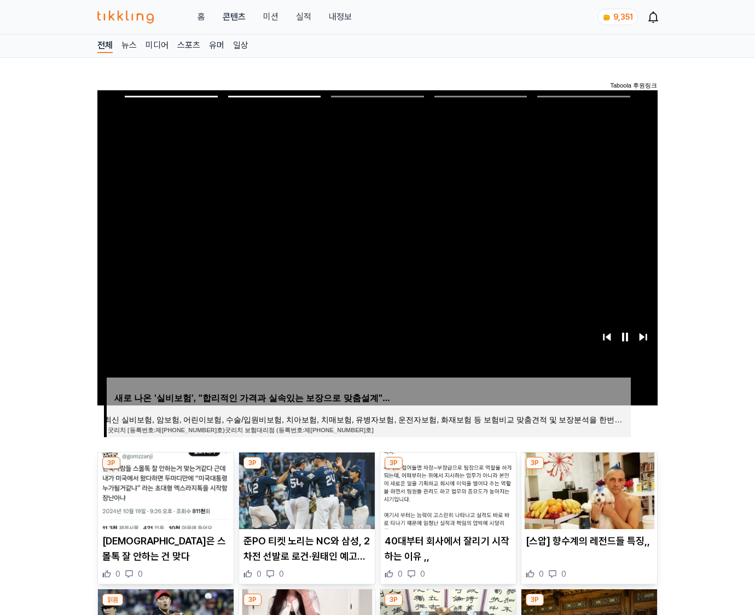
click at [588, 489] on img at bounding box center [590, 491] width 136 height 77
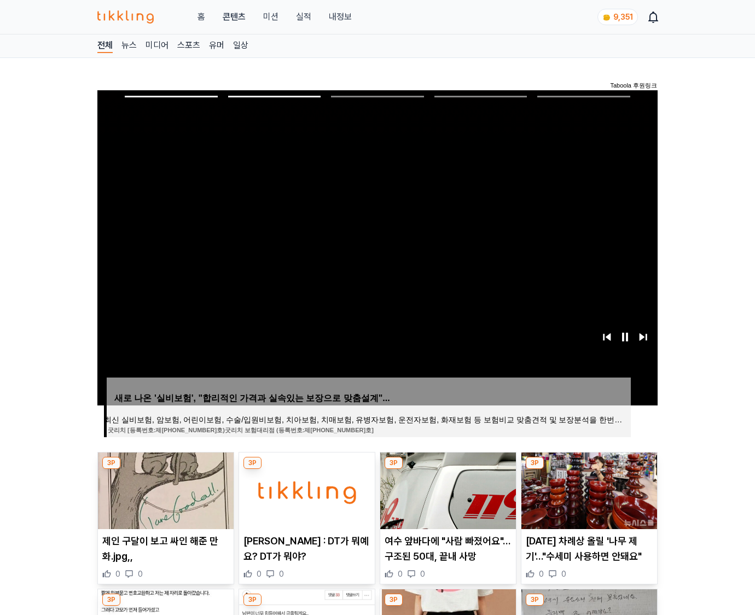
click at [588, 489] on img at bounding box center [590, 491] width 136 height 77
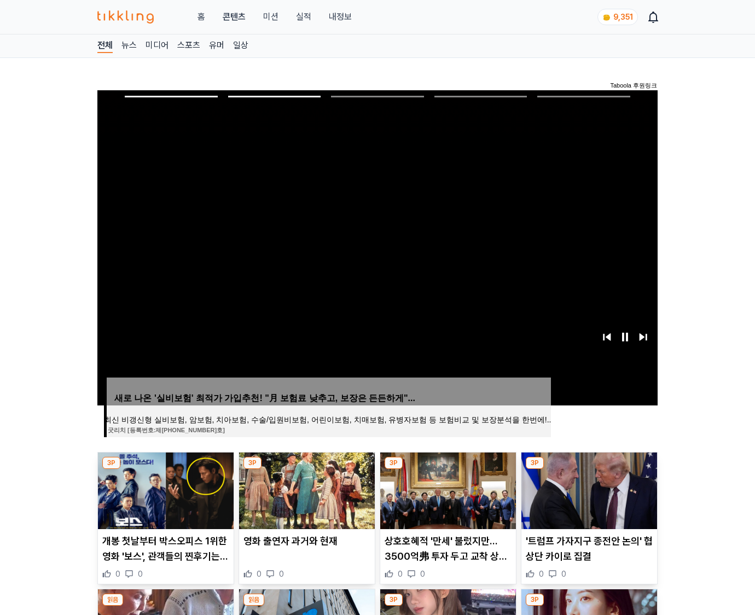
click at [588, 489] on img at bounding box center [590, 491] width 136 height 77
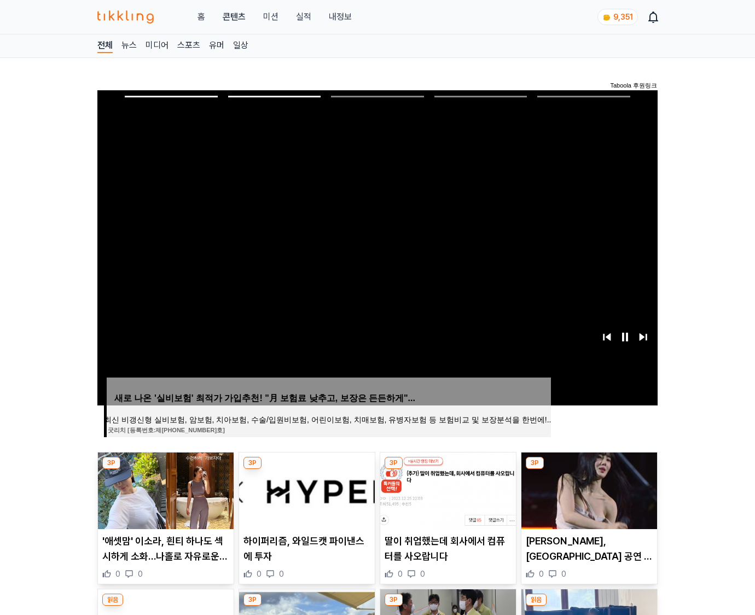
click at [588, 489] on img at bounding box center [590, 491] width 136 height 77
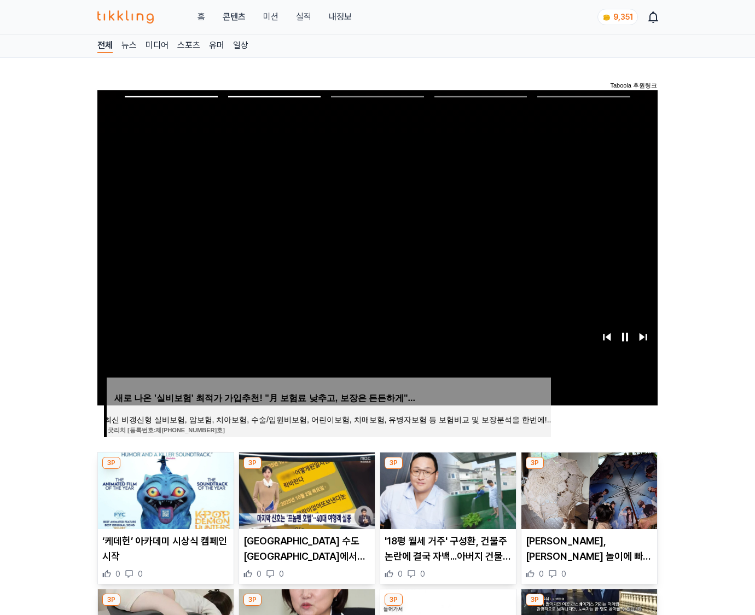
click at [588, 489] on img at bounding box center [590, 491] width 136 height 77
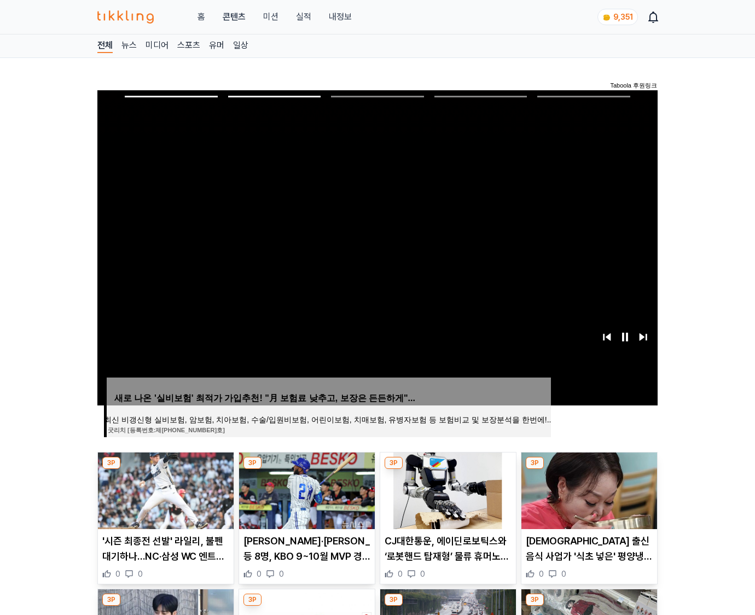
click at [588, 489] on img at bounding box center [590, 491] width 136 height 77
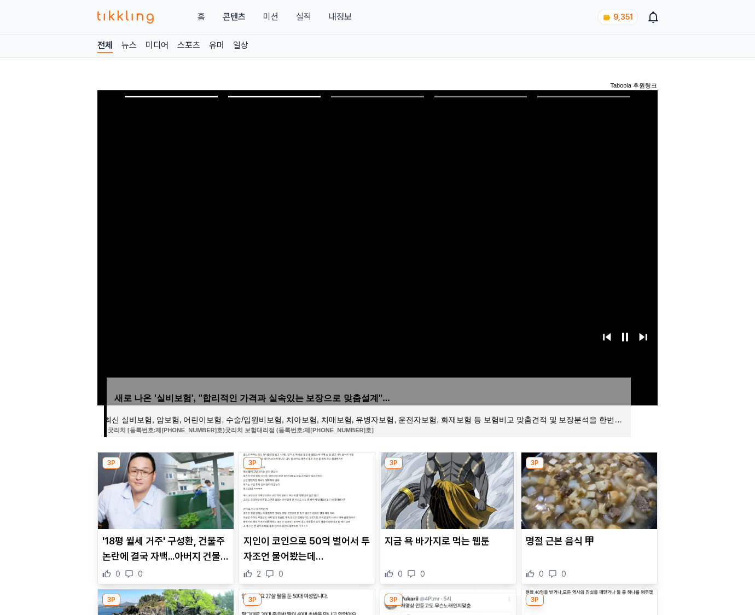
click at [588, 489] on img at bounding box center [590, 491] width 136 height 77
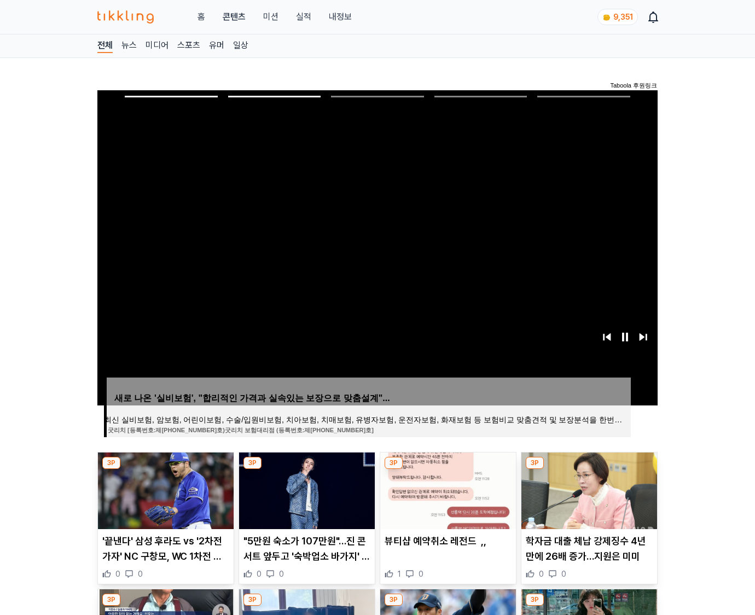
click at [588, 489] on img at bounding box center [590, 491] width 136 height 77
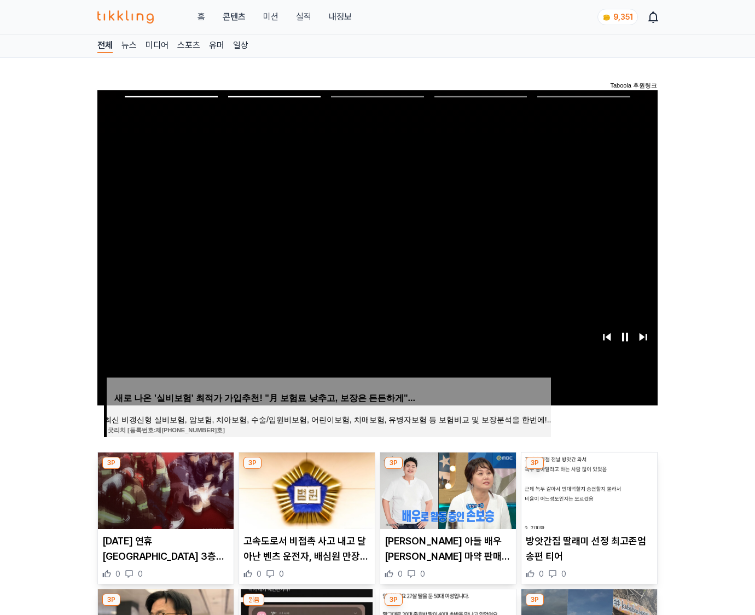
click at [588, 489] on img at bounding box center [590, 491] width 136 height 77
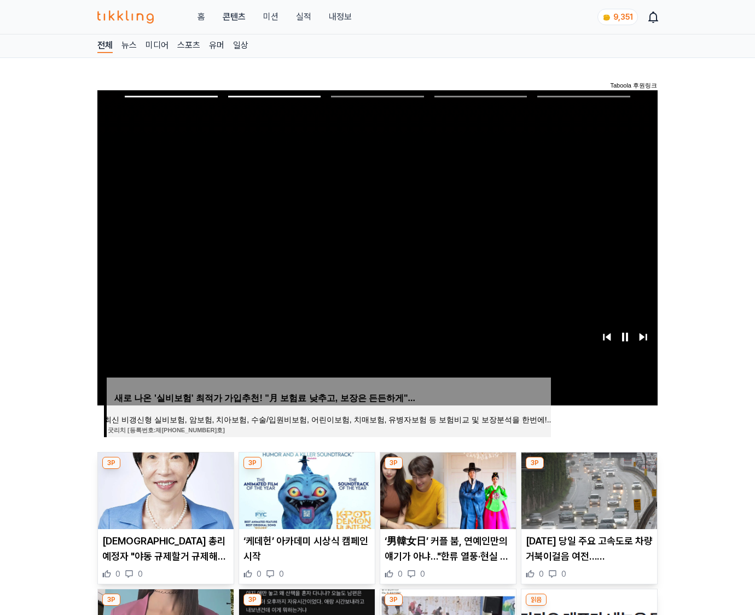
click at [588, 489] on img at bounding box center [590, 491] width 136 height 77
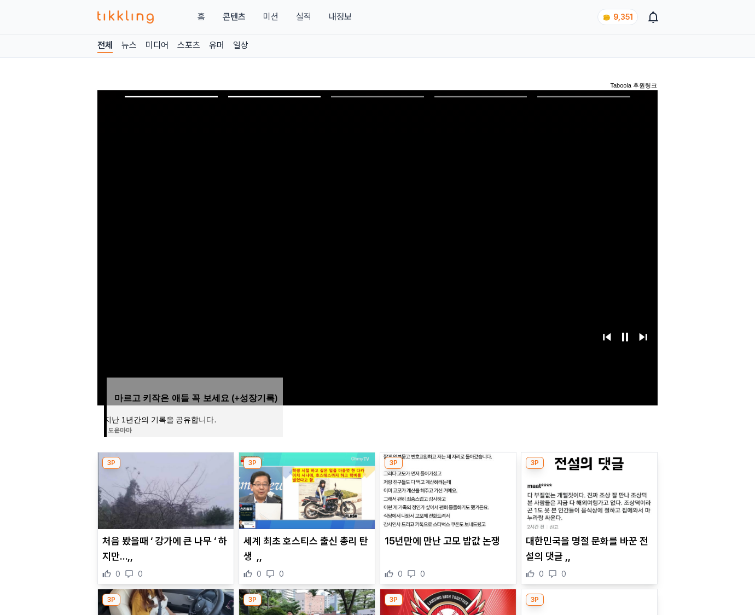
click at [588, 489] on img at bounding box center [590, 491] width 136 height 77
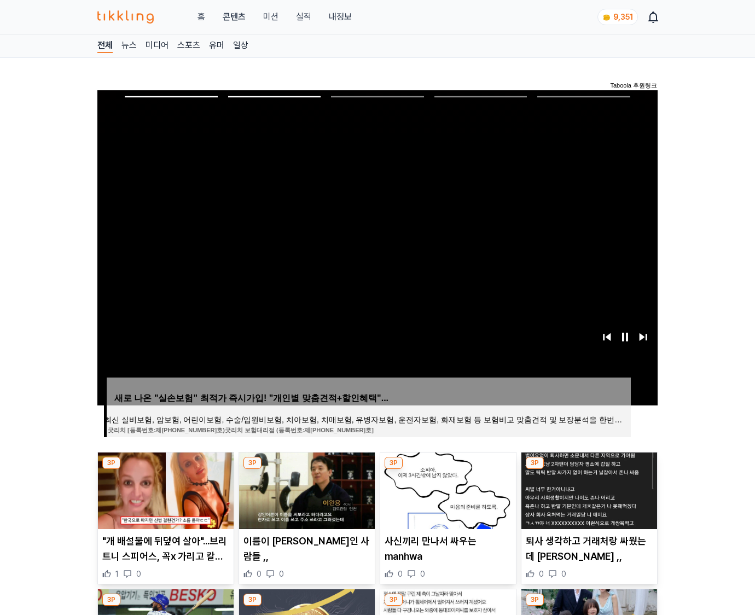
click at [588, 489] on img at bounding box center [590, 491] width 136 height 77
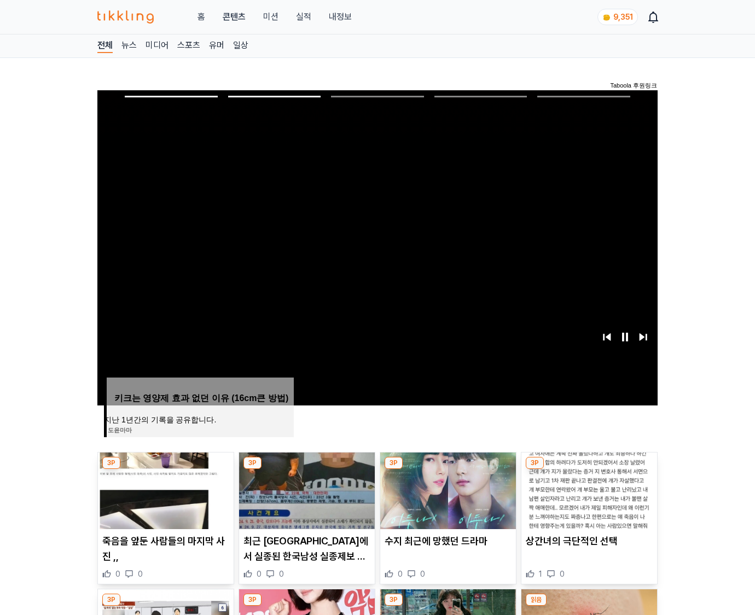
click at [588, 489] on img at bounding box center [590, 491] width 136 height 77
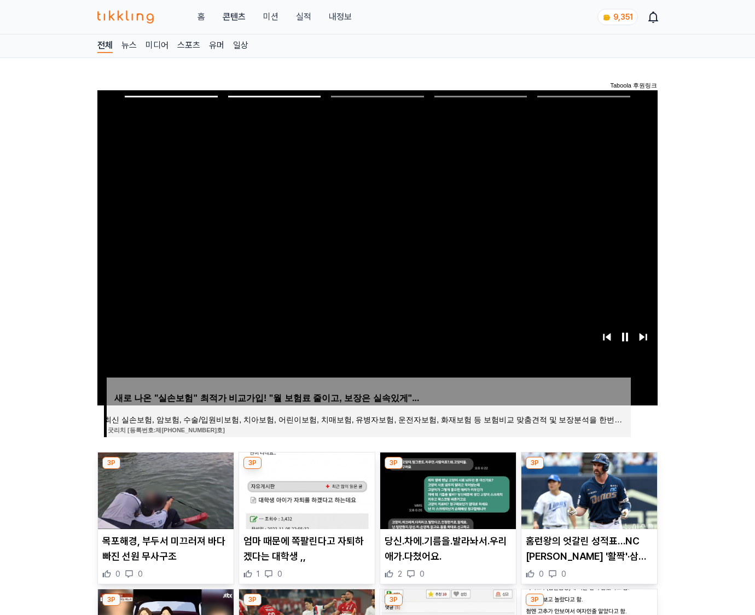
click at [588, 489] on img at bounding box center [590, 491] width 136 height 77
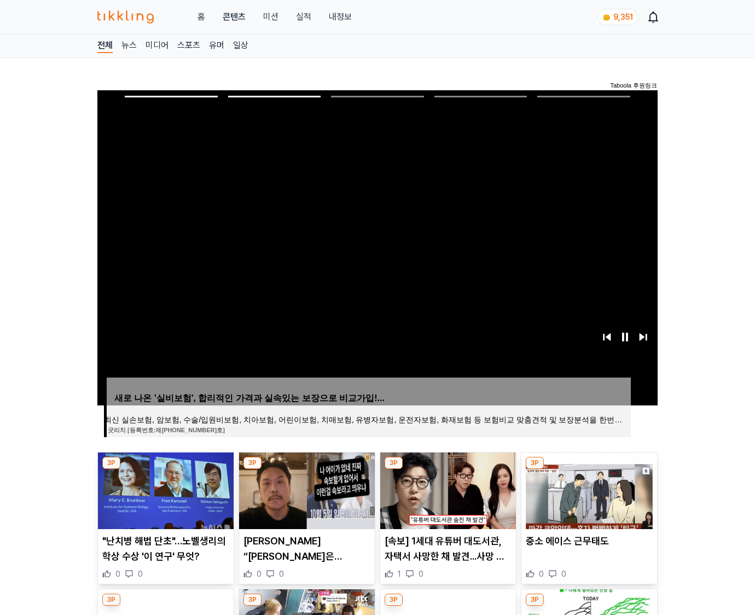
click at [588, 489] on img at bounding box center [590, 491] width 136 height 77
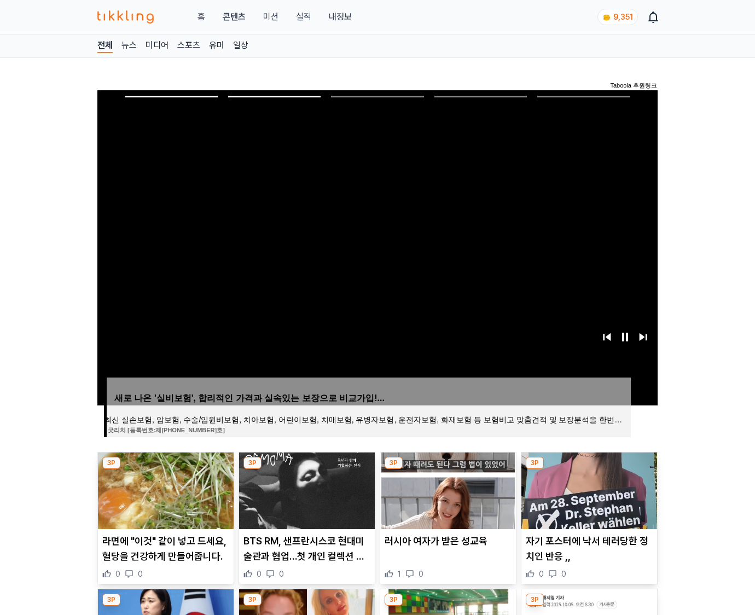
click at [588, 489] on img at bounding box center [590, 491] width 136 height 77
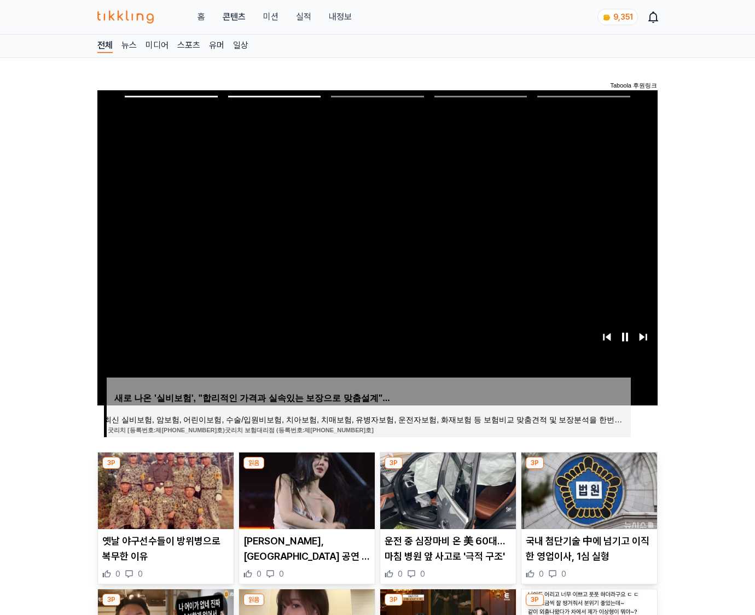
click at [588, 489] on img at bounding box center [590, 491] width 136 height 77
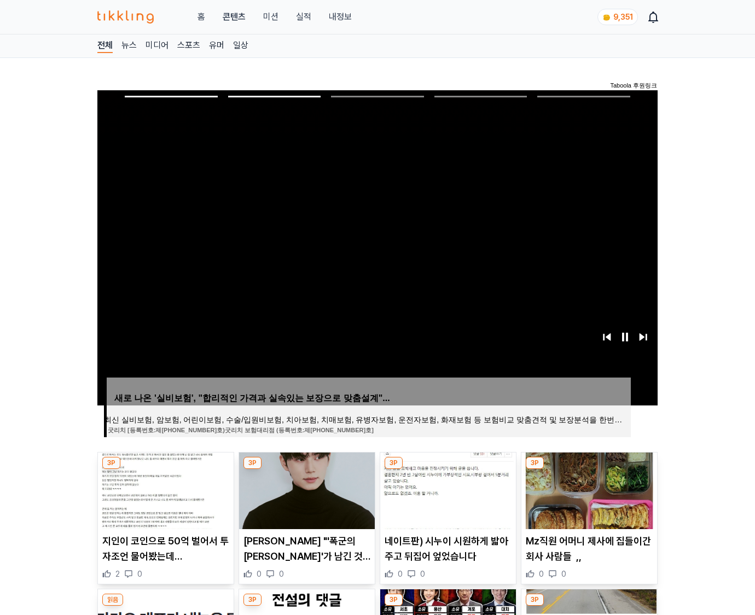
click at [588, 489] on img at bounding box center [590, 491] width 136 height 77
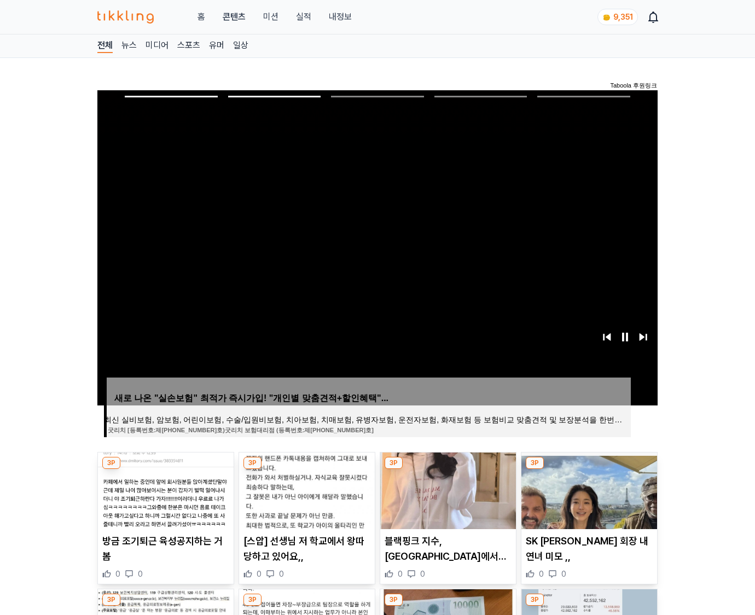
click at [588, 489] on img at bounding box center [590, 491] width 136 height 77
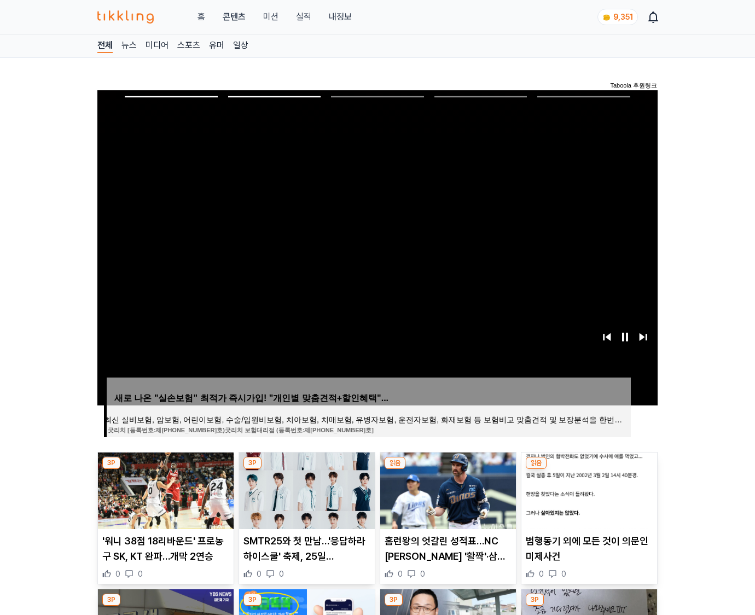
click at [588, 489] on img at bounding box center [590, 491] width 136 height 77
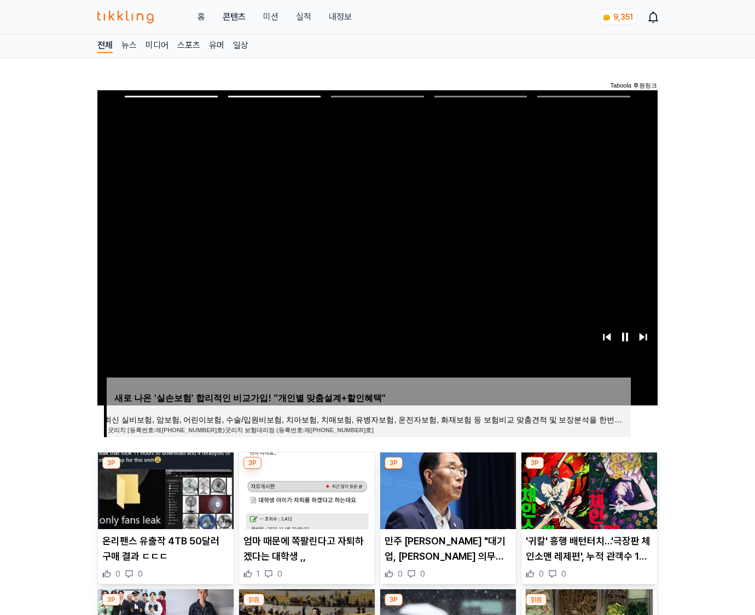
click at [588, 489] on img at bounding box center [590, 491] width 136 height 77
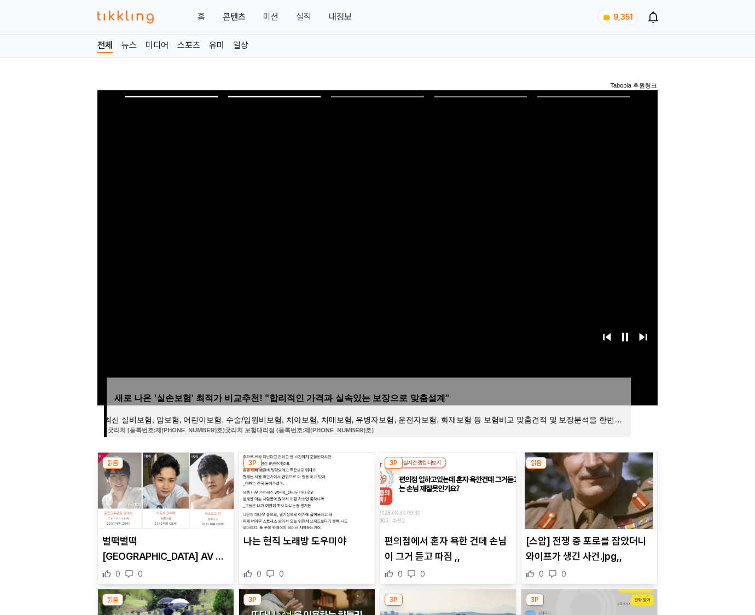
click at [588, 489] on img at bounding box center [590, 491] width 136 height 77
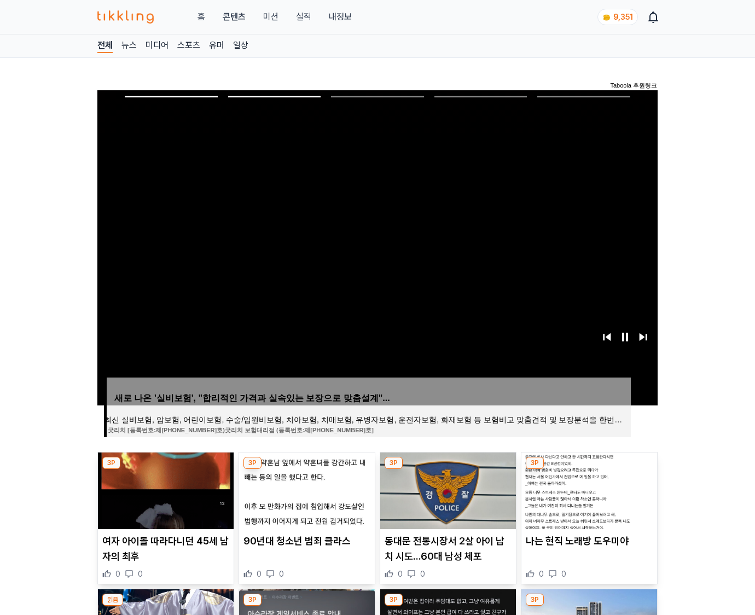
click at [588, 489] on img at bounding box center [590, 491] width 136 height 77
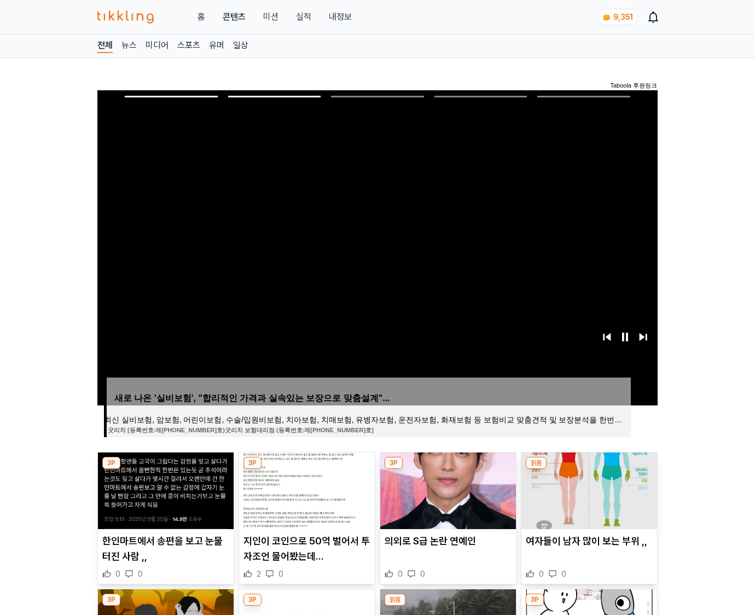
click at [588, 489] on img at bounding box center [590, 491] width 136 height 77
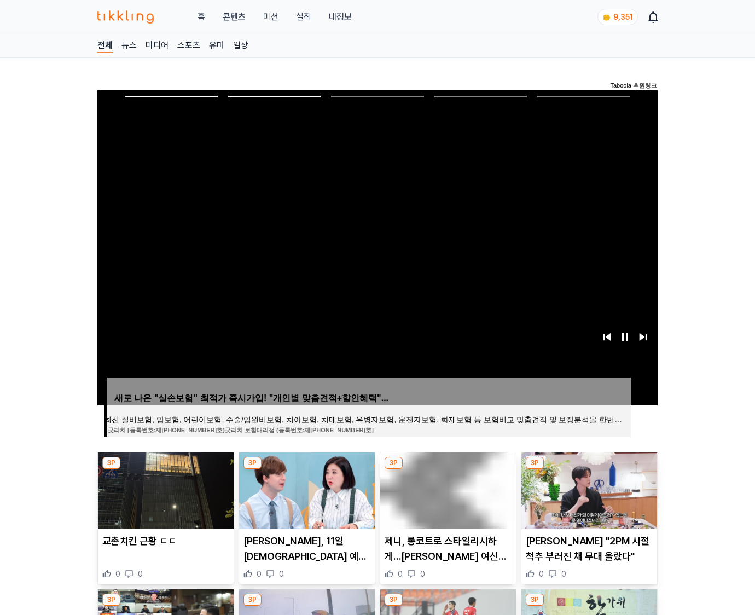
click at [588, 489] on img at bounding box center [590, 491] width 136 height 77
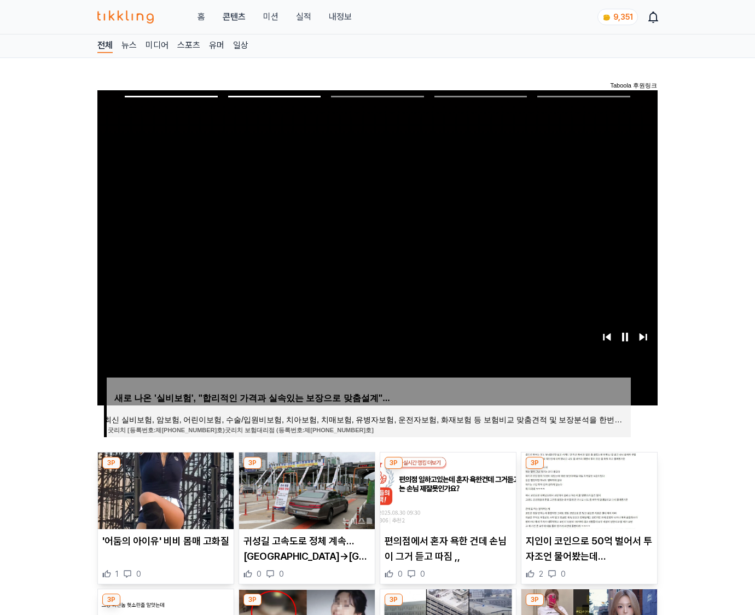
click at [588, 489] on img at bounding box center [590, 491] width 136 height 77
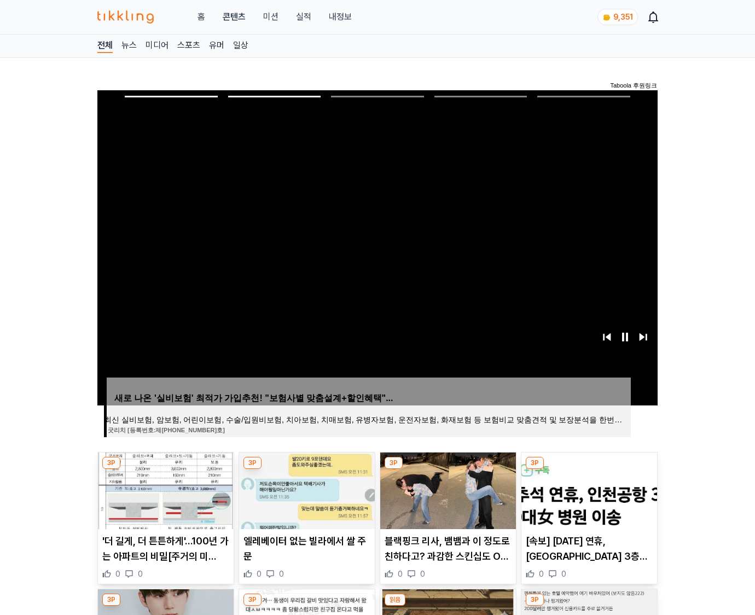
click at [588, 489] on img at bounding box center [590, 491] width 136 height 77
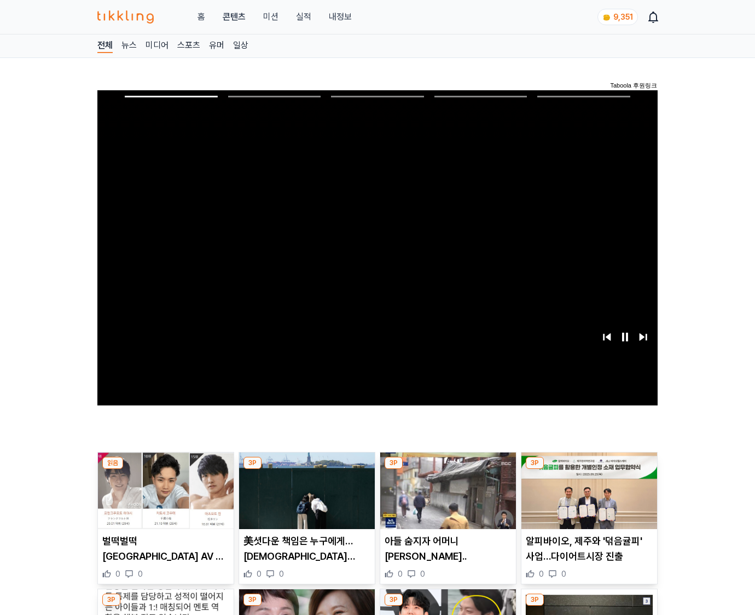
click at [588, 489] on img at bounding box center [590, 491] width 136 height 77
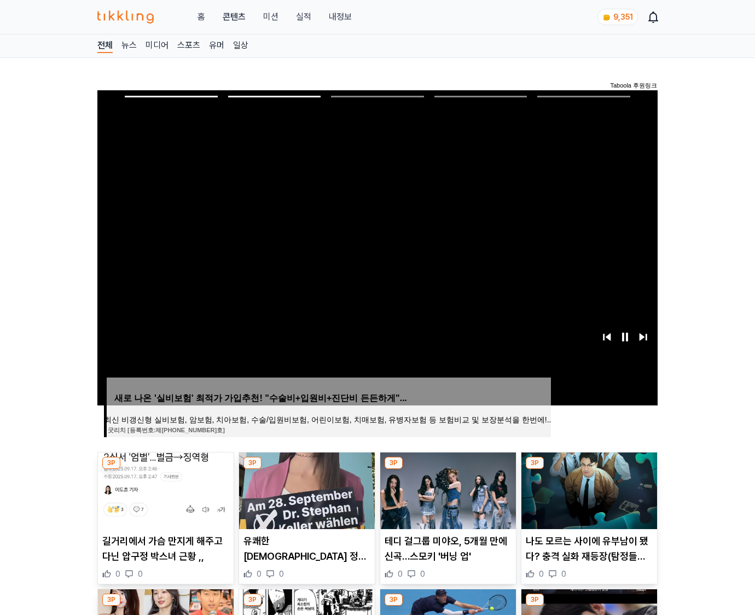
click at [588, 489] on img at bounding box center [590, 491] width 136 height 77
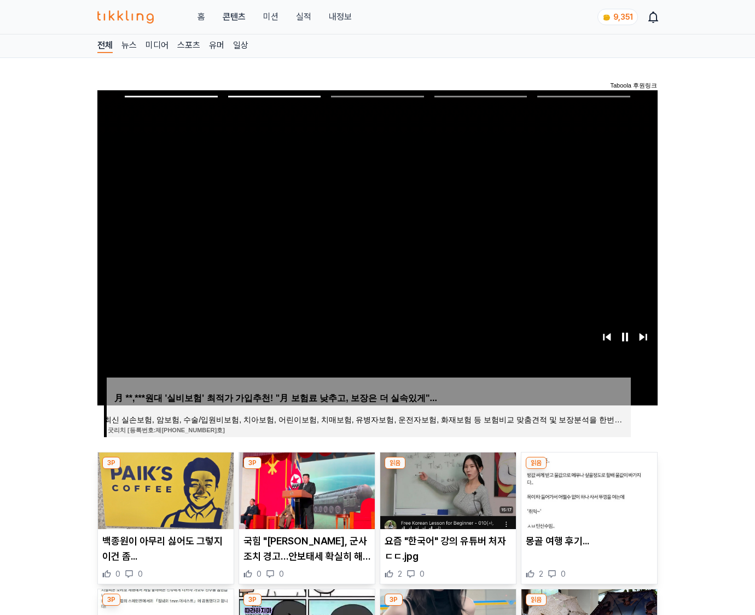
click at [588, 489] on img at bounding box center [590, 491] width 136 height 77
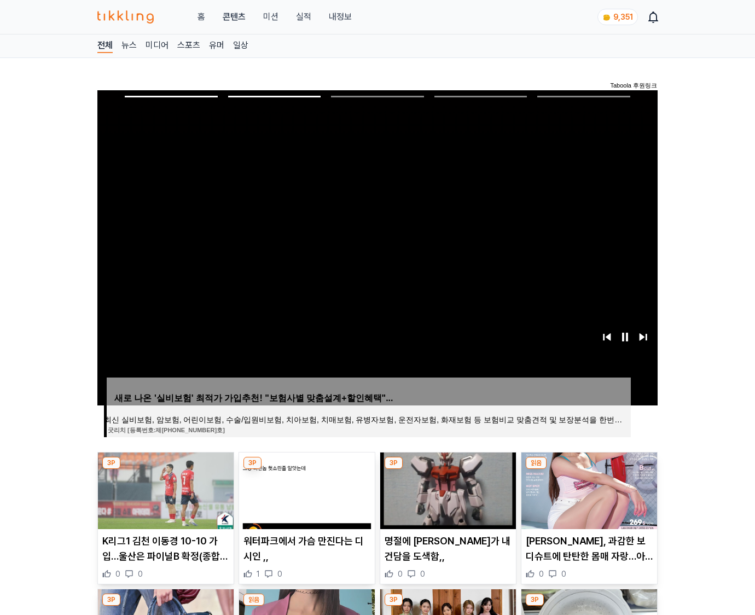
click at [588, 489] on img at bounding box center [590, 491] width 136 height 77
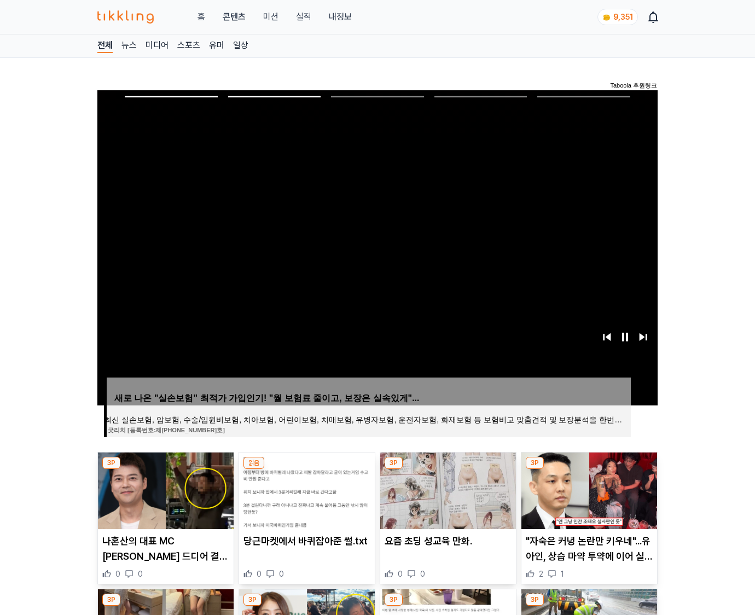
click at [588, 489] on img at bounding box center [590, 491] width 136 height 77
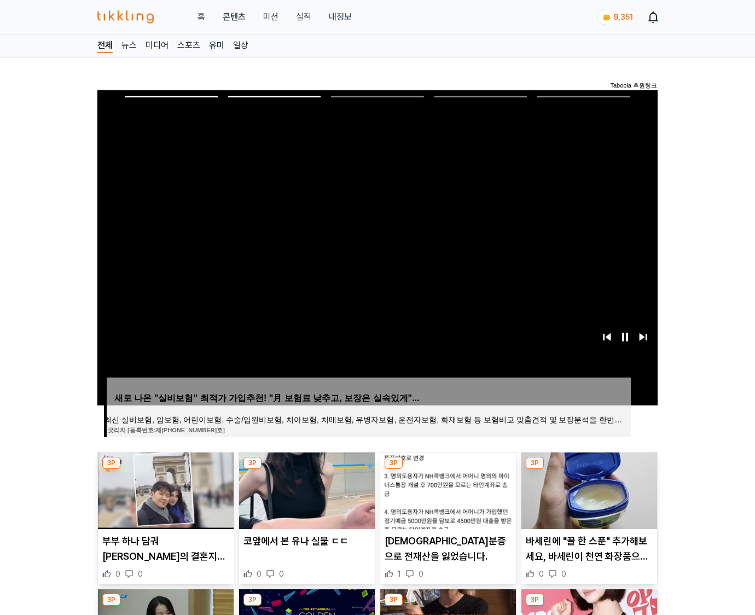
click at [588, 489] on img at bounding box center [590, 491] width 136 height 77
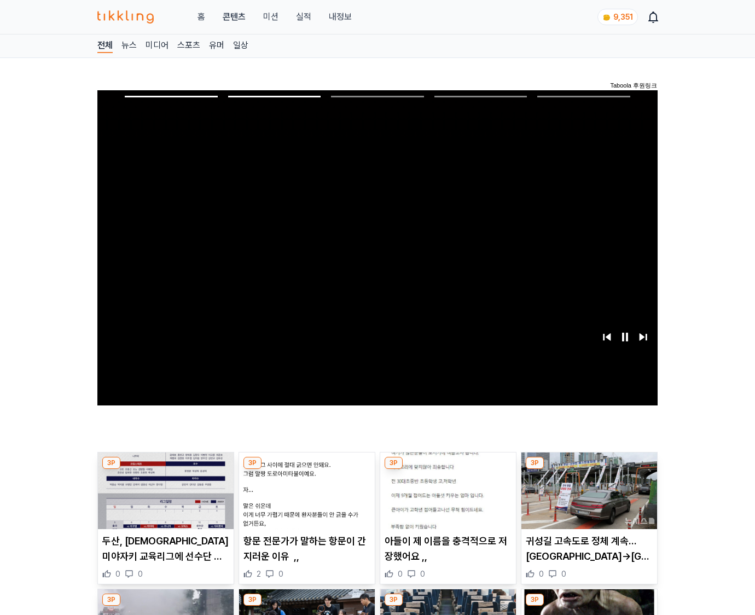
click at [588, 489] on img at bounding box center [590, 491] width 136 height 77
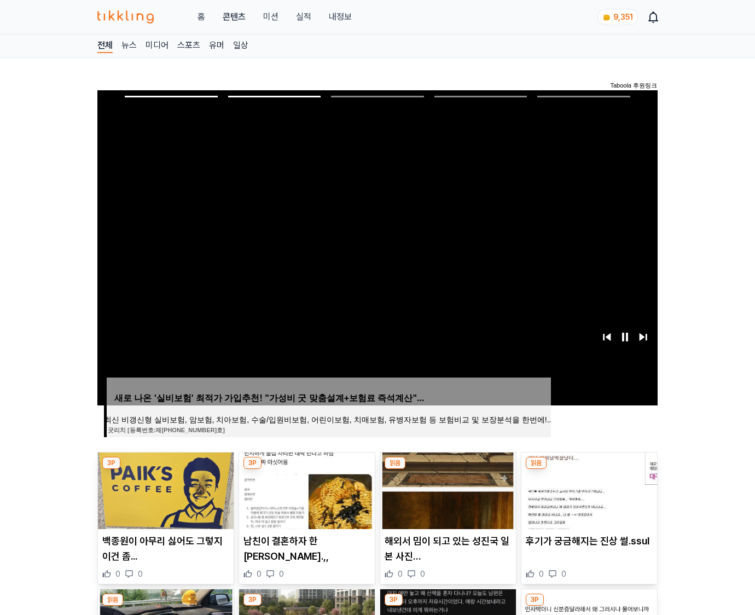
click at [588, 489] on img at bounding box center [590, 491] width 136 height 77
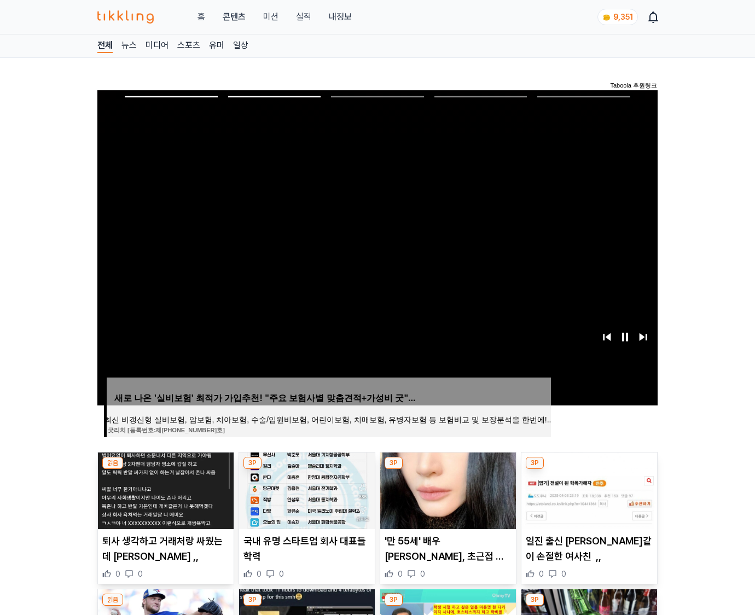
click at [588, 489] on img at bounding box center [590, 491] width 136 height 77
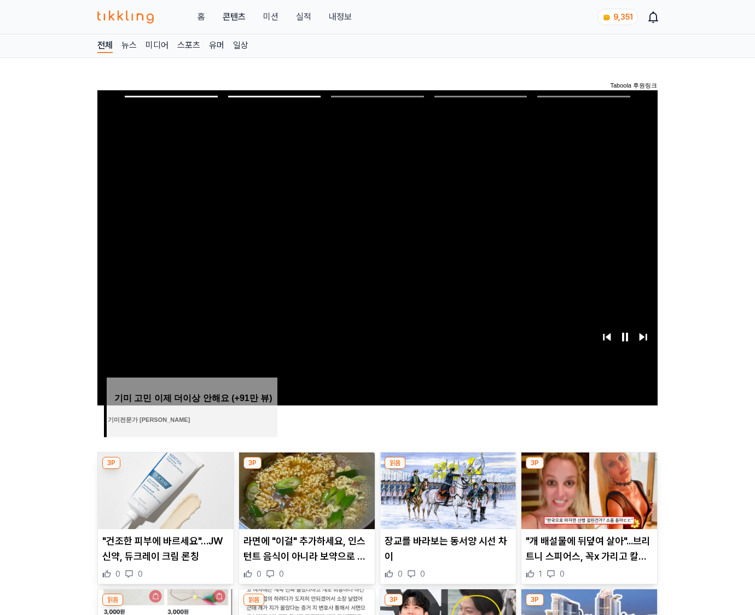
click at [588, 489] on img at bounding box center [590, 491] width 136 height 77
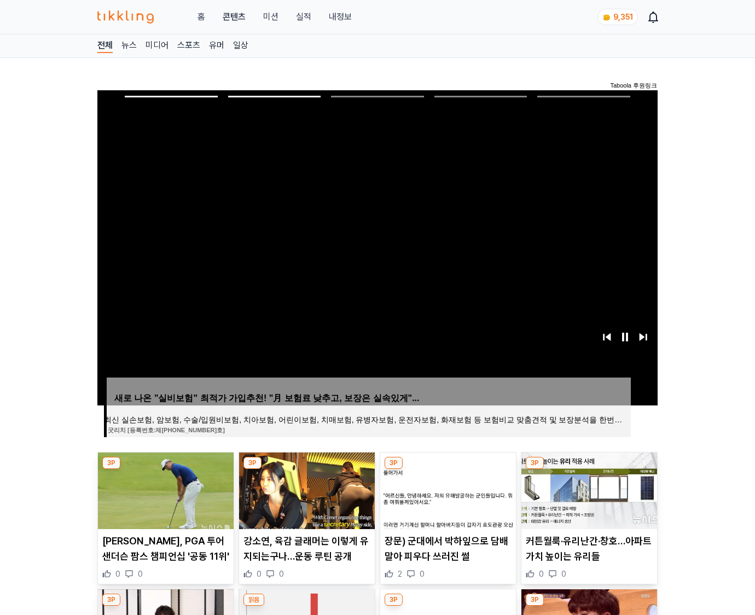
click at [588, 489] on img at bounding box center [590, 491] width 136 height 77
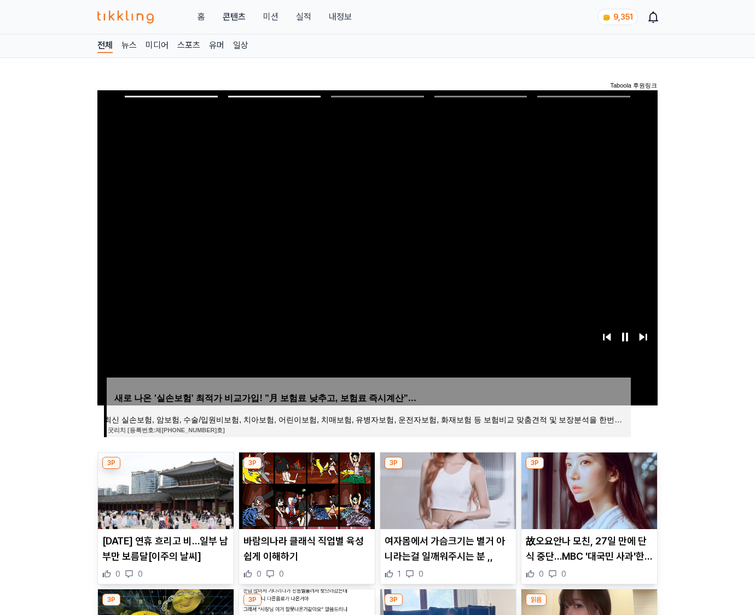
click at [588, 489] on img at bounding box center [590, 491] width 136 height 77
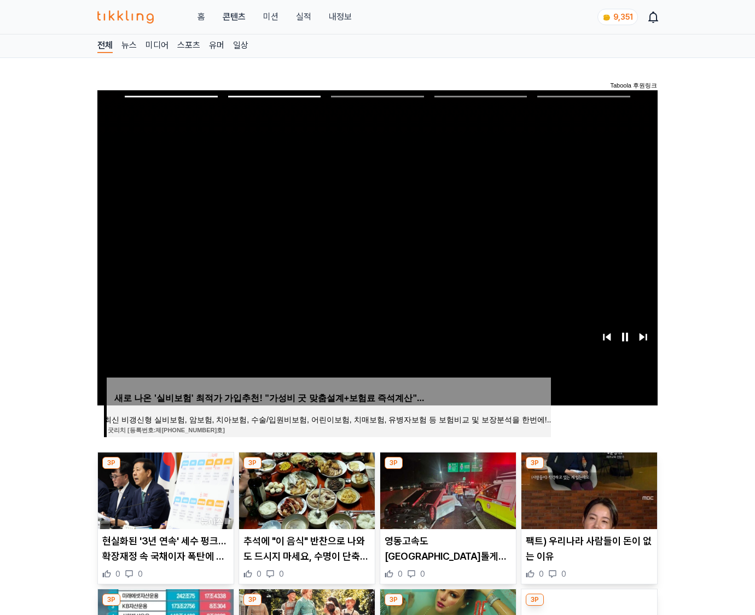
click at [588, 489] on img at bounding box center [590, 491] width 136 height 77
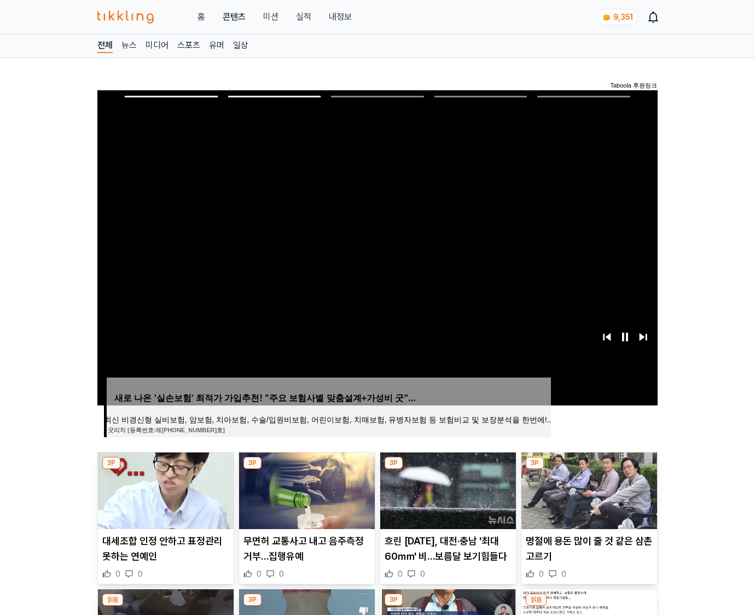
click at [588, 489] on img at bounding box center [590, 491] width 136 height 77
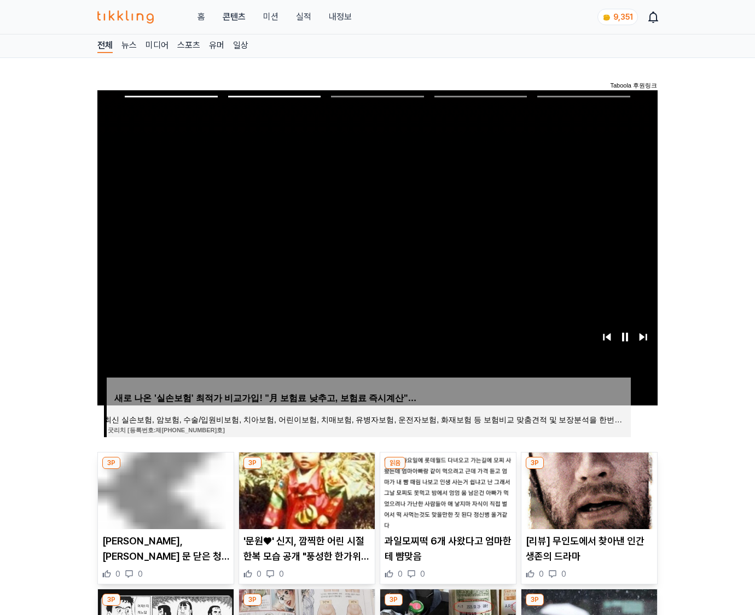
click at [588, 489] on img at bounding box center [590, 491] width 136 height 77
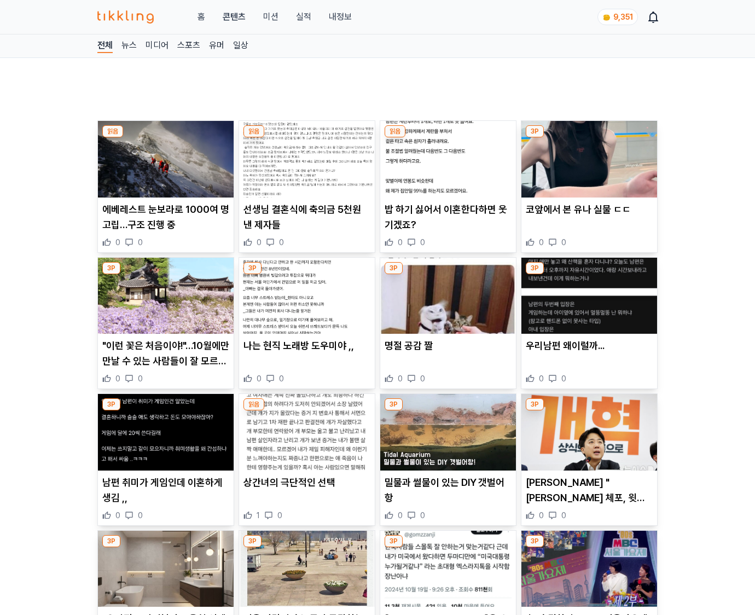
click at [588, 489] on p "이준석 "이진숙 체포, 윗선 강요인지 따져야"…민주 "음모론 부추기나"" at bounding box center [589, 490] width 127 height 31
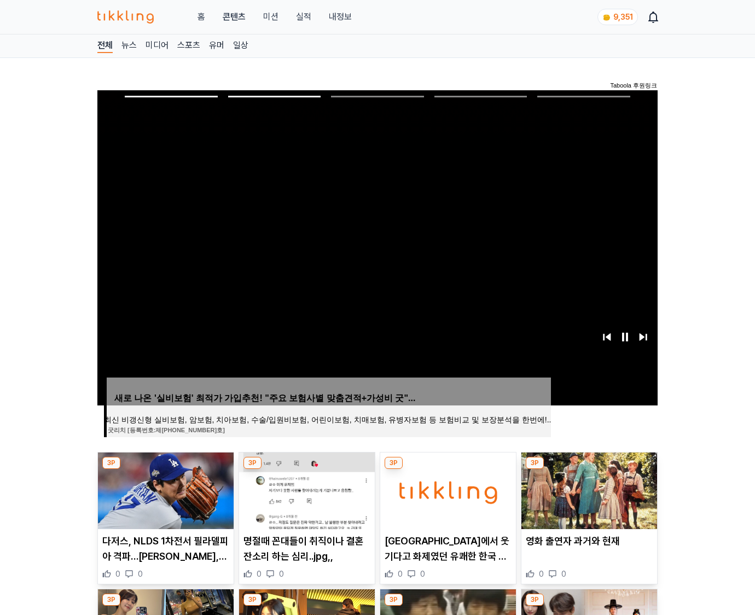
click at [588, 489] on img at bounding box center [590, 491] width 136 height 77
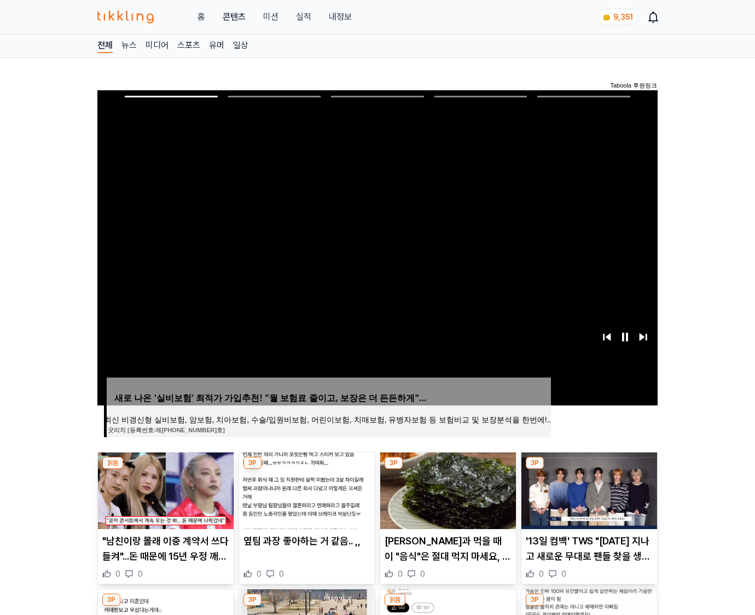
click at [588, 489] on img at bounding box center [590, 491] width 136 height 77
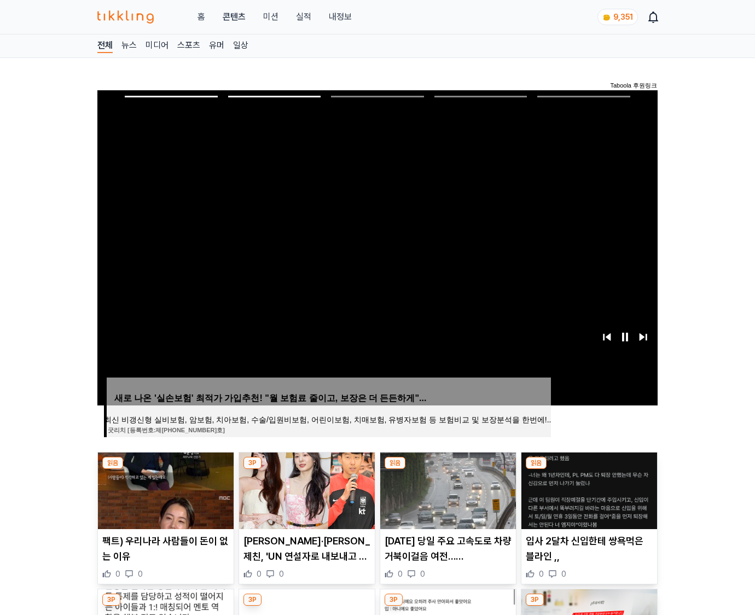
click at [588, 489] on img at bounding box center [590, 491] width 136 height 77
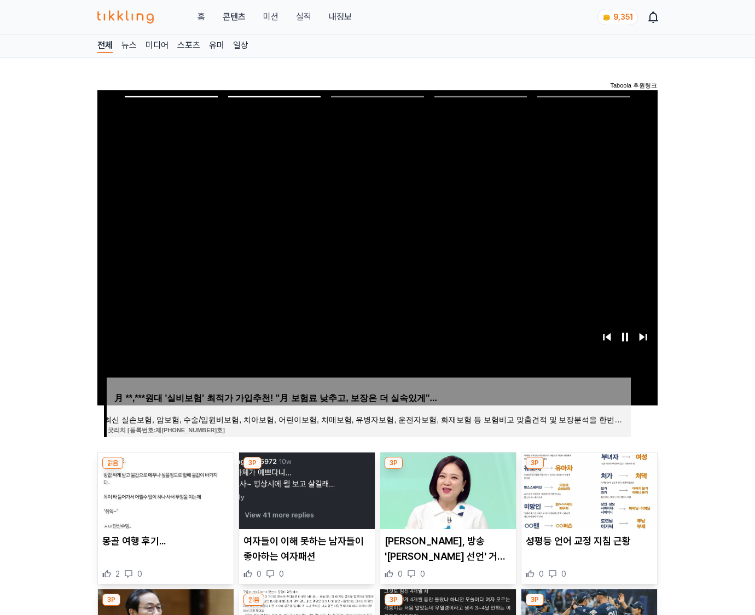
click at [588, 489] on img at bounding box center [590, 491] width 136 height 77
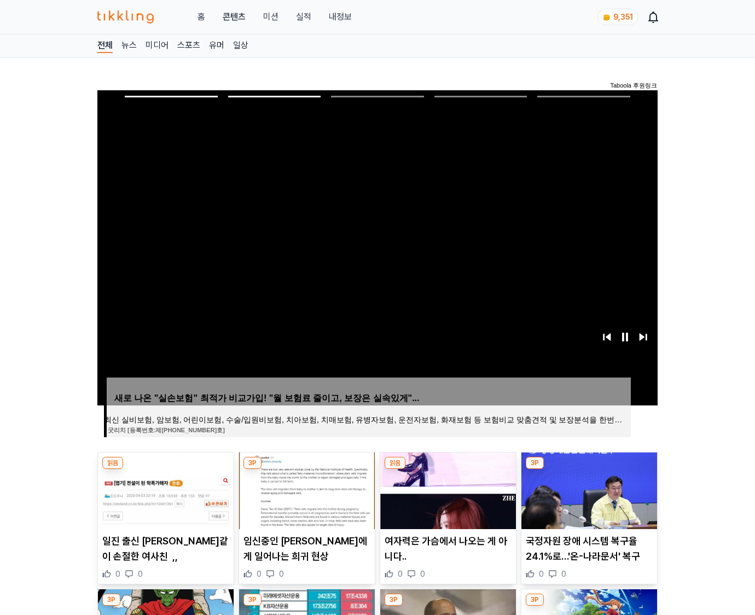
click at [588, 489] on img at bounding box center [590, 491] width 136 height 77
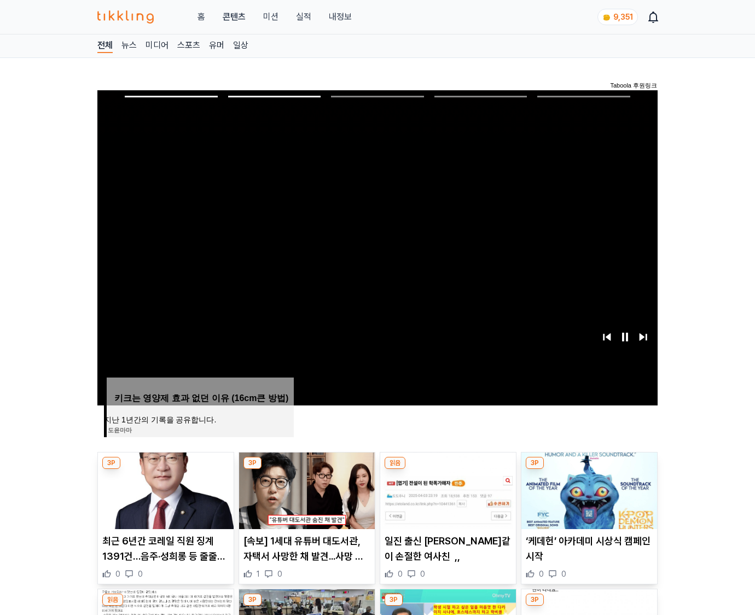
click at [588, 489] on img at bounding box center [590, 491] width 136 height 77
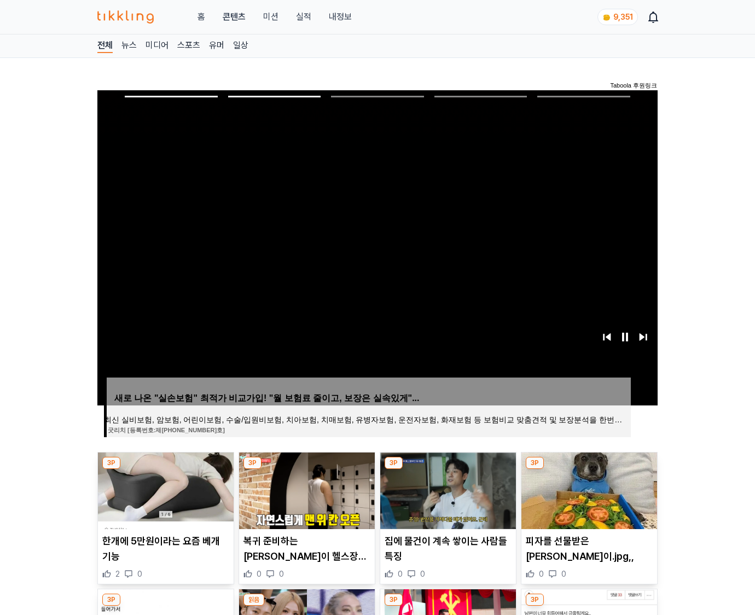
click at [588, 489] on img at bounding box center [590, 491] width 136 height 77
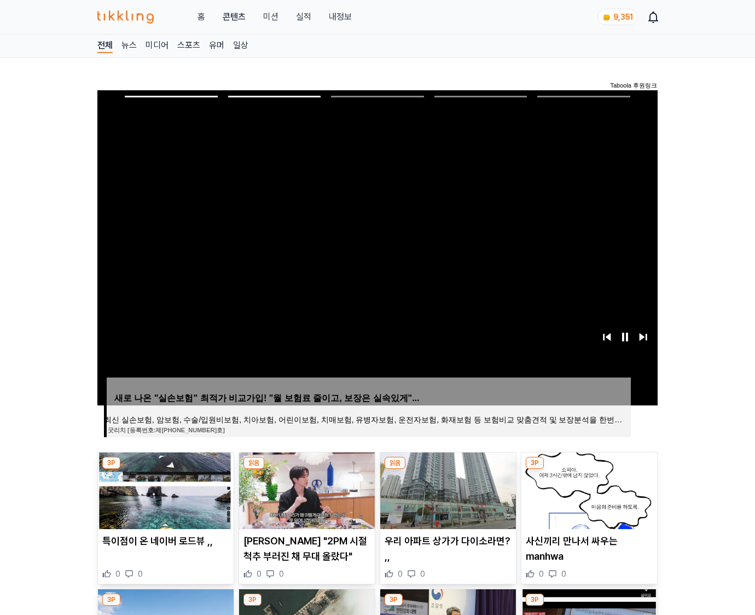
click at [588, 489] on img at bounding box center [590, 491] width 136 height 77
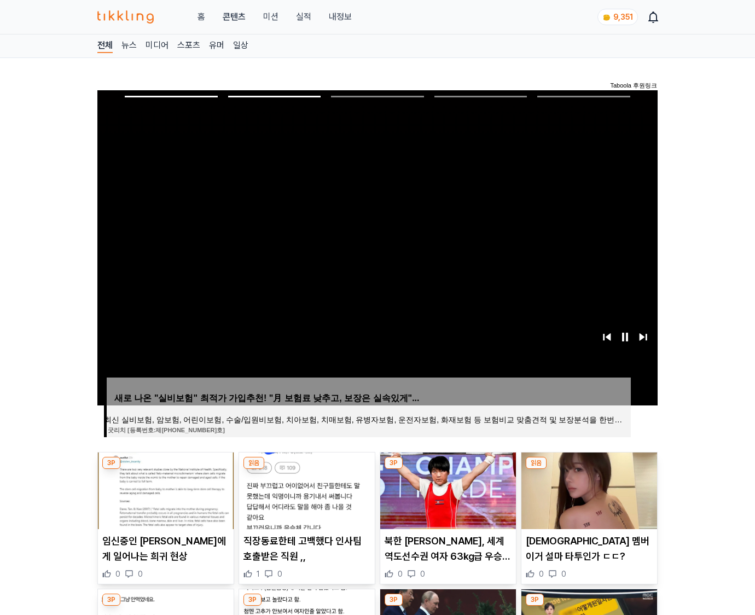
click at [588, 489] on img at bounding box center [590, 491] width 136 height 77
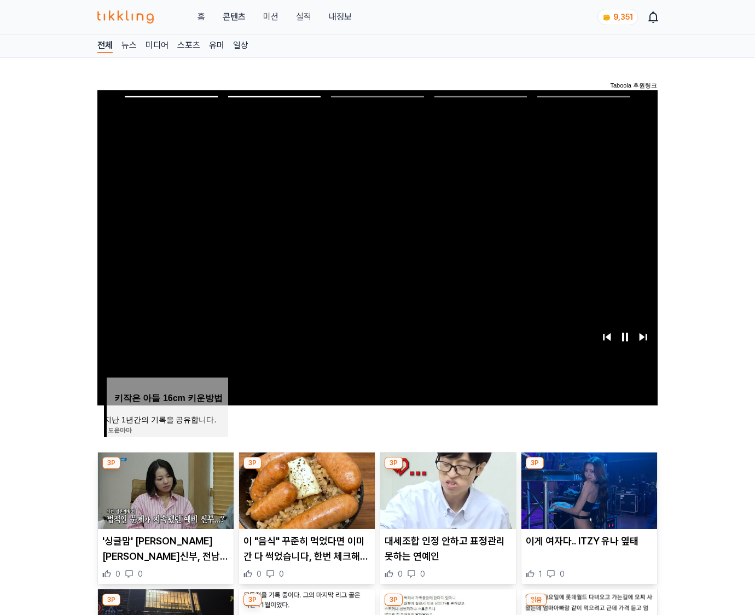
click at [588, 489] on img at bounding box center [590, 491] width 136 height 77
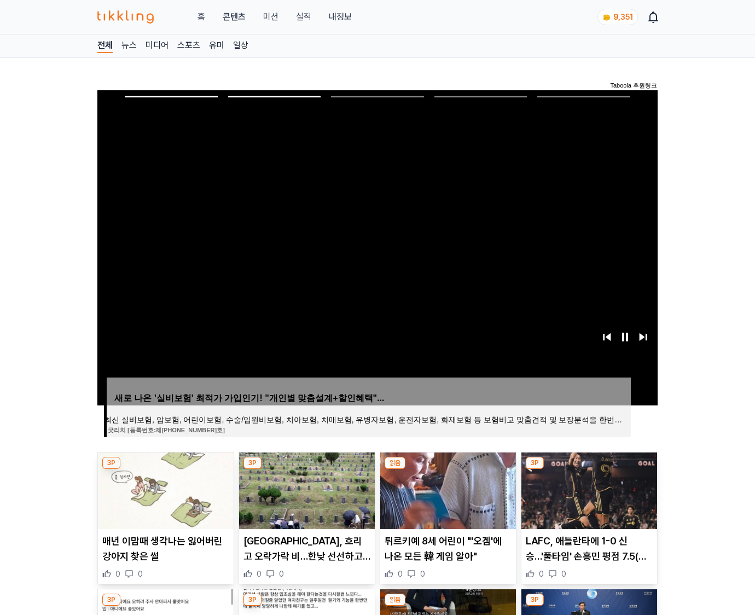
click at [588, 489] on img at bounding box center [590, 491] width 136 height 77
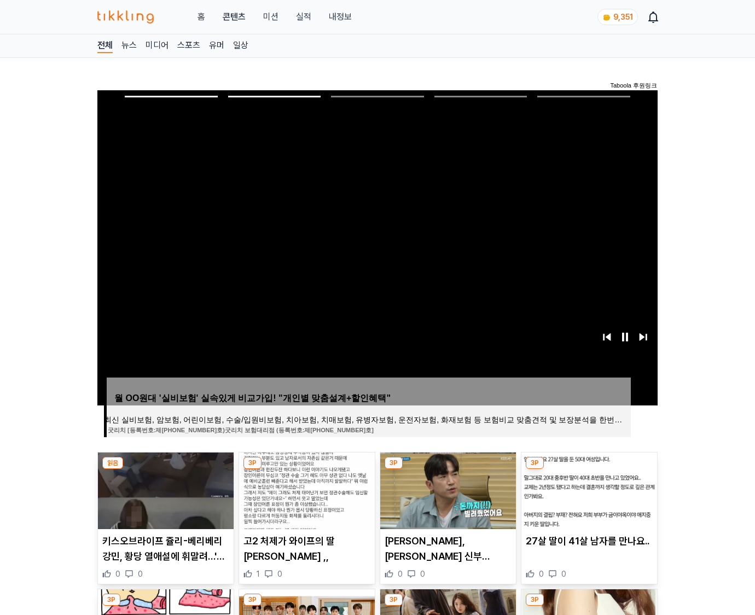
click at [588, 489] on img at bounding box center [590, 491] width 136 height 77
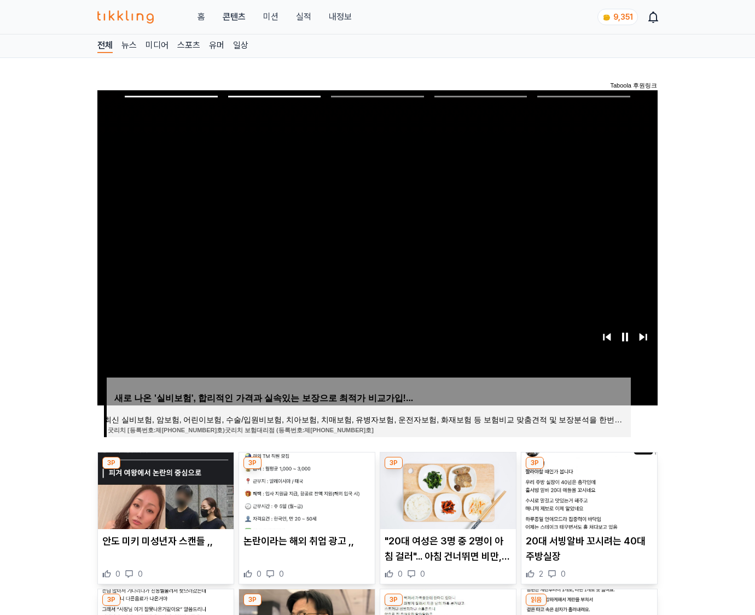
click at [588, 489] on img at bounding box center [590, 491] width 136 height 77
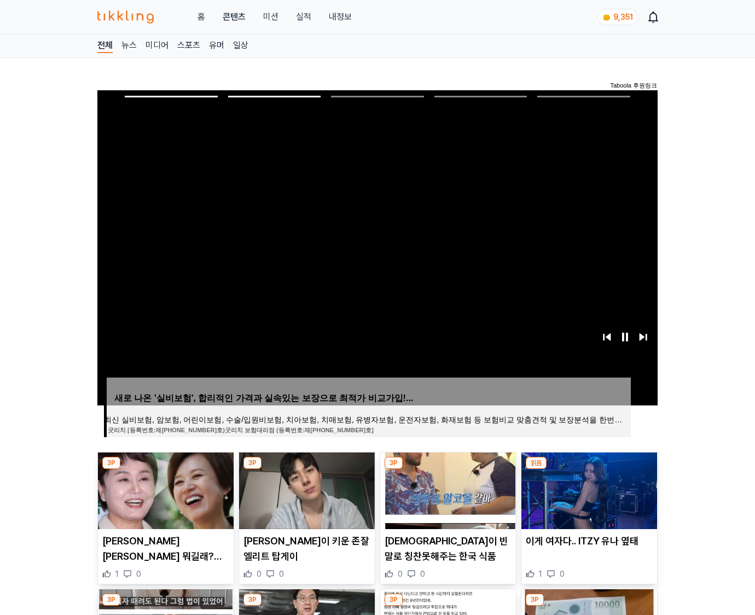
click at [588, 489] on img at bounding box center [590, 491] width 136 height 77
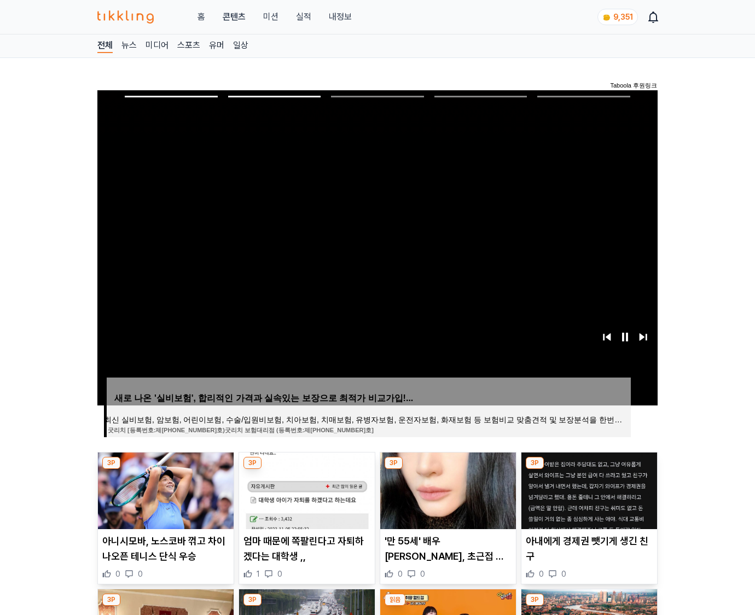
click at [588, 489] on img at bounding box center [590, 491] width 136 height 77
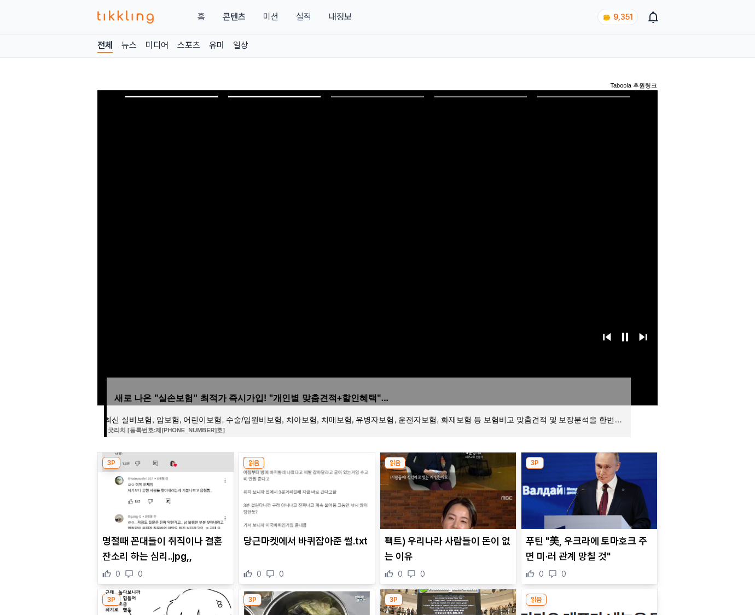
click at [588, 489] on img at bounding box center [590, 491] width 136 height 77
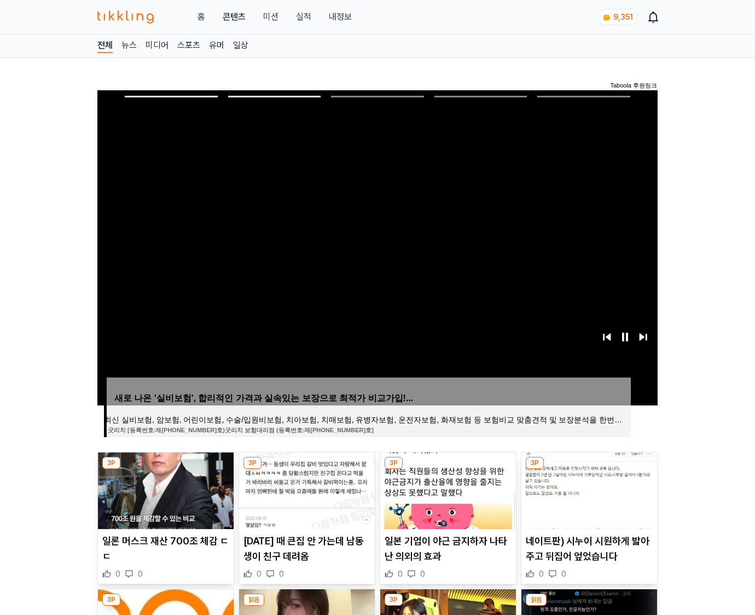
click at [588, 489] on img at bounding box center [590, 491] width 136 height 77
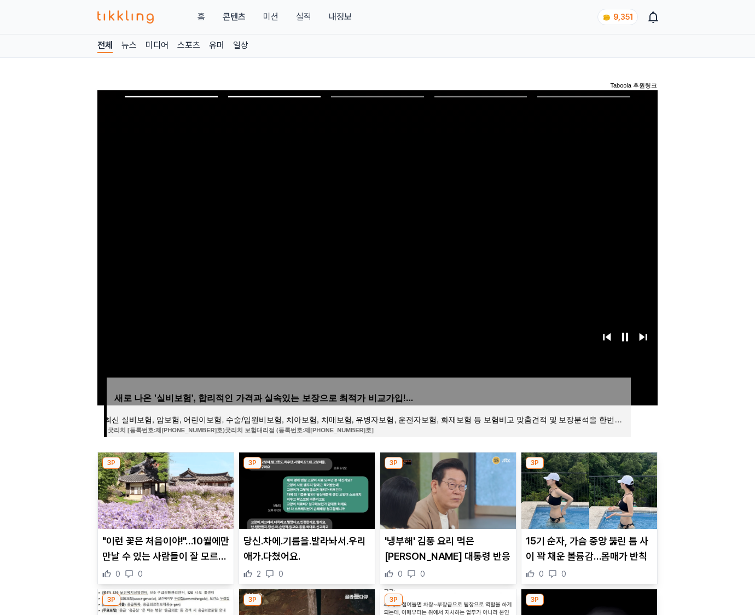
click at [588, 489] on img at bounding box center [590, 491] width 136 height 77
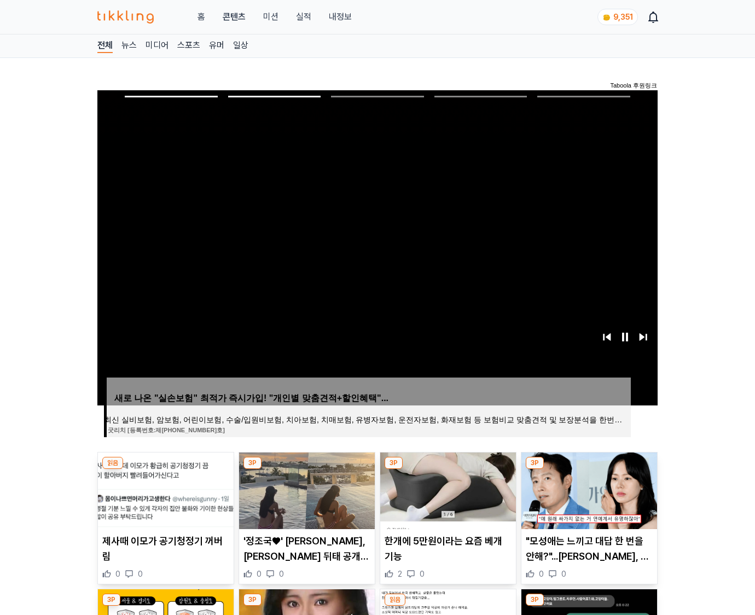
click at [588, 489] on img at bounding box center [590, 491] width 136 height 77
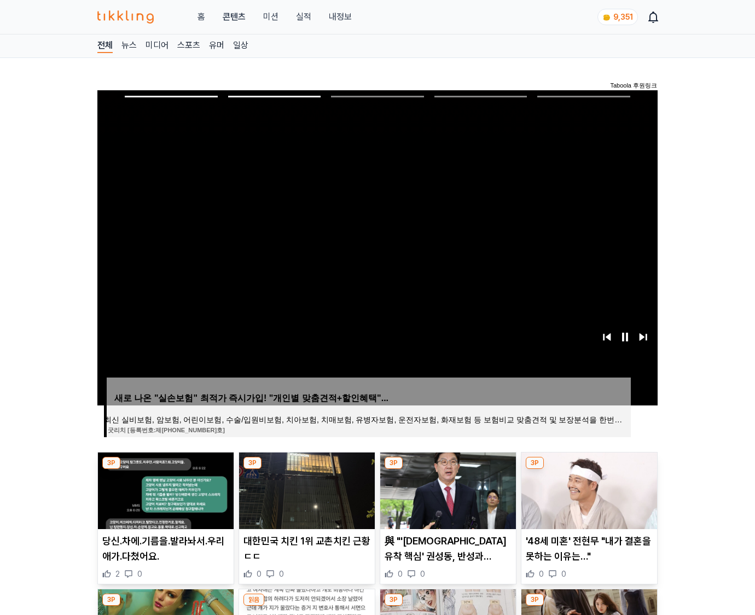
click at [588, 489] on img at bounding box center [590, 491] width 136 height 77
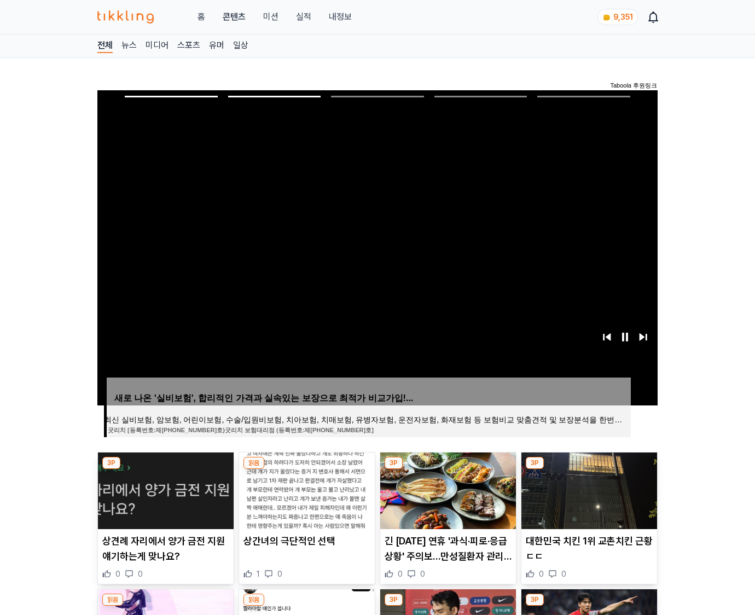
click at [588, 489] on img at bounding box center [590, 491] width 136 height 77
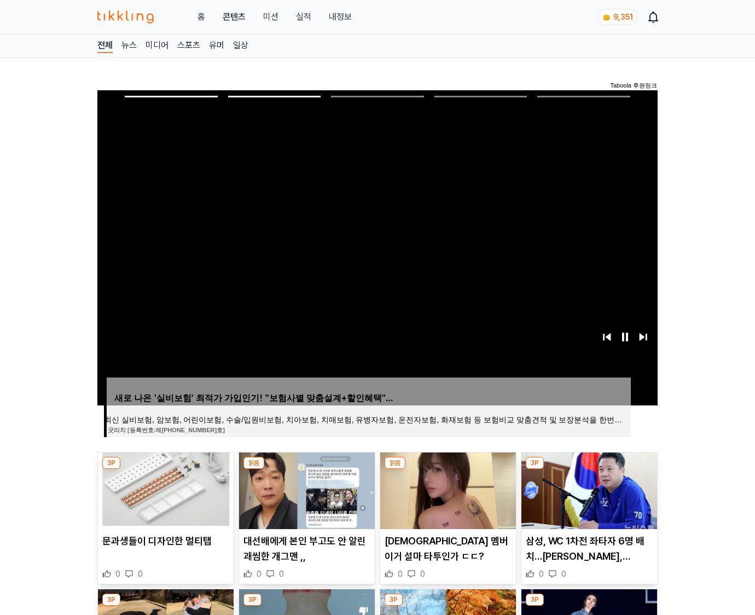
click at [588, 489] on img at bounding box center [590, 491] width 136 height 77
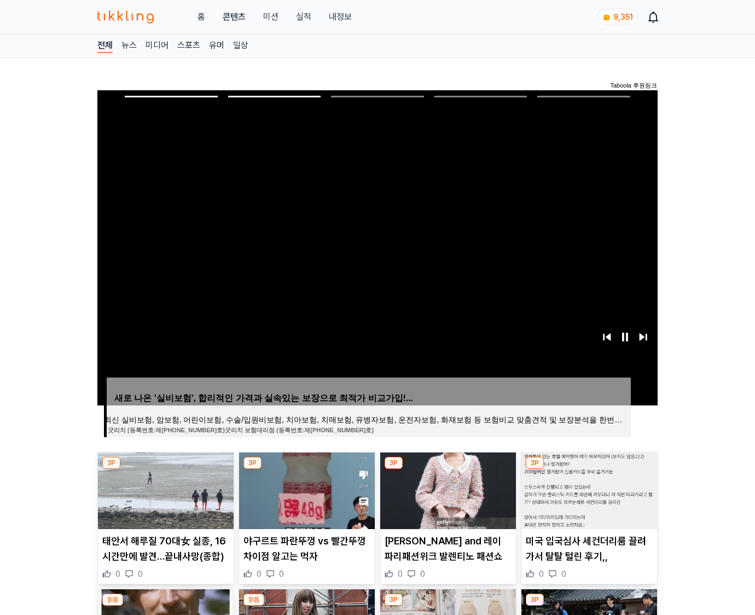
click at [588, 489] on img at bounding box center [590, 491] width 136 height 77
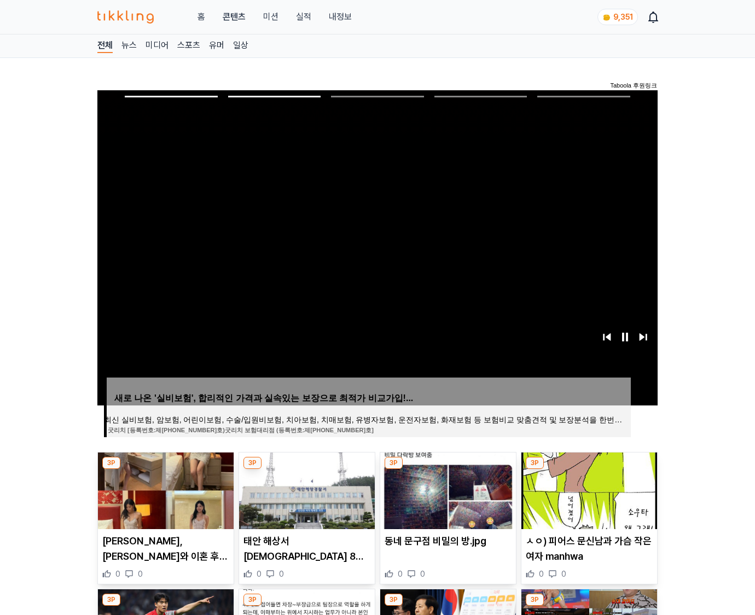
click at [588, 489] on img at bounding box center [590, 491] width 136 height 77
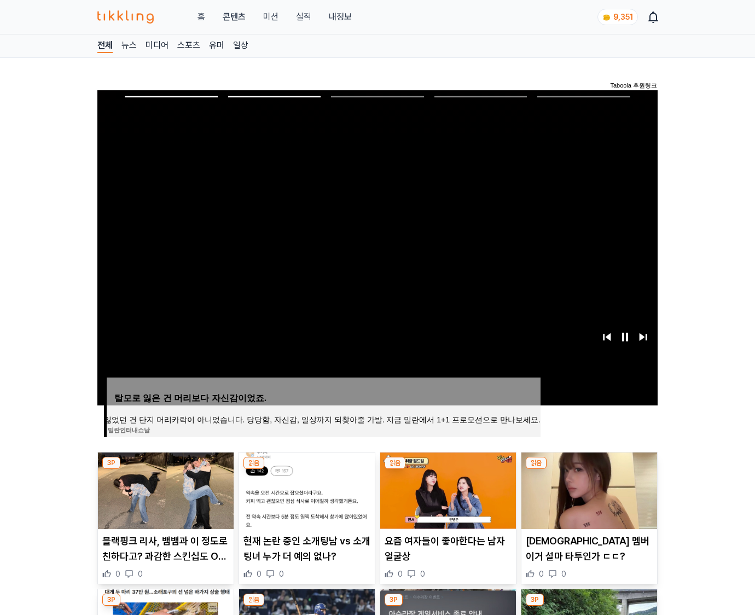
click at [588, 489] on img at bounding box center [590, 491] width 136 height 77
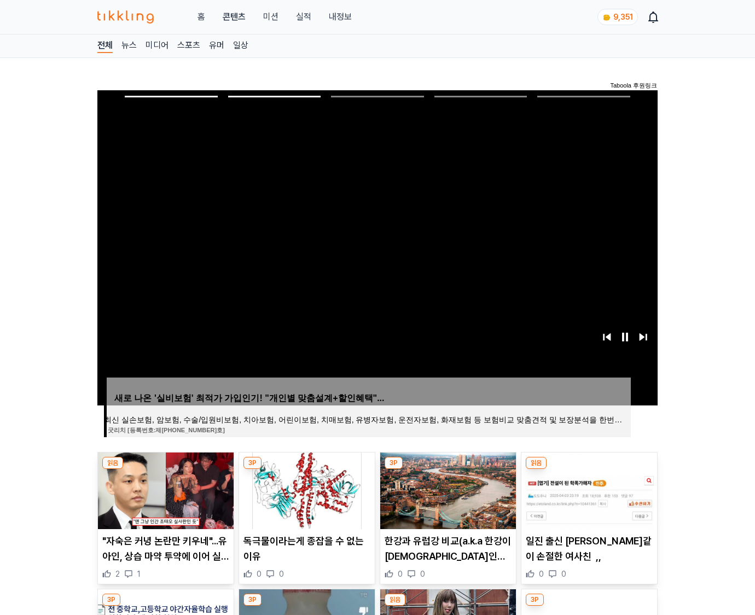
click at [588, 489] on img at bounding box center [590, 491] width 136 height 77
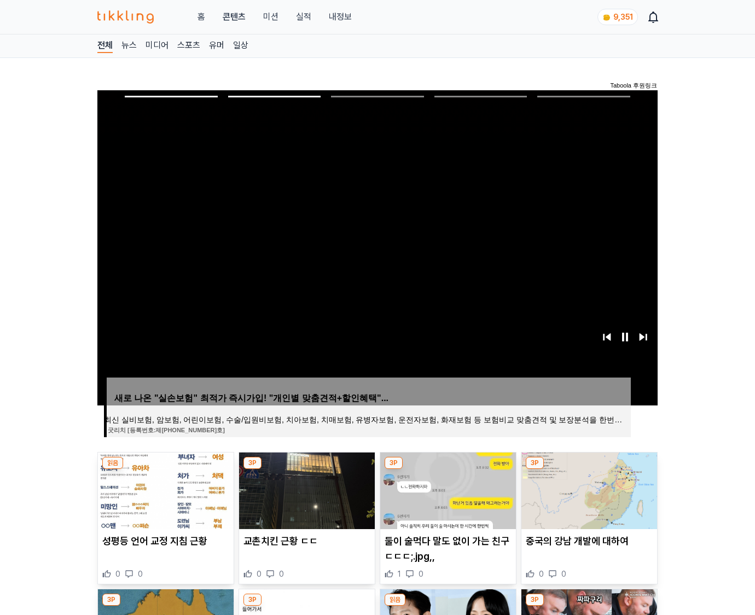
click at [588, 489] on img at bounding box center [590, 491] width 136 height 77
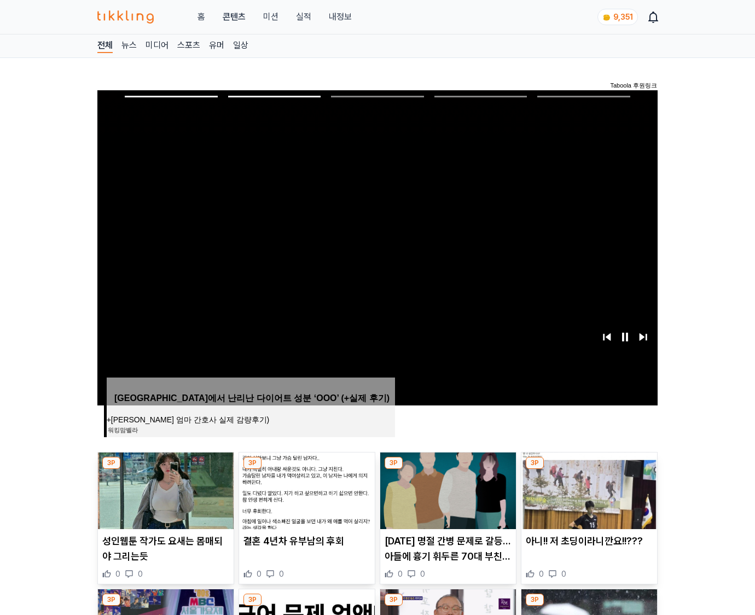
click at [588, 489] on img at bounding box center [590, 491] width 136 height 77
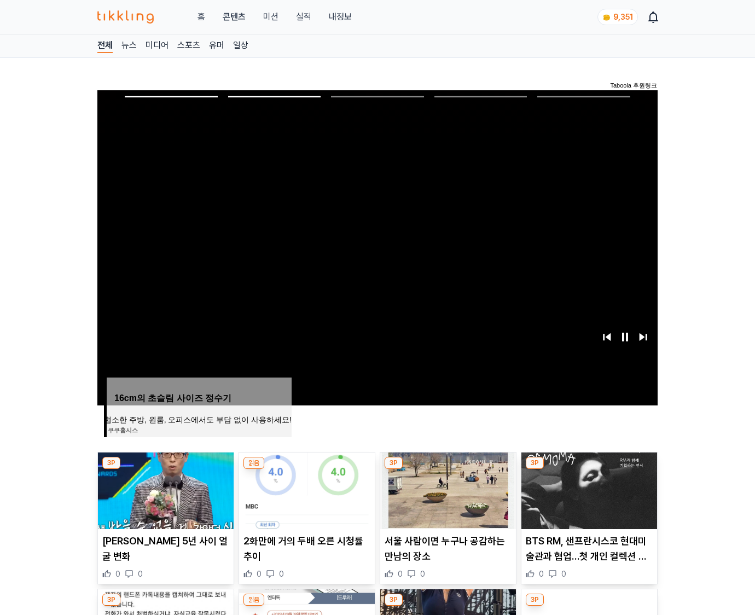
click at [588, 489] on img at bounding box center [590, 491] width 136 height 77
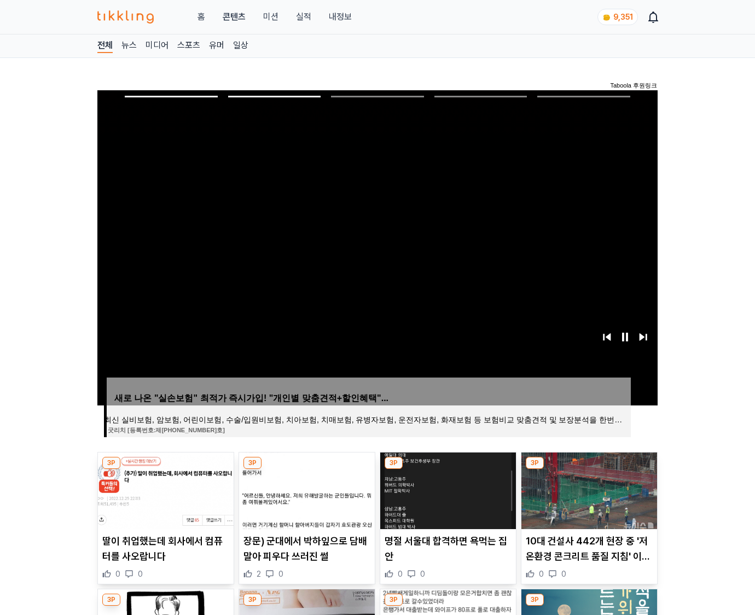
click at [588, 489] on img at bounding box center [590, 491] width 136 height 77
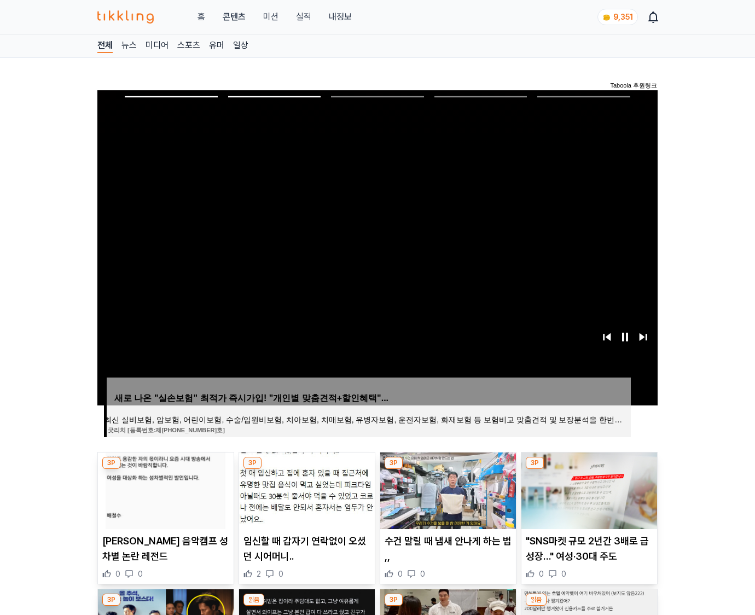
click at [588, 489] on img at bounding box center [590, 491] width 136 height 77
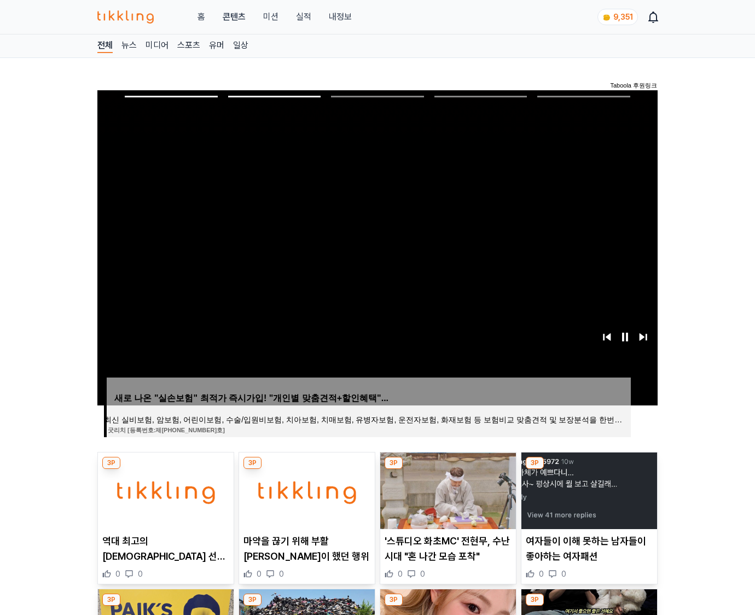
click at [588, 489] on img at bounding box center [590, 491] width 136 height 77
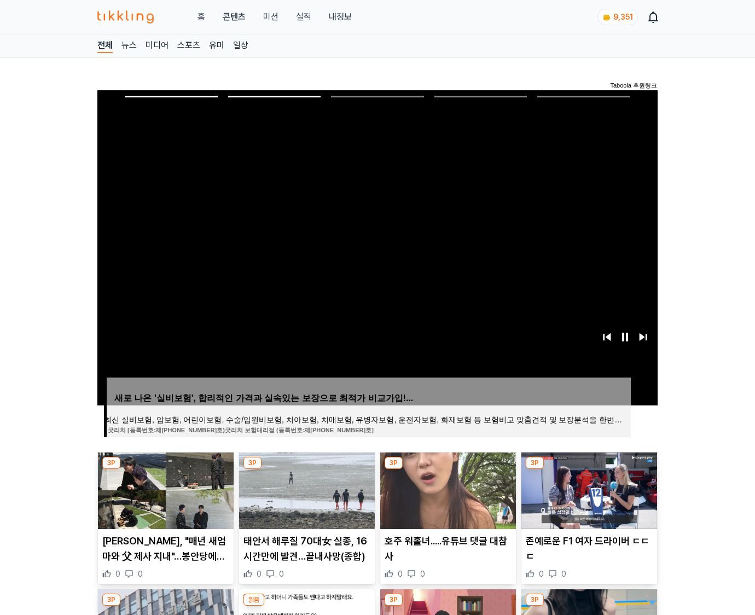
click at [588, 489] on img at bounding box center [590, 491] width 136 height 77
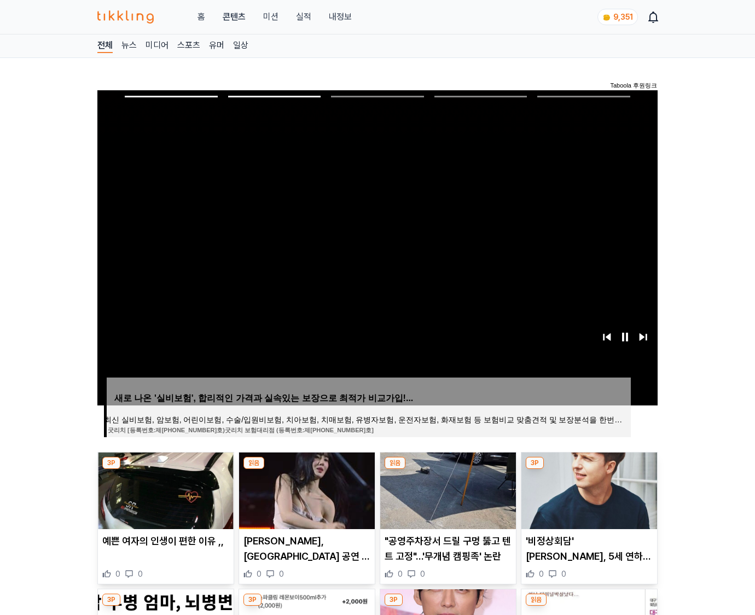
click at [588, 489] on img at bounding box center [590, 491] width 136 height 77
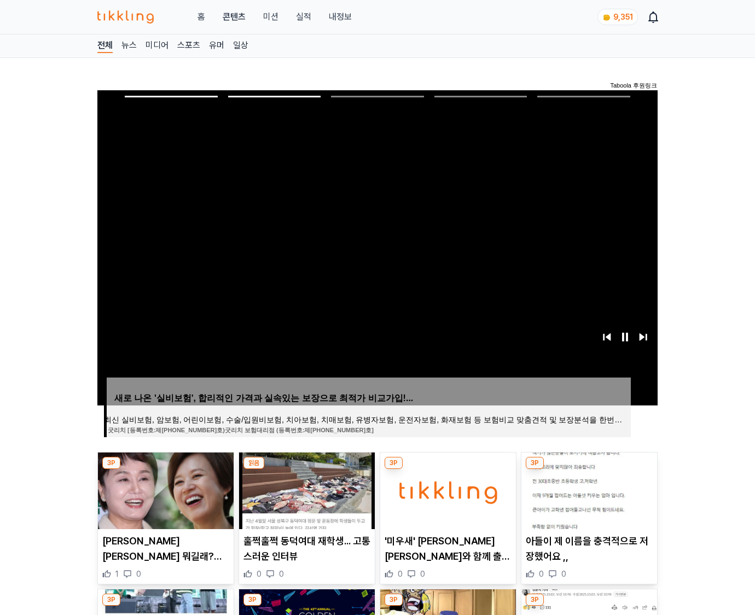
click at [588, 489] on img at bounding box center [590, 491] width 136 height 77
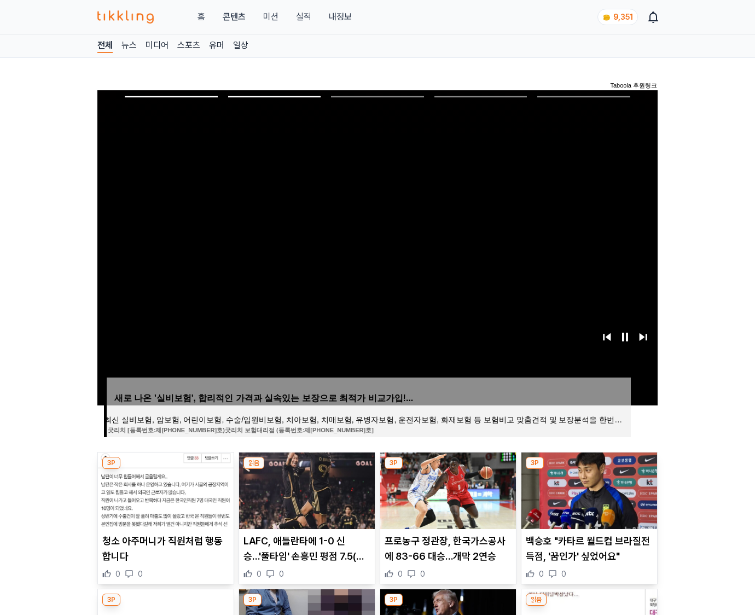
click at [588, 489] on img at bounding box center [590, 491] width 136 height 77
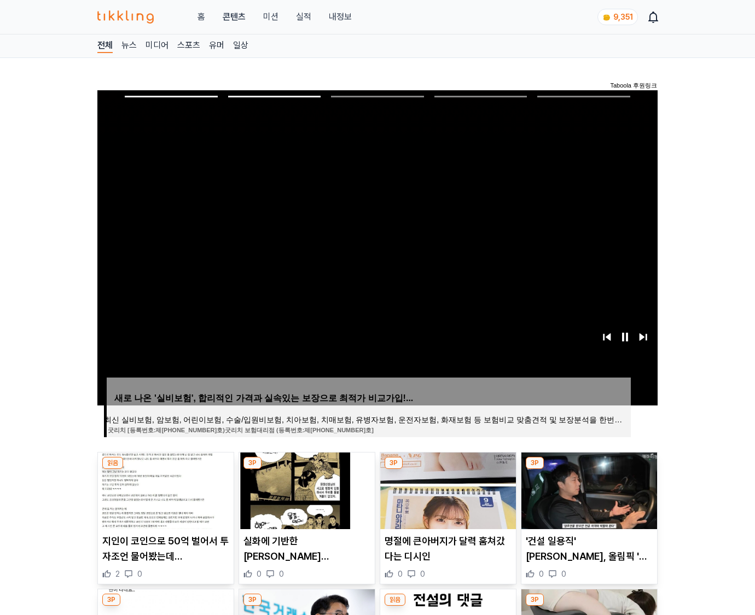
click at [588, 489] on img at bounding box center [590, 491] width 136 height 77
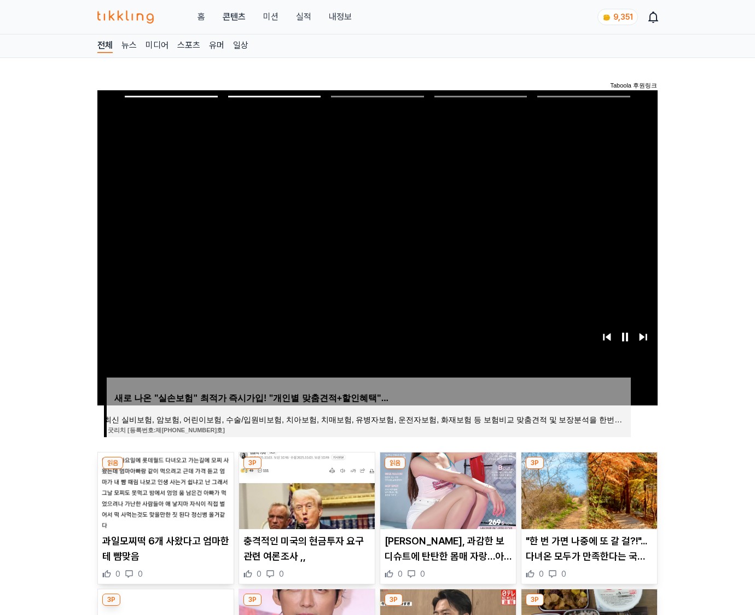
click at [588, 489] on img at bounding box center [590, 491] width 136 height 77
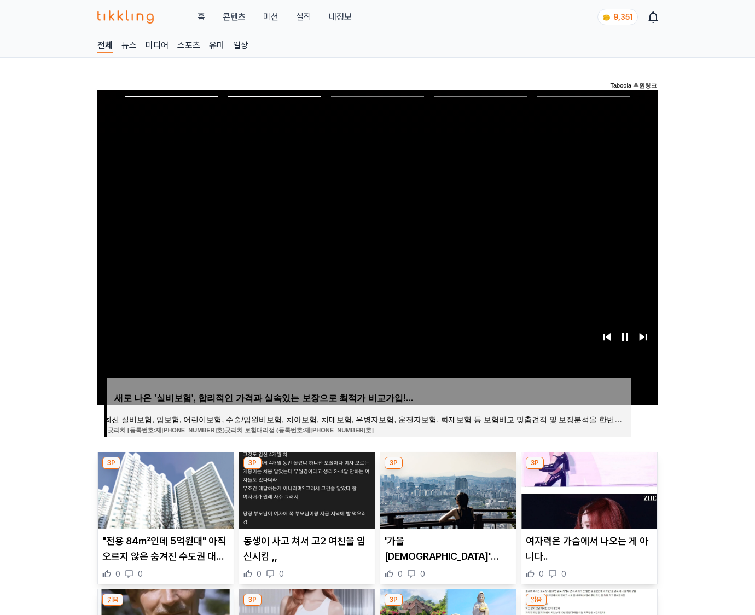
click at [588, 489] on img at bounding box center [590, 491] width 136 height 77
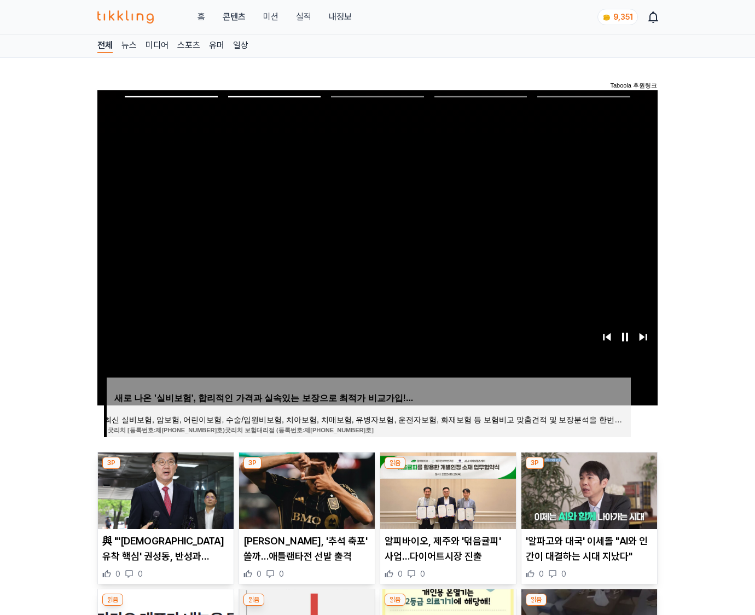
click at [588, 489] on img at bounding box center [590, 491] width 136 height 77
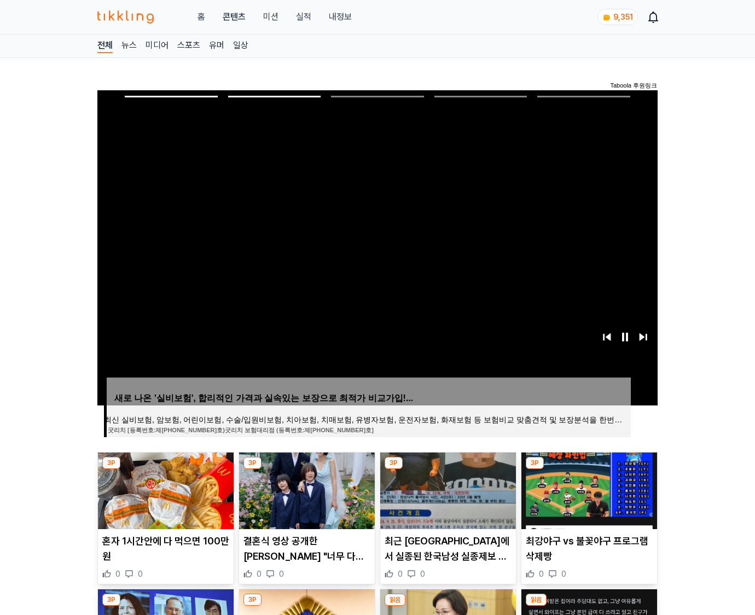
click at [588, 489] on img at bounding box center [590, 491] width 136 height 77
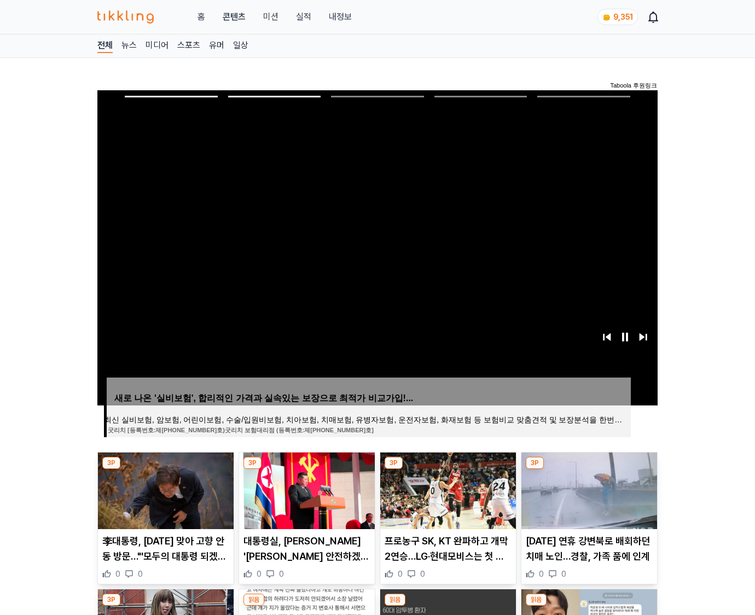
click at [588, 489] on img at bounding box center [590, 491] width 136 height 77
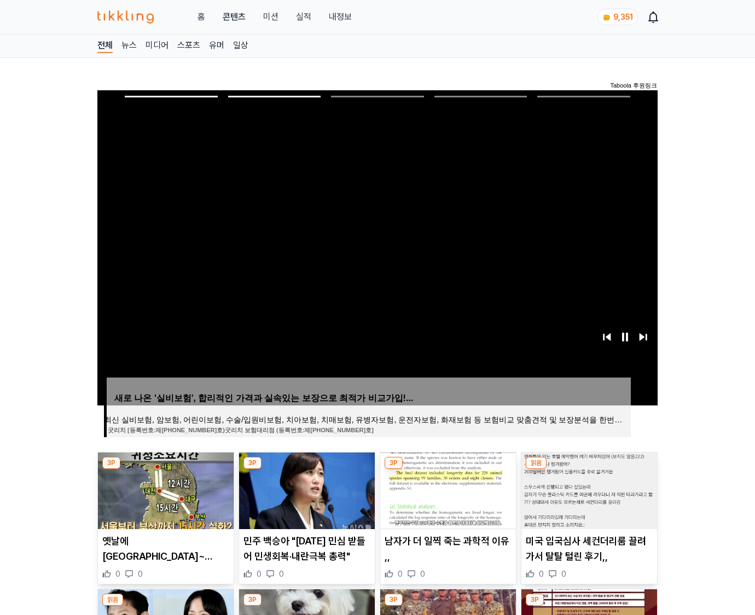
click at [588, 489] on img at bounding box center [590, 491] width 136 height 77
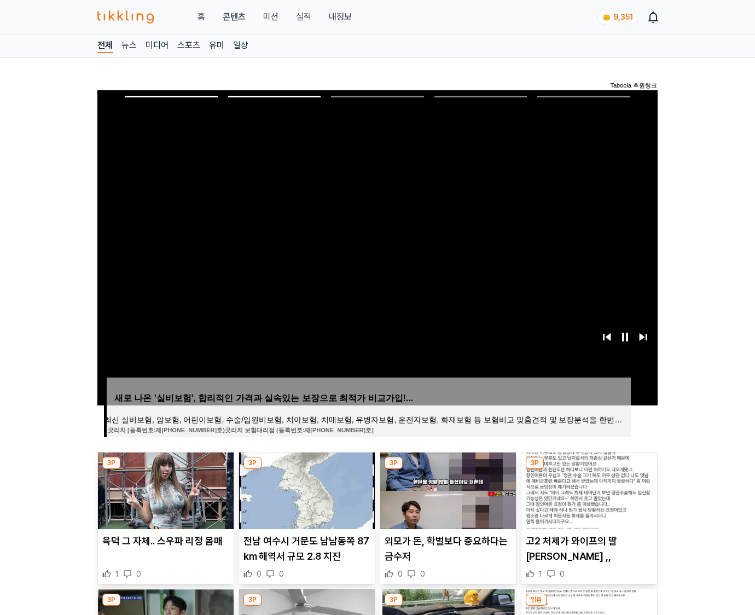
click at [588, 489] on img at bounding box center [590, 491] width 136 height 77
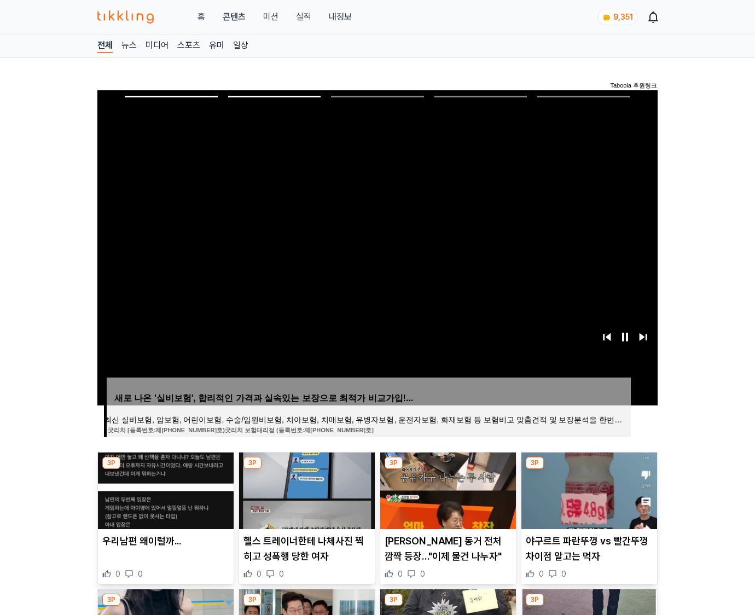
click at [588, 489] on img at bounding box center [590, 491] width 136 height 77
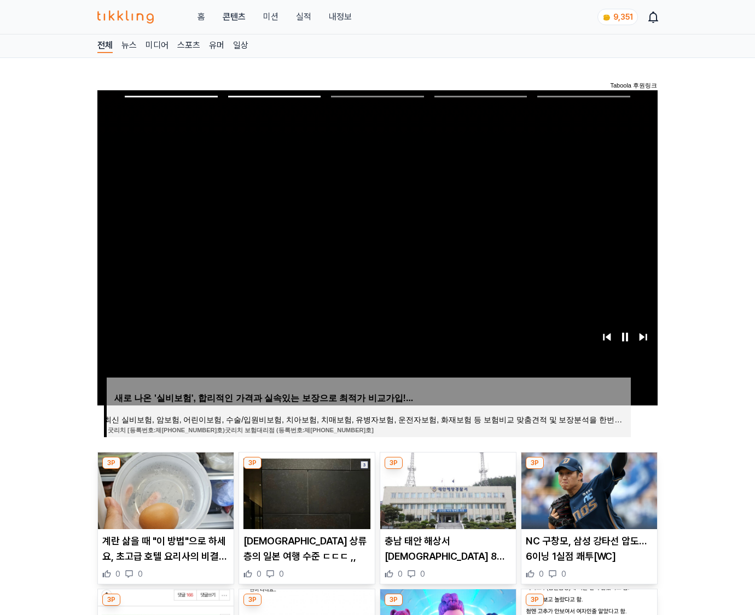
click at [588, 489] on img at bounding box center [590, 491] width 136 height 77
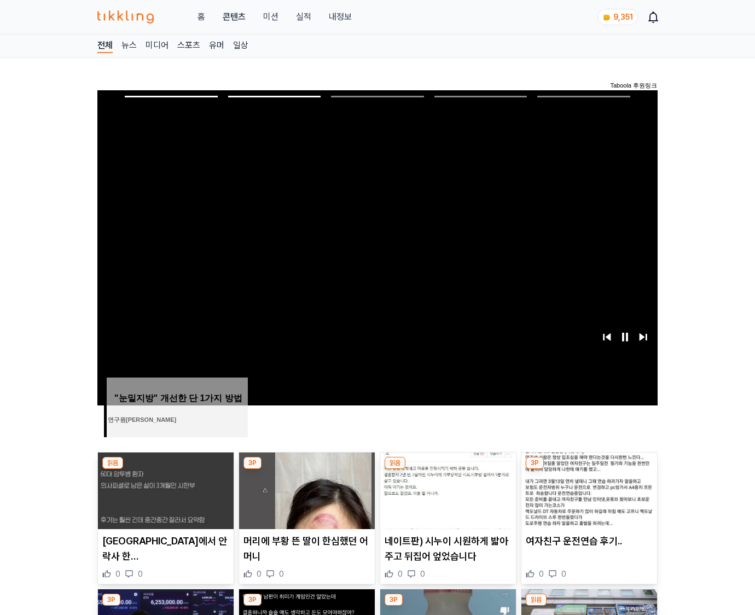
click at [588, 489] on img at bounding box center [590, 491] width 136 height 77
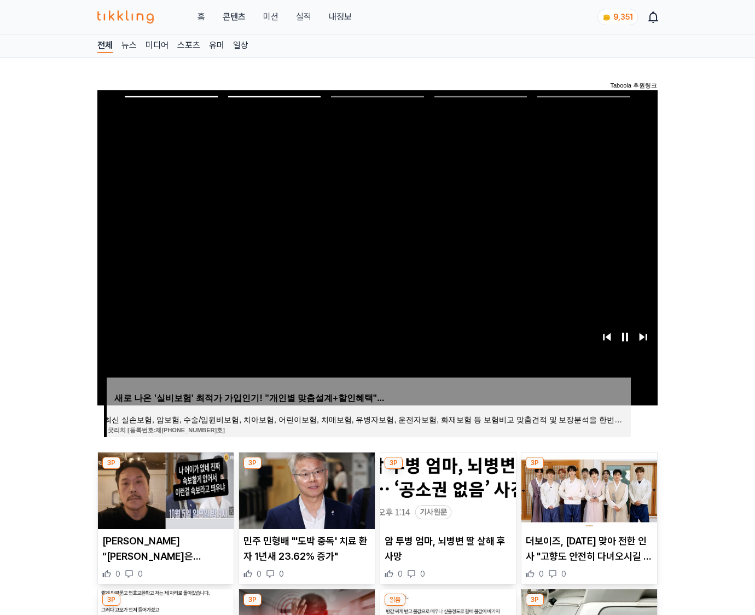
click at [588, 489] on img at bounding box center [590, 491] width 136 height 77
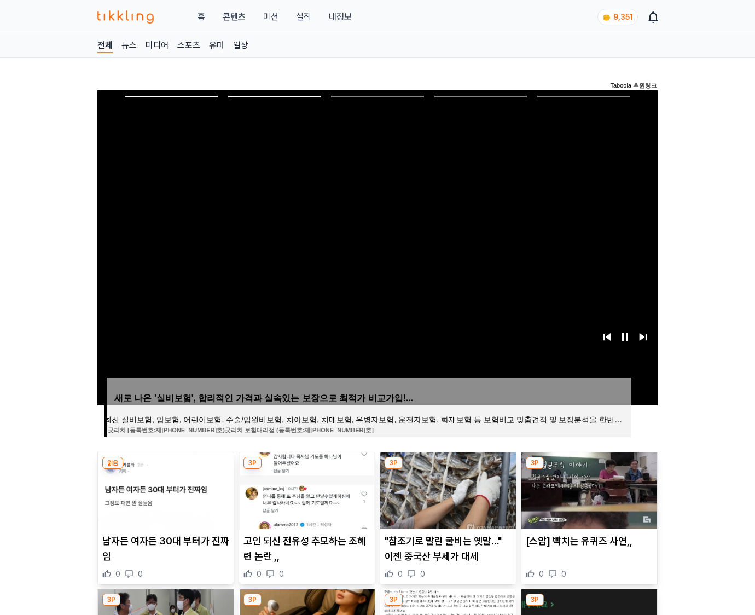
click at [588, 489] on img at bounding box center [590, 491] width 136 height 77
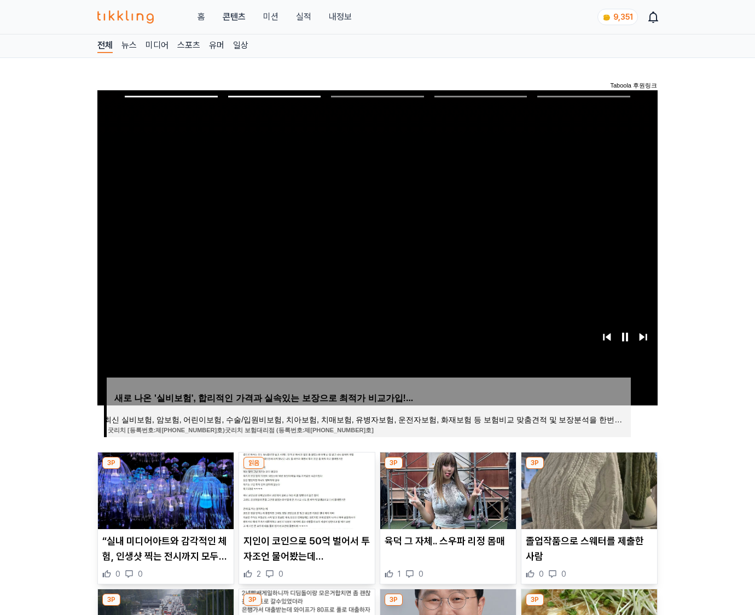
click at [588, 489] on img at bounding box center [590, 491] width 136 height 77
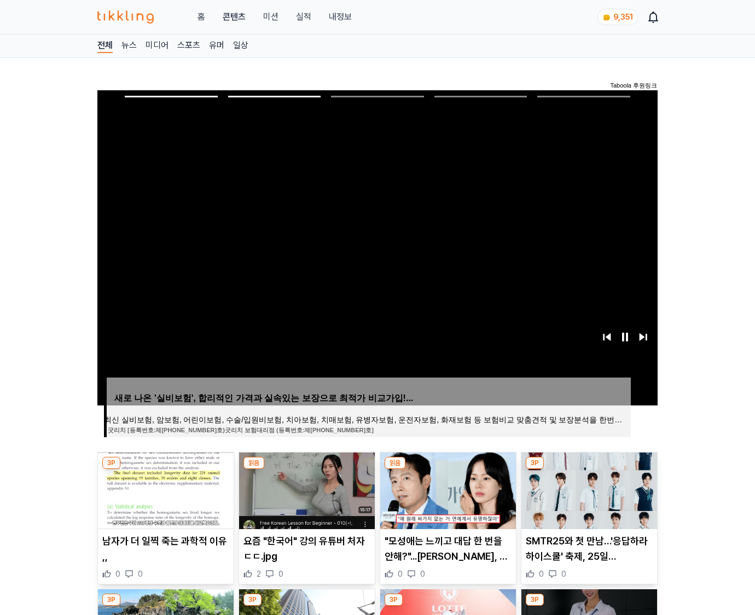
click at [588, 489] on img at bounding box center [590, 491] width 136 height 77
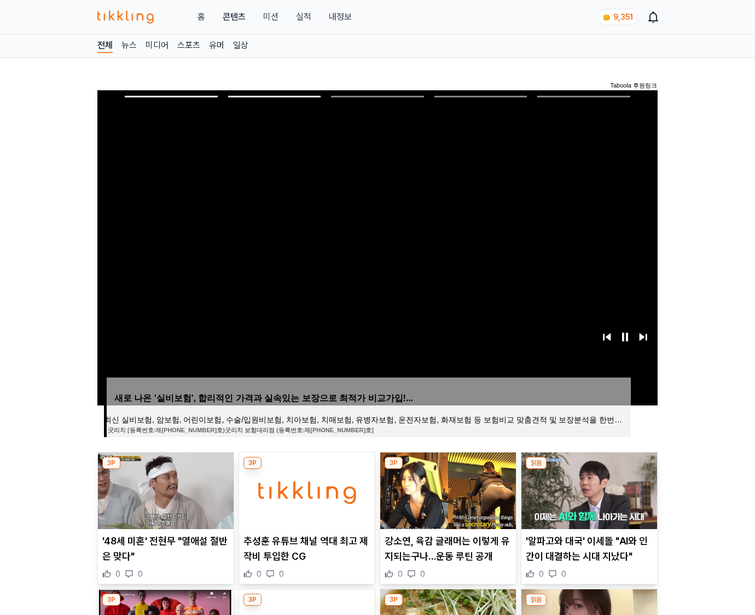
click at [588, 489] on img at bounding box center [590, 491] width 136 height 77
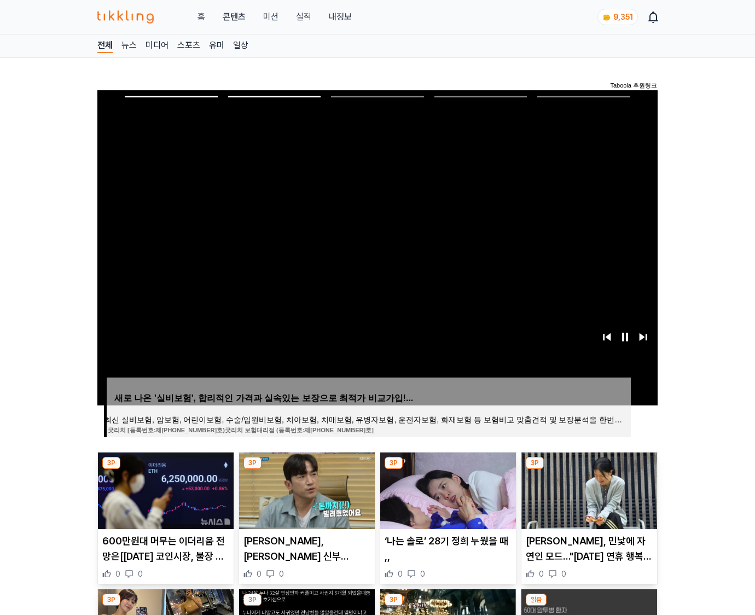
click at [588, 489] on img at bounding box center [590, 491] width 136 height 77
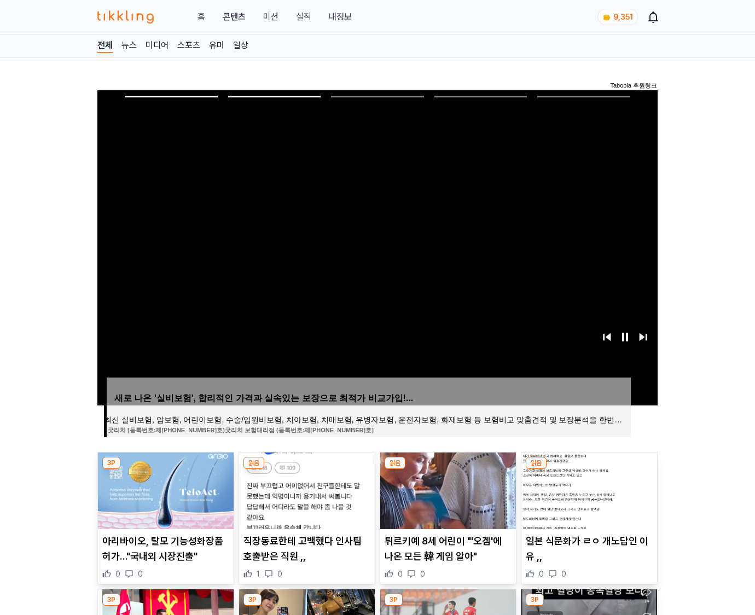
click at [588, 489] on img at bounding box center [590, 491] width 136 height 77
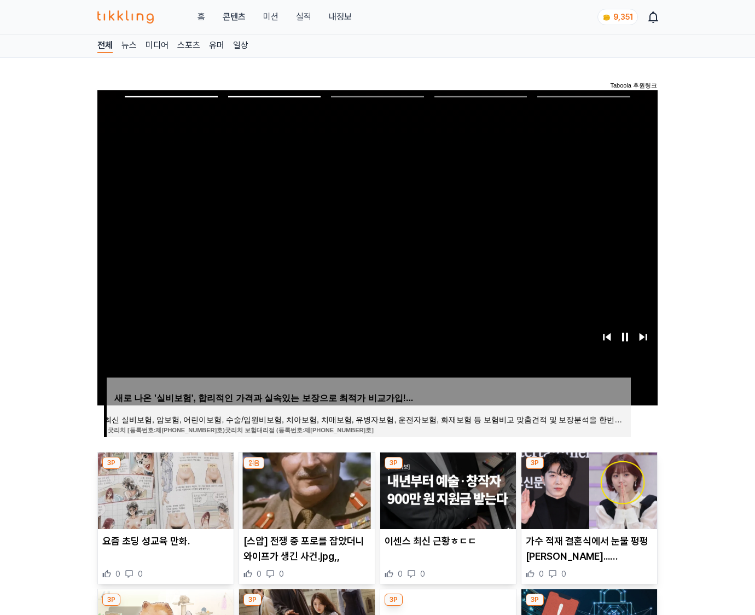
click at [588, 489] on img at bounding box center [590, 491] width 136 height 77
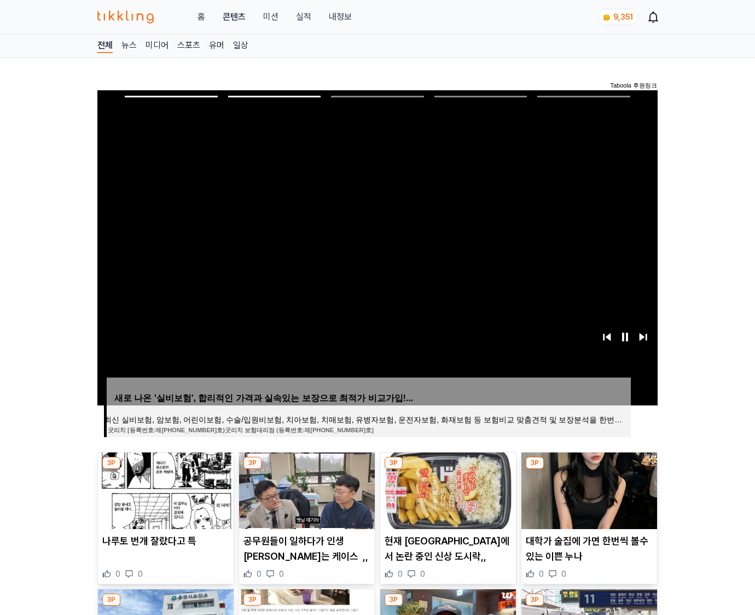
click at [588, 489] on img at bounding box center [590, 491] width 136 height 77
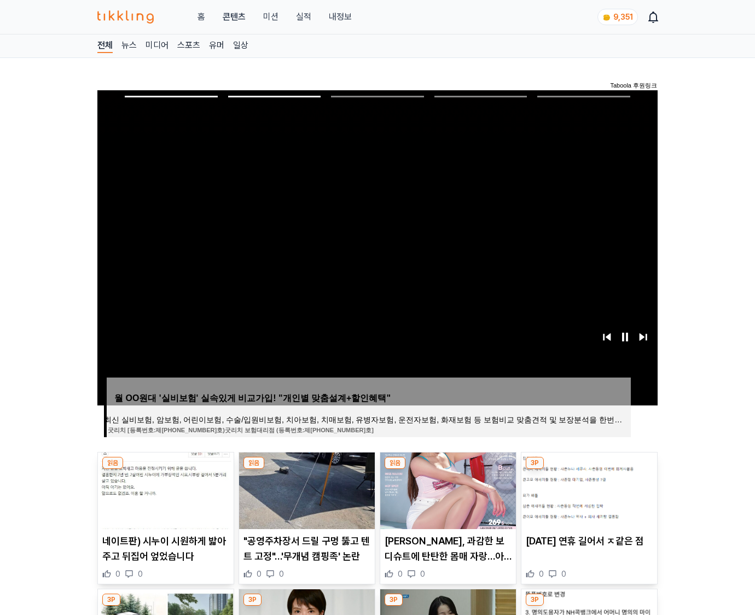
click at [588, 489] on img at bounding box center [590, 491] width 136 height 77
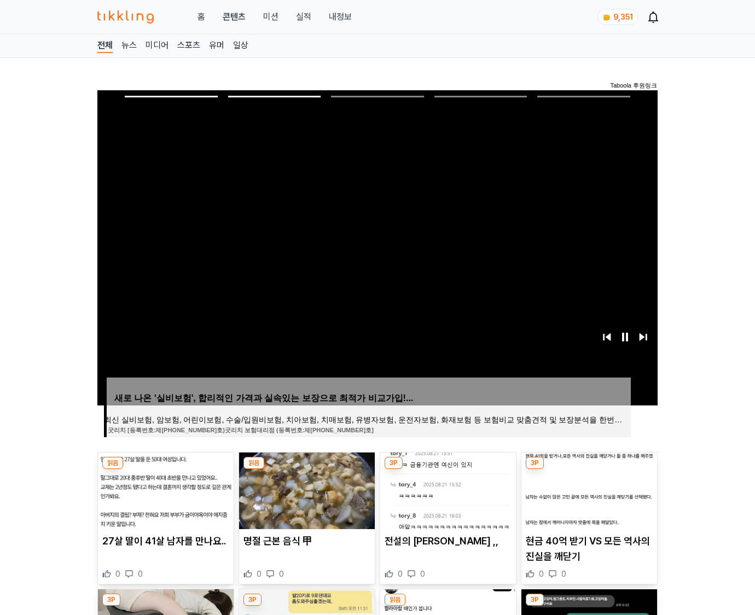
click at [588, 489] on img at bounding box center [590, 491] width 136 height 77
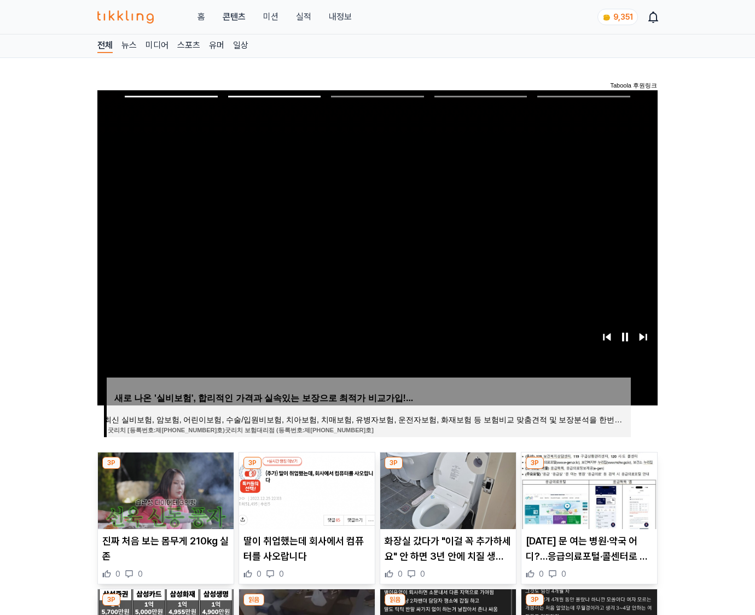
click at [588, 489] on img at bounding box center [590, 491] width 136 height 77
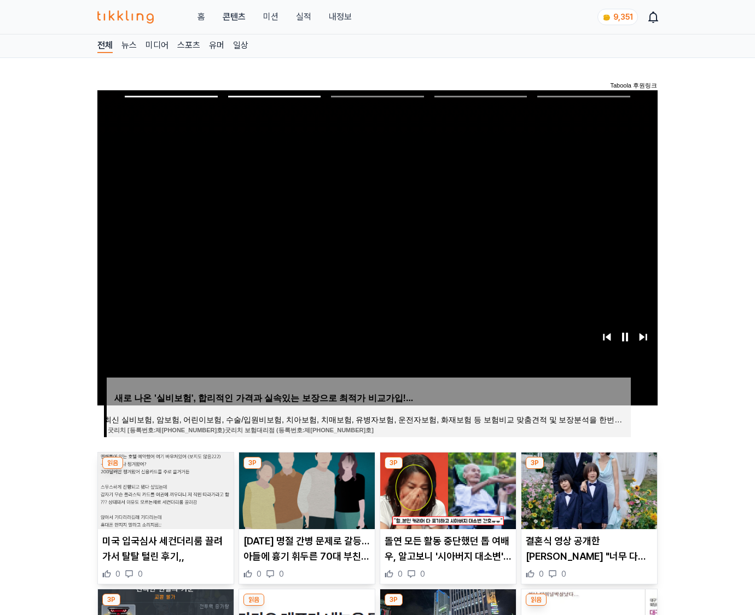
click at [588, 489] on img at bounding box center [590, 491] width 136 height 77
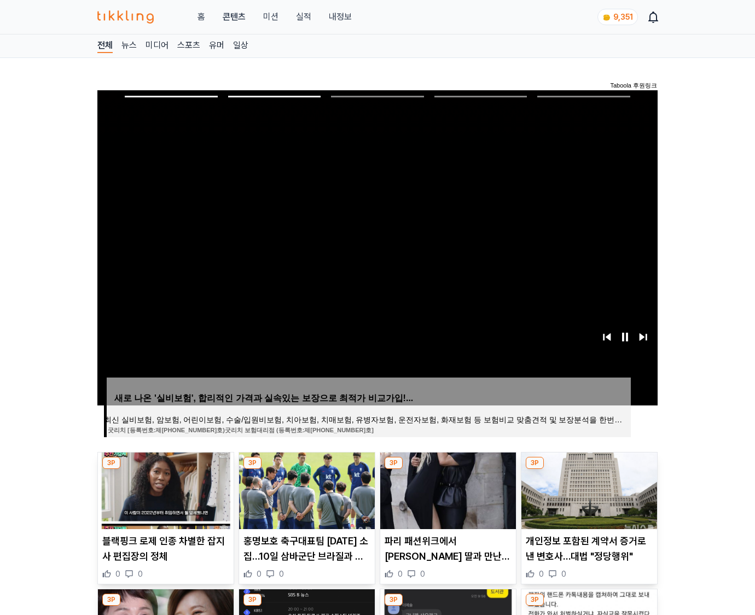
click at [588, 489] on img at bounding box center [590, 491] width 136 height 77
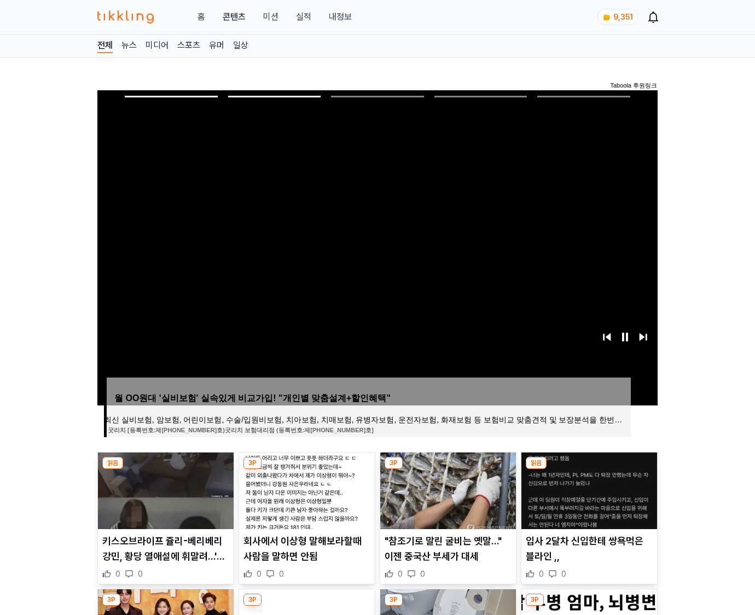
click at [588, 489] on img at bounding box center [590, 491] width 136 height 77
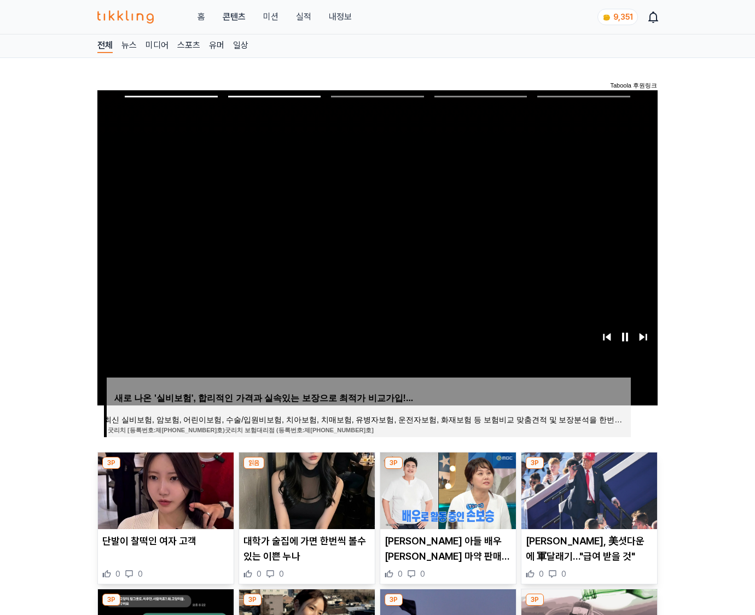
click at [588, 489] on img at bounding box center [590, 491] width 136 height 77
